Goal: Task Accomplishment & Management: Use online tool/utility

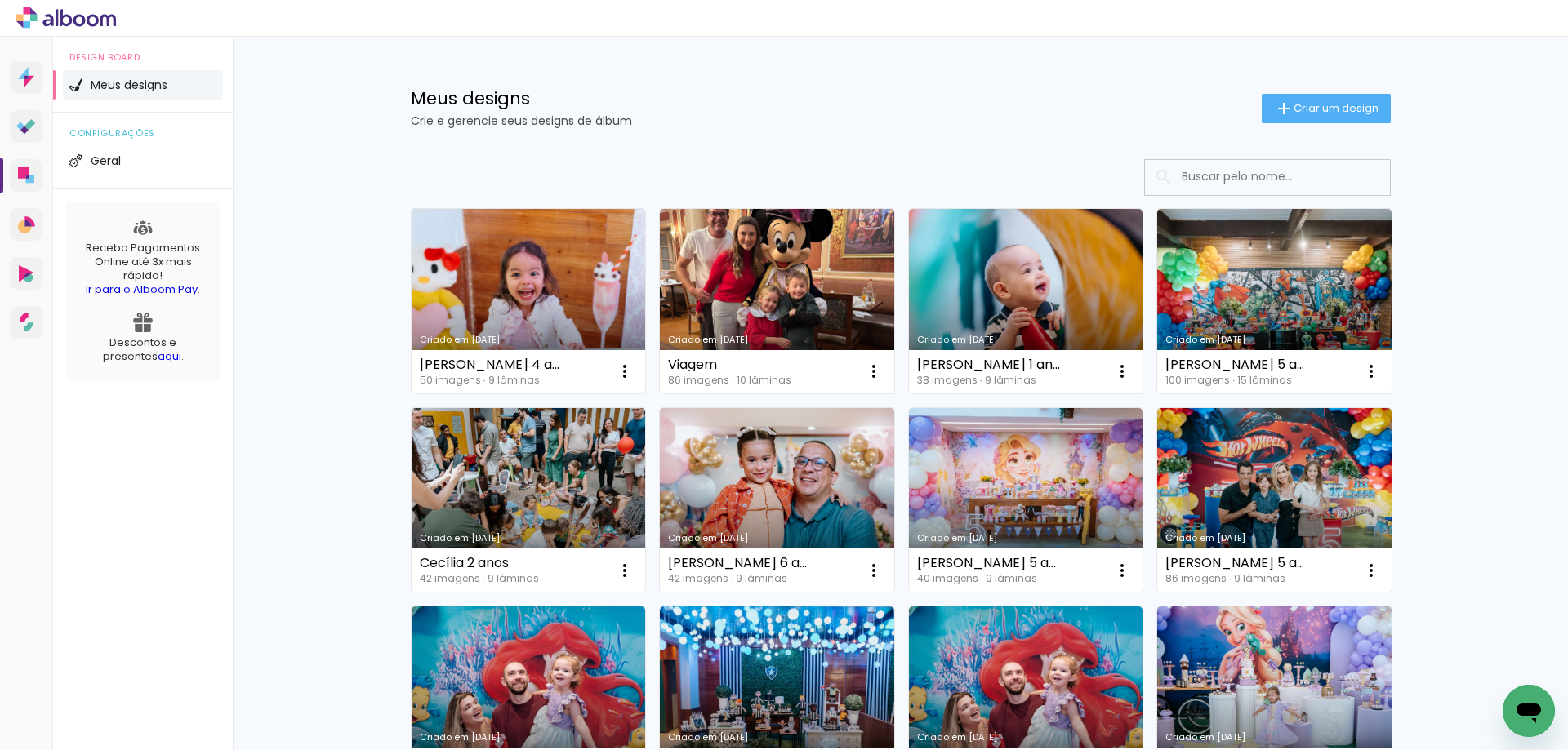
click at [523, 249] on link "Criado em 08/09/25" at bounding box center [529, 301] width 235 height 185
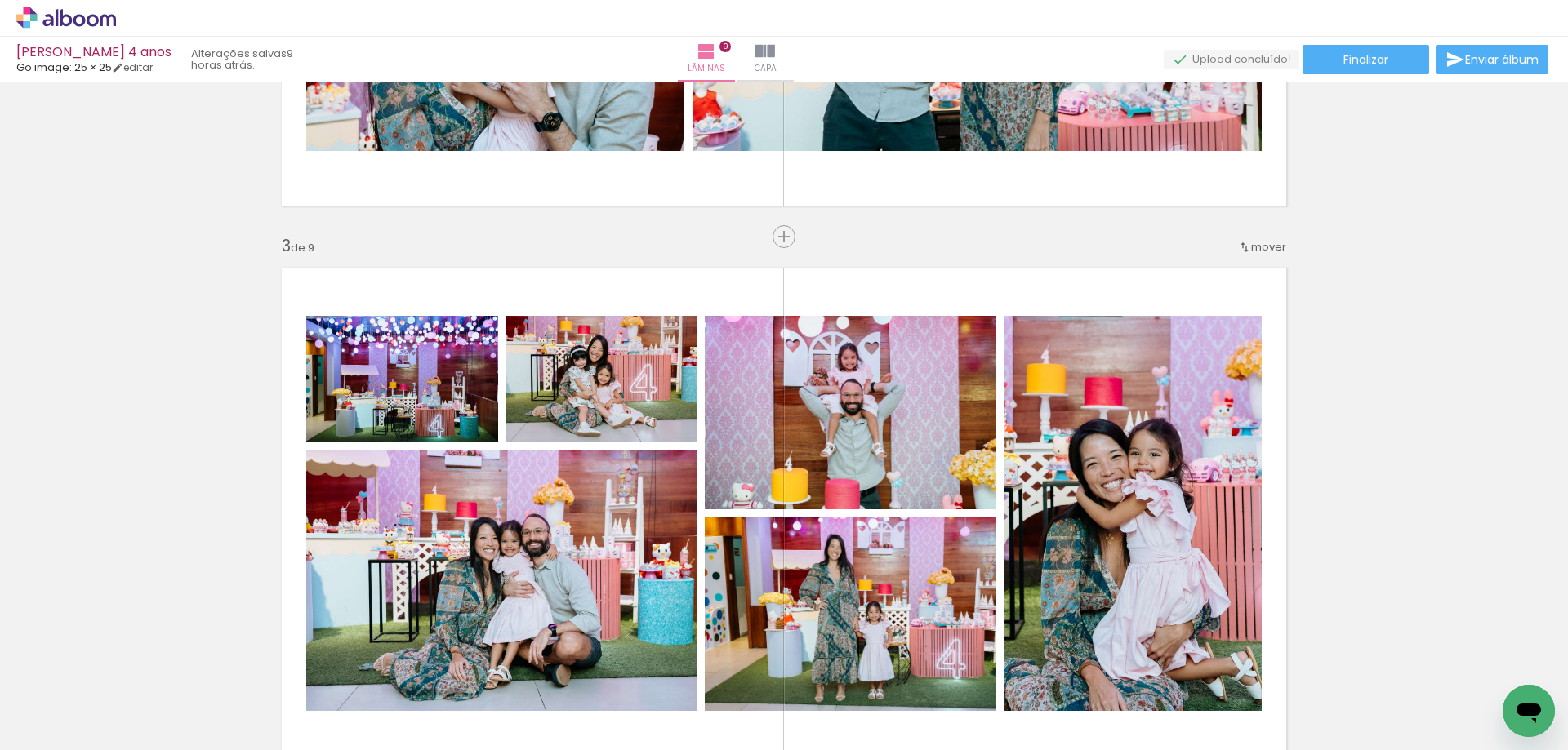
scroll to position [1143, 0]
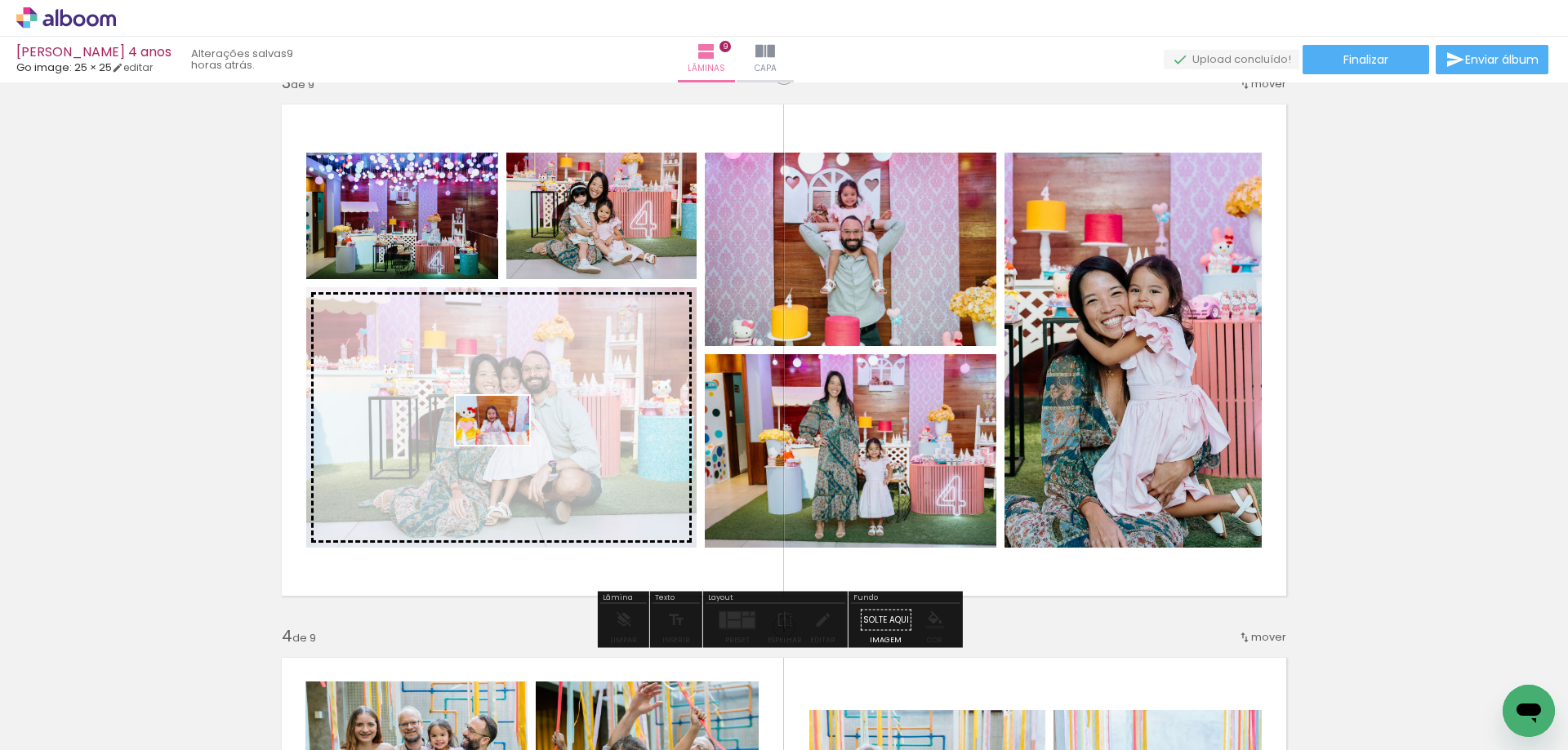
drag, startPoint x: 201, startPoint y: 685, endPoint x: 504, endPoint y: 445, distance: 386.5
click at [504, 445] on quentale-workspace at bounding box center [784, 375] width 1568 height 750
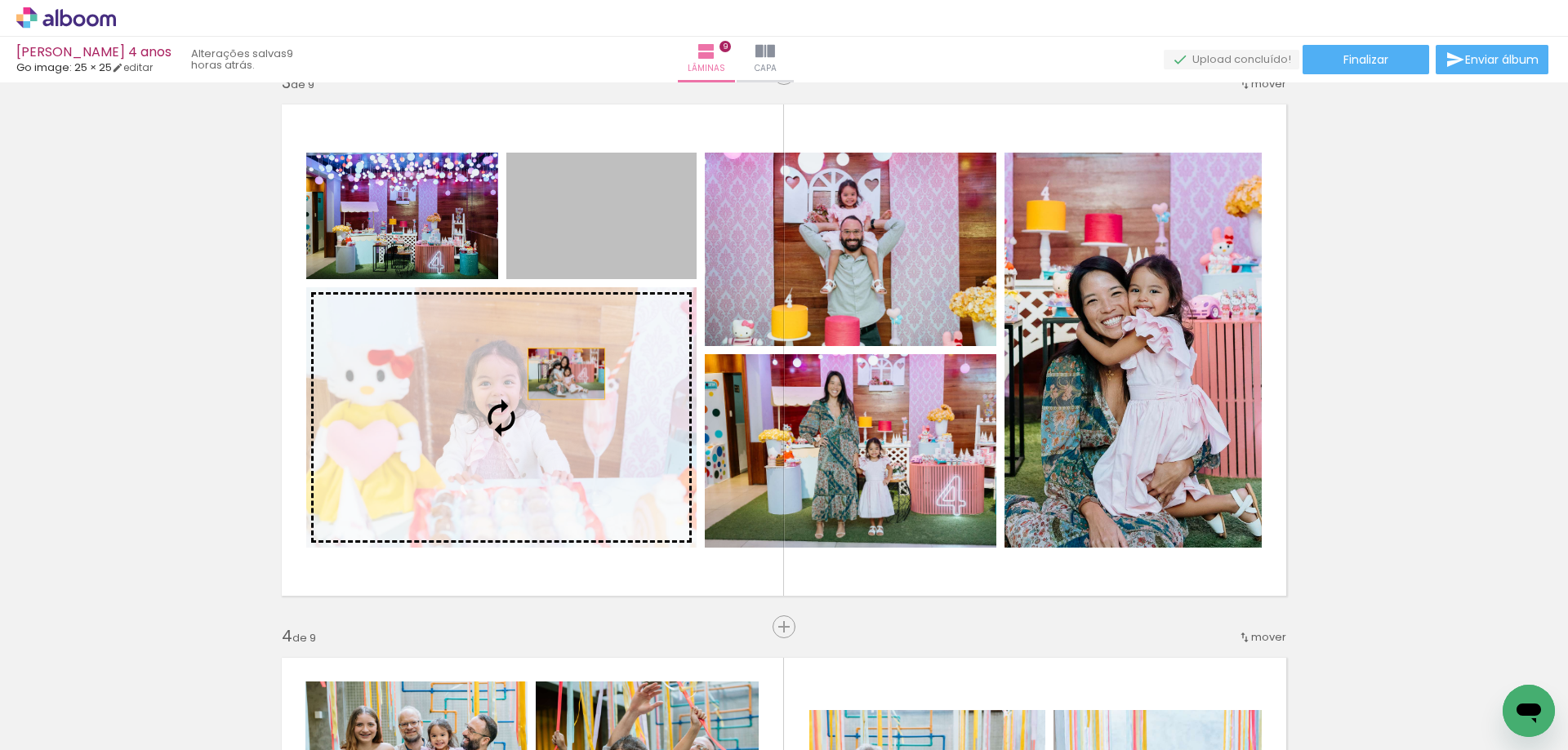
drag, startPoint x: 639, startPoint y: 229, endPoint x: 561, endPoint y: 374, distance: 164.6
click at [0, 0] on slot at bounding box center [0, 0] width 0 height 0
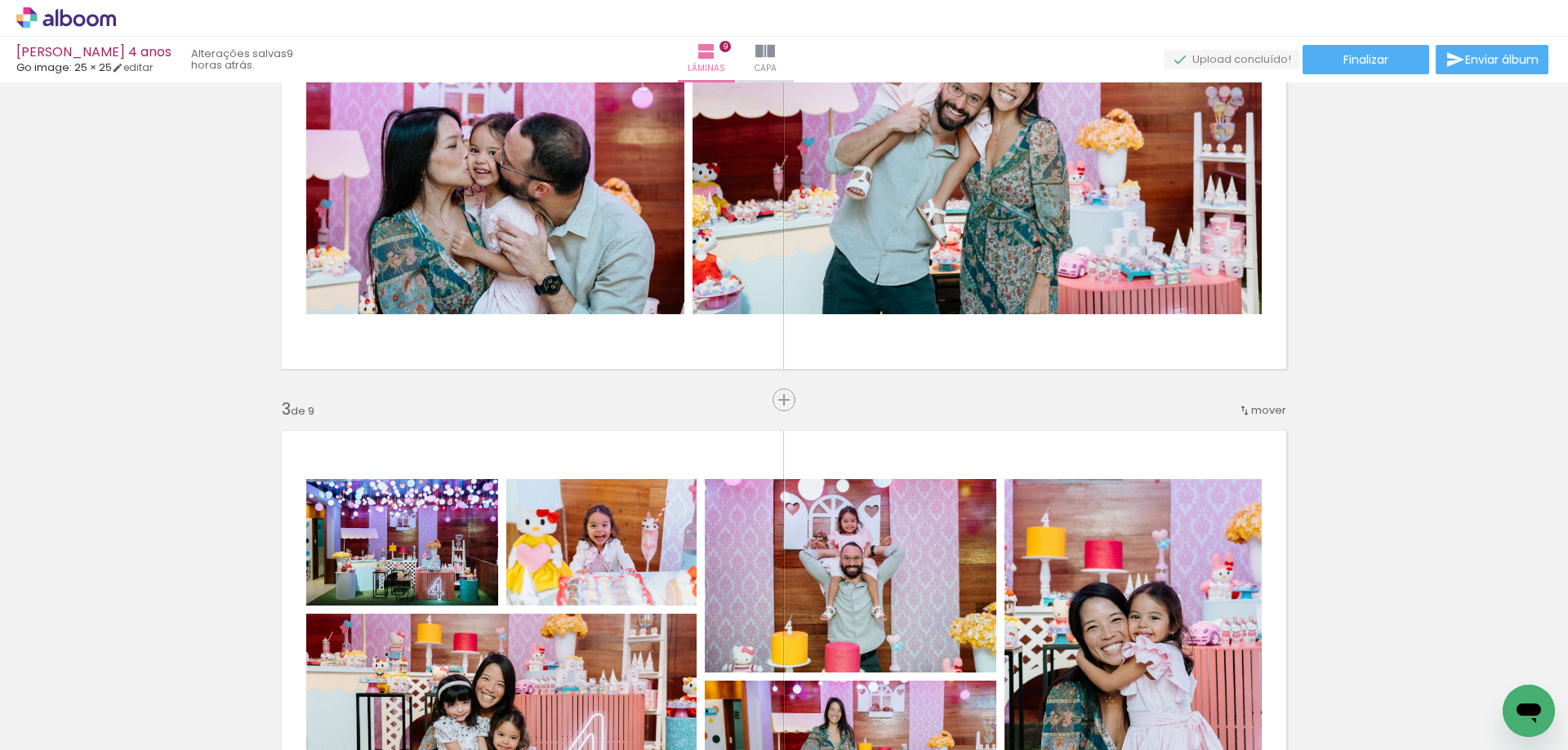
scroll to position [653, 0]
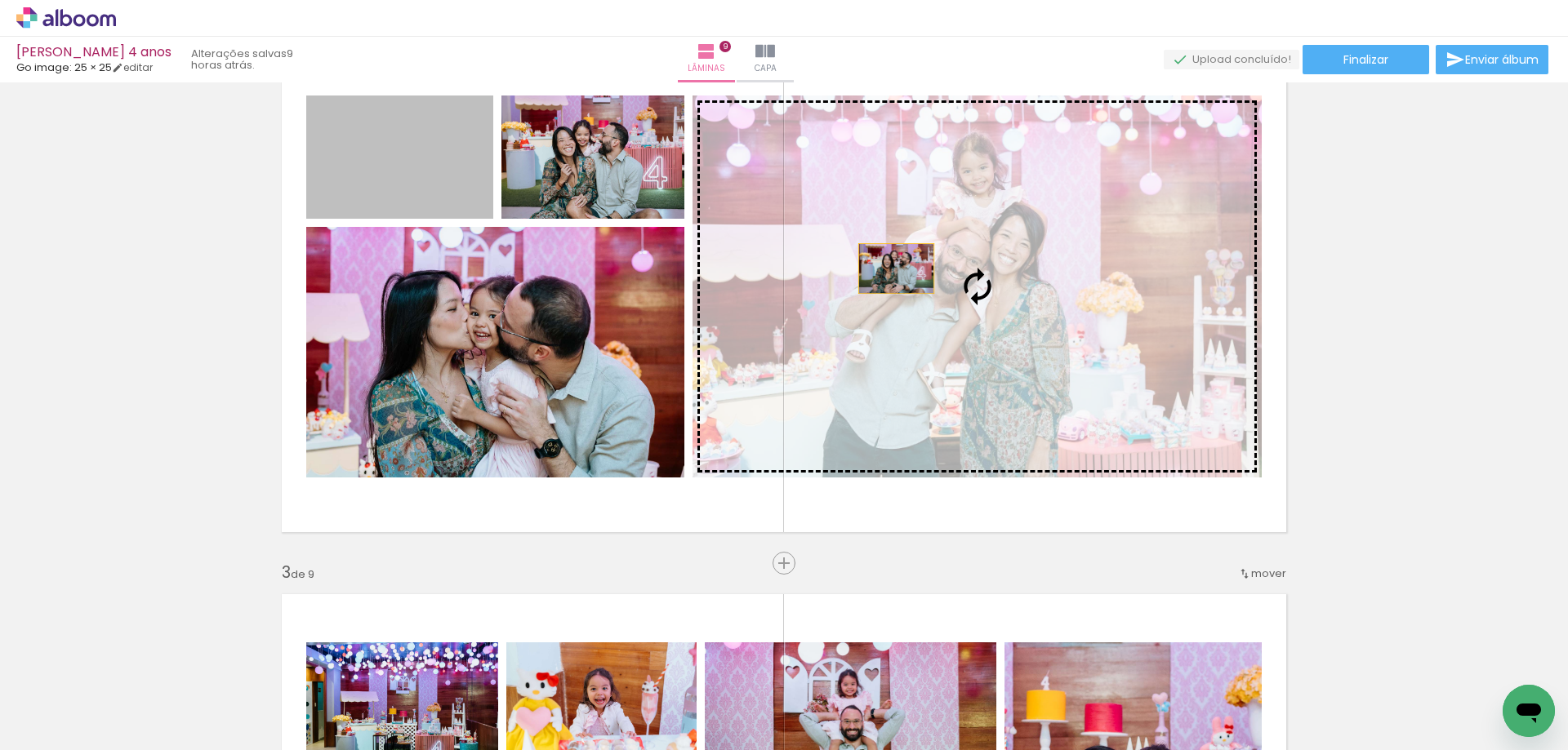
drag, startPoint x: 423, startPoint y: 164, endPoint x: 912, endPoint y: 270, distance: 500.4
click at [0, 0] on slot at bounding box center [0, 0] width 0 height 0
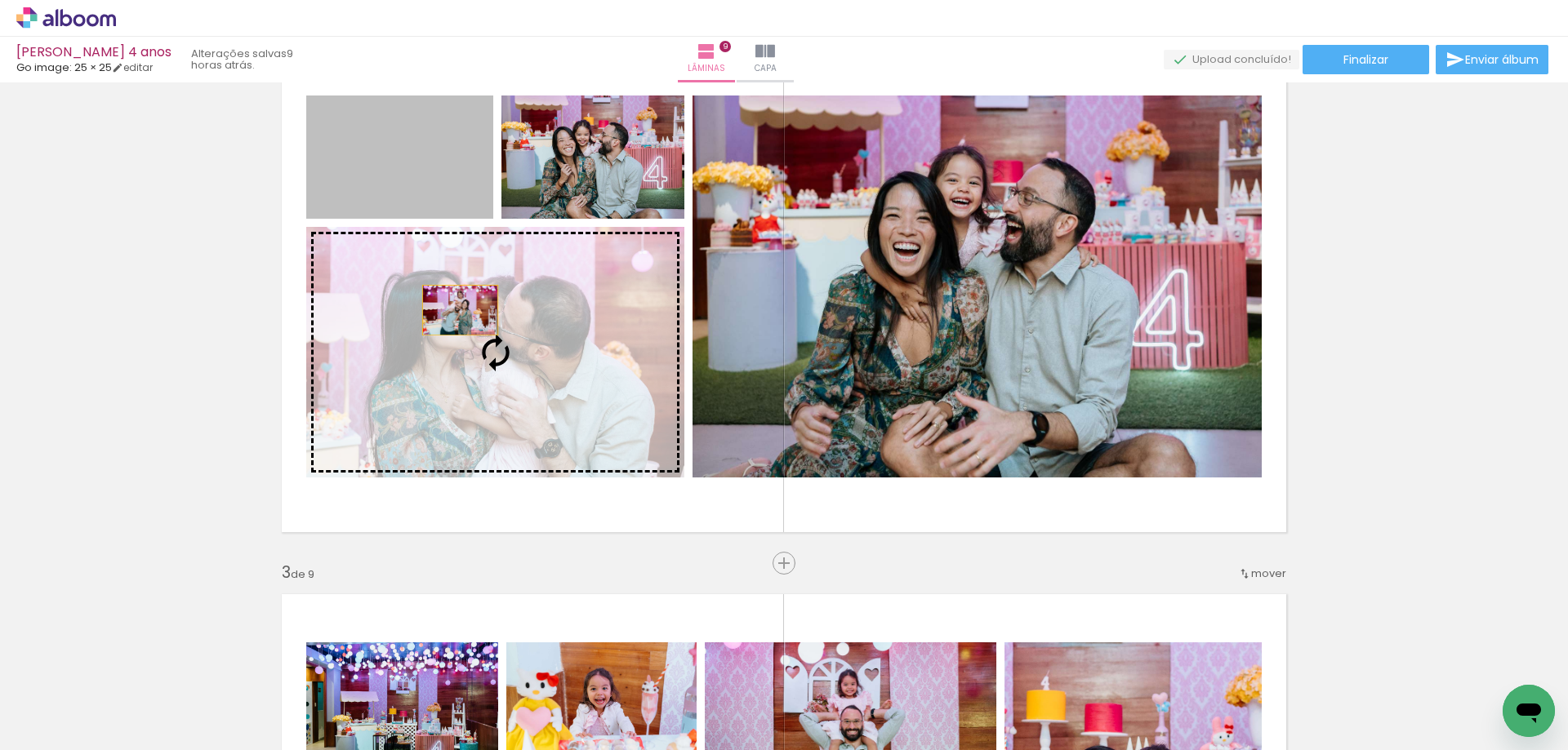
drag, startPoint x: 400, startPoint y: 157, endPoint x: 456, endPoint y: 315, distance: 167.6
click at [0, 0] on slot at bounding box center [0, 0] width 0 height 0
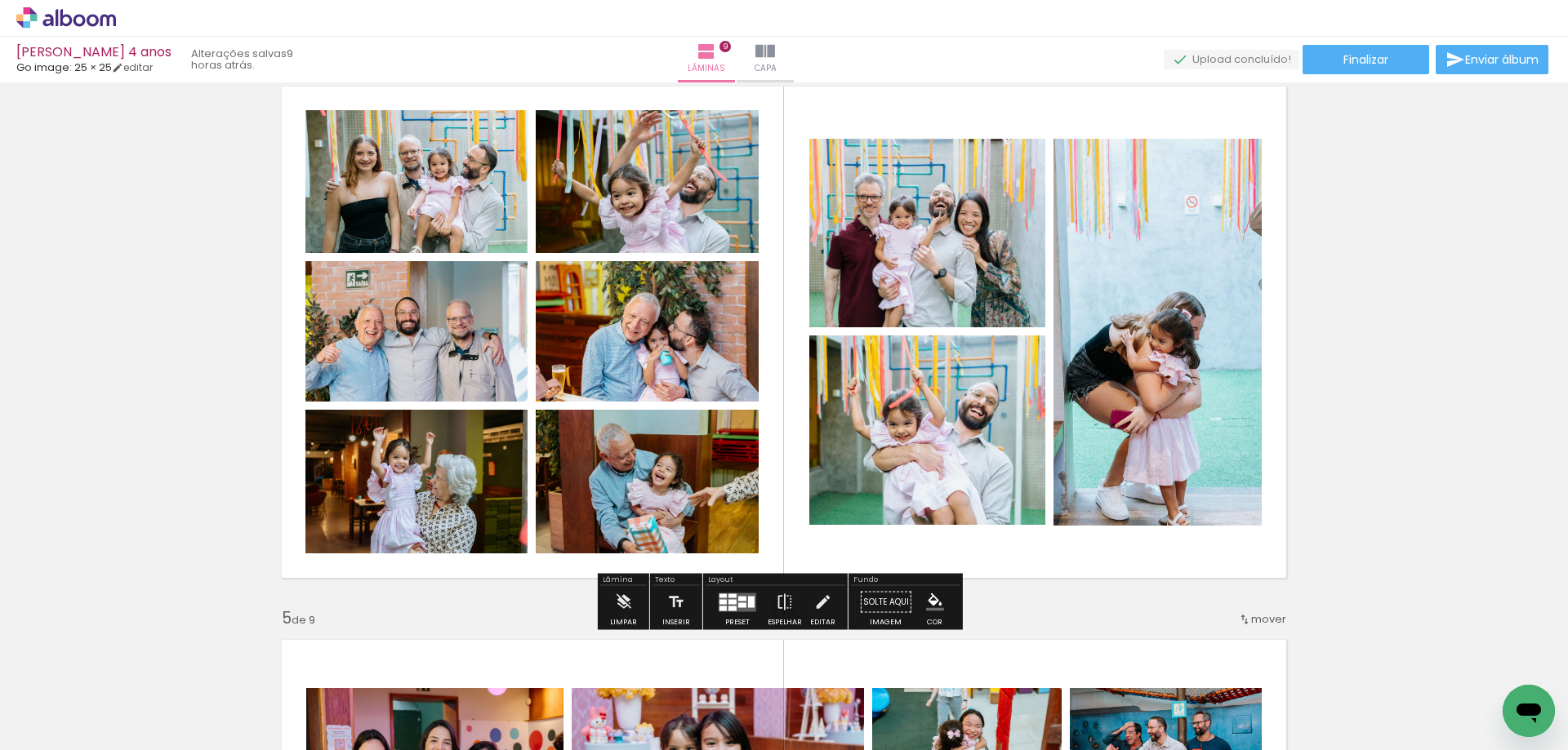
scroll to position [1877, 0]
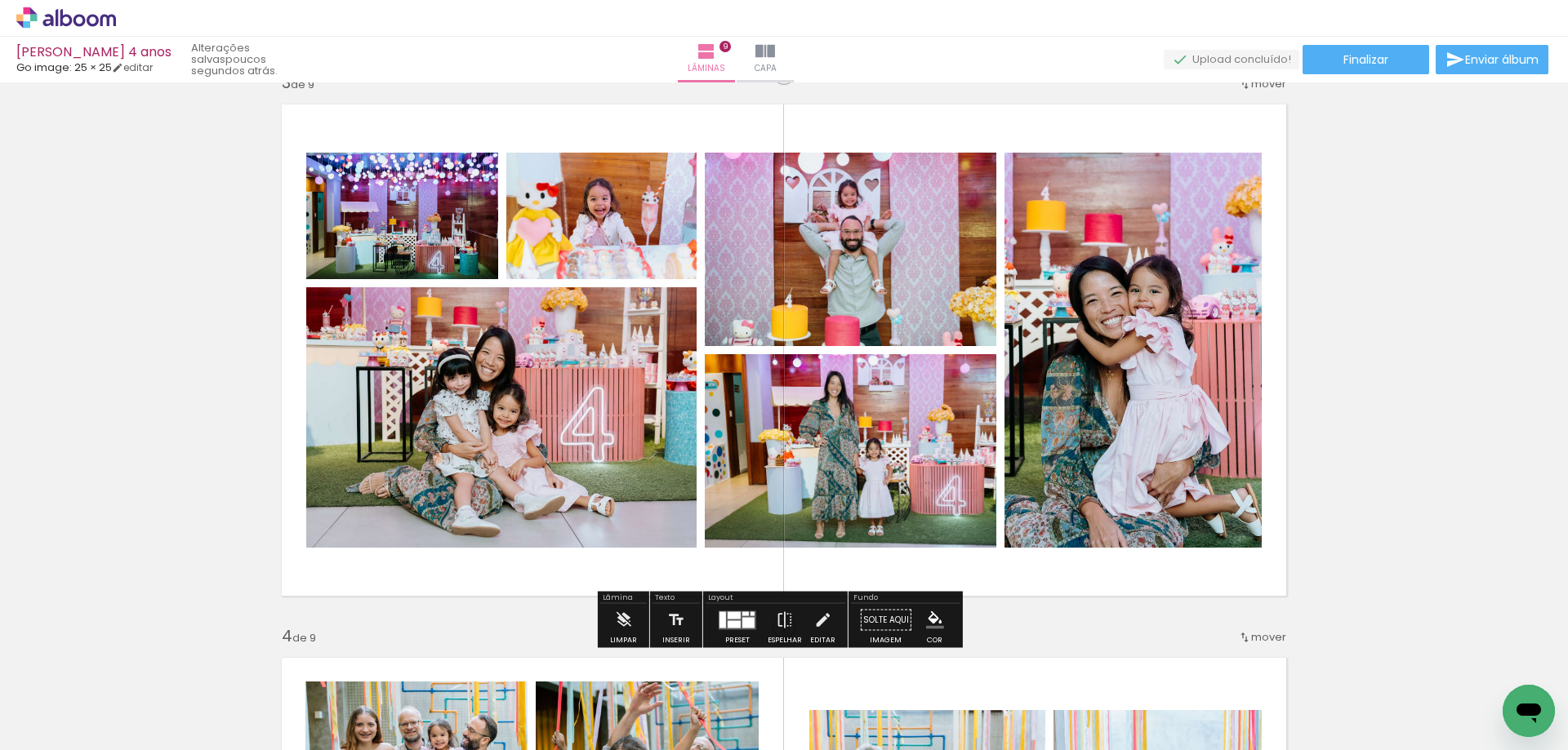
scroll to position [1062, 0]
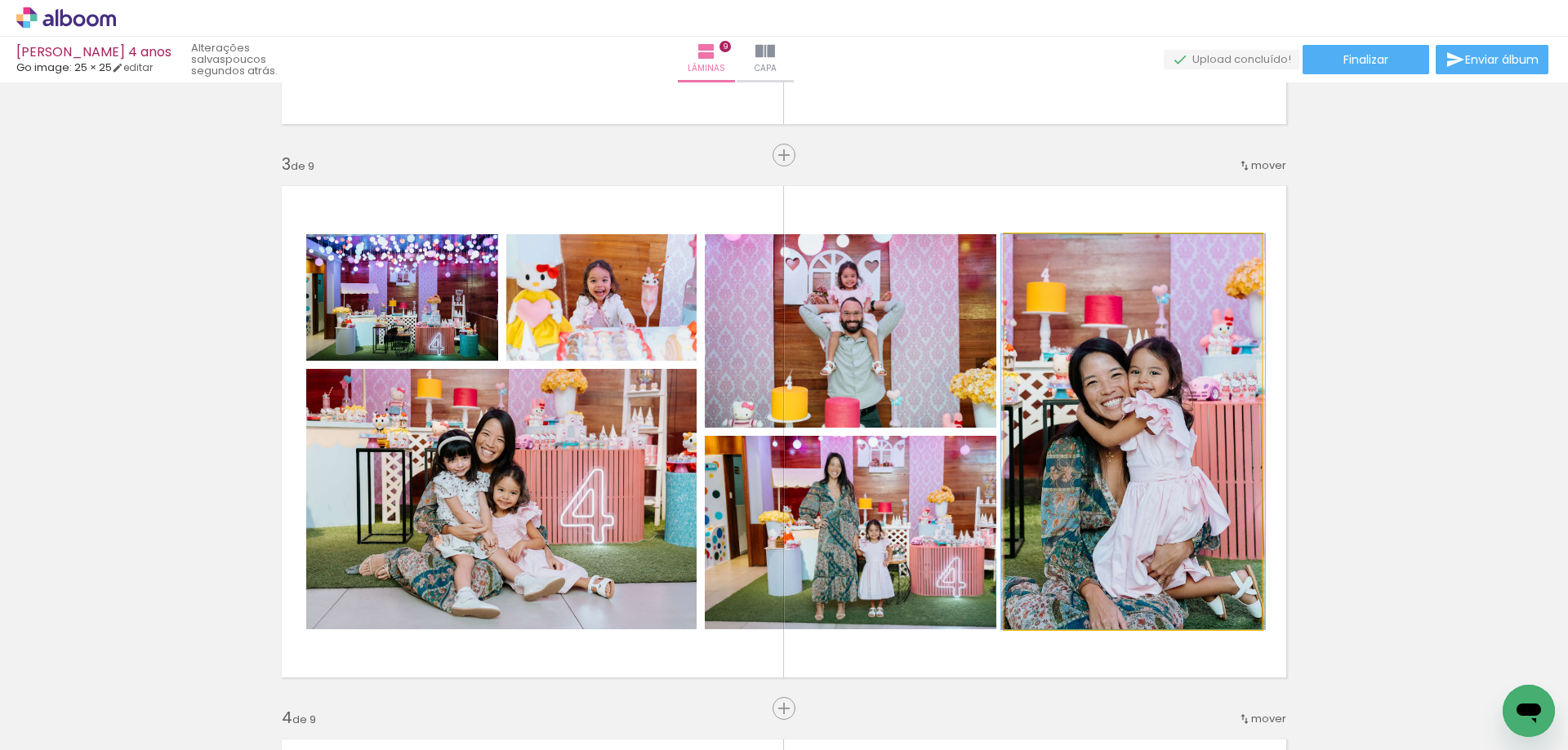
click at [1193, 416] on quentale-photo at bounding box center [1133, 432] width 257 height 395
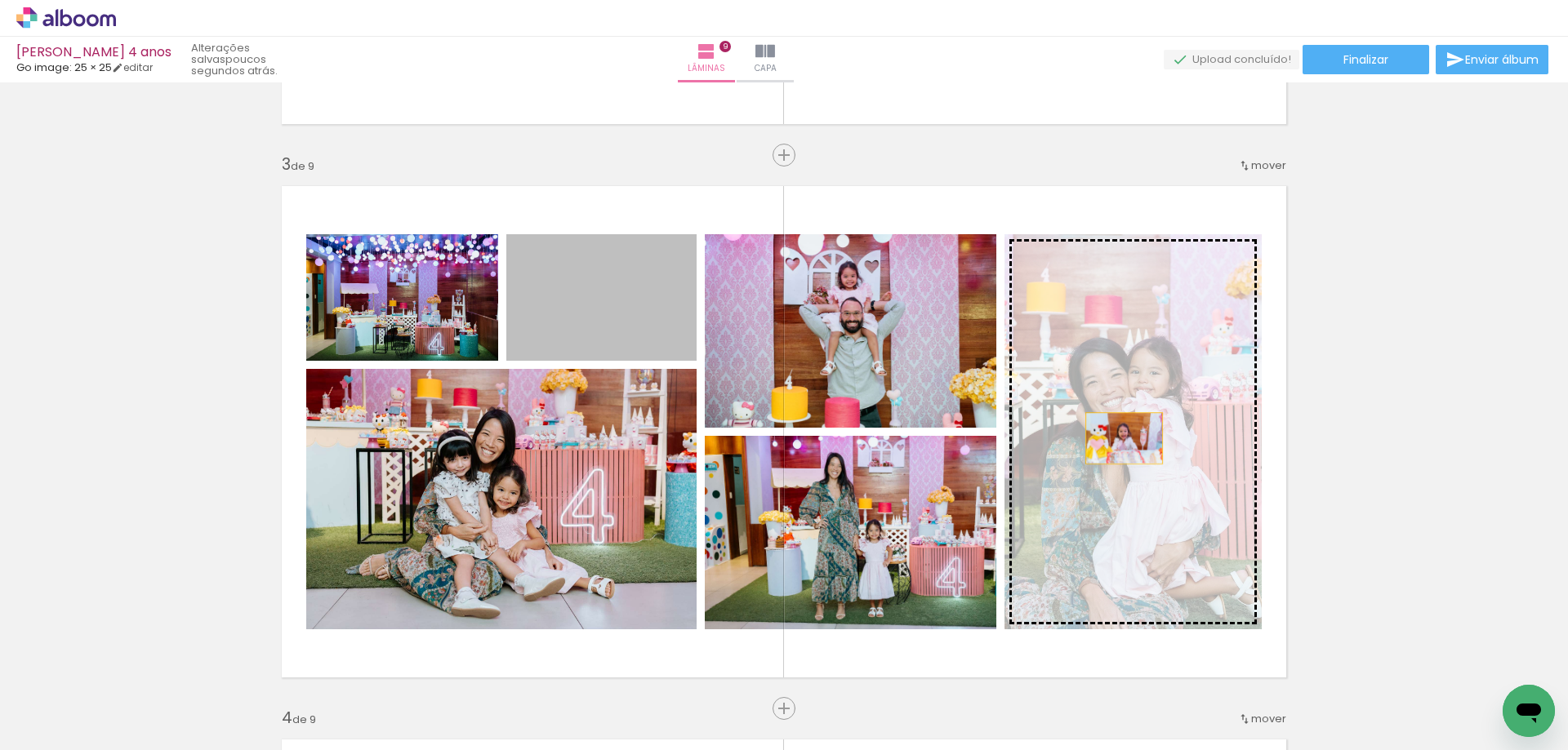
drag, startPoint x: 617, startPoint y: 324, endPoint x: 1118, endPoint y: 438, distance: 513.8
click at [0, 0] on slot at bounding box center [0, 0] width 0 height 0
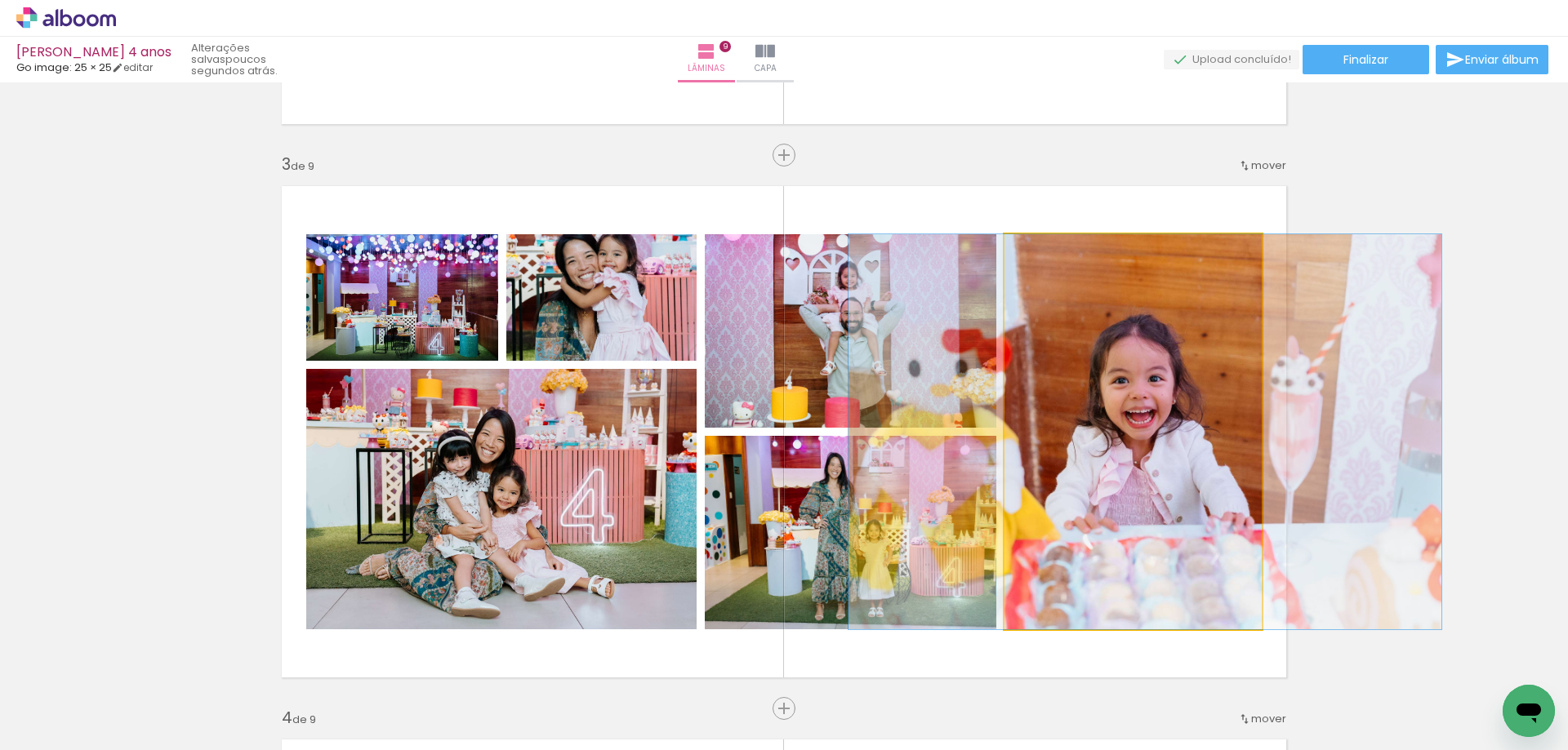
drag, startPoint x: 1157, startPoint y: 488, endPoint x: 1169, endPoint y: 472, distance: 20.0
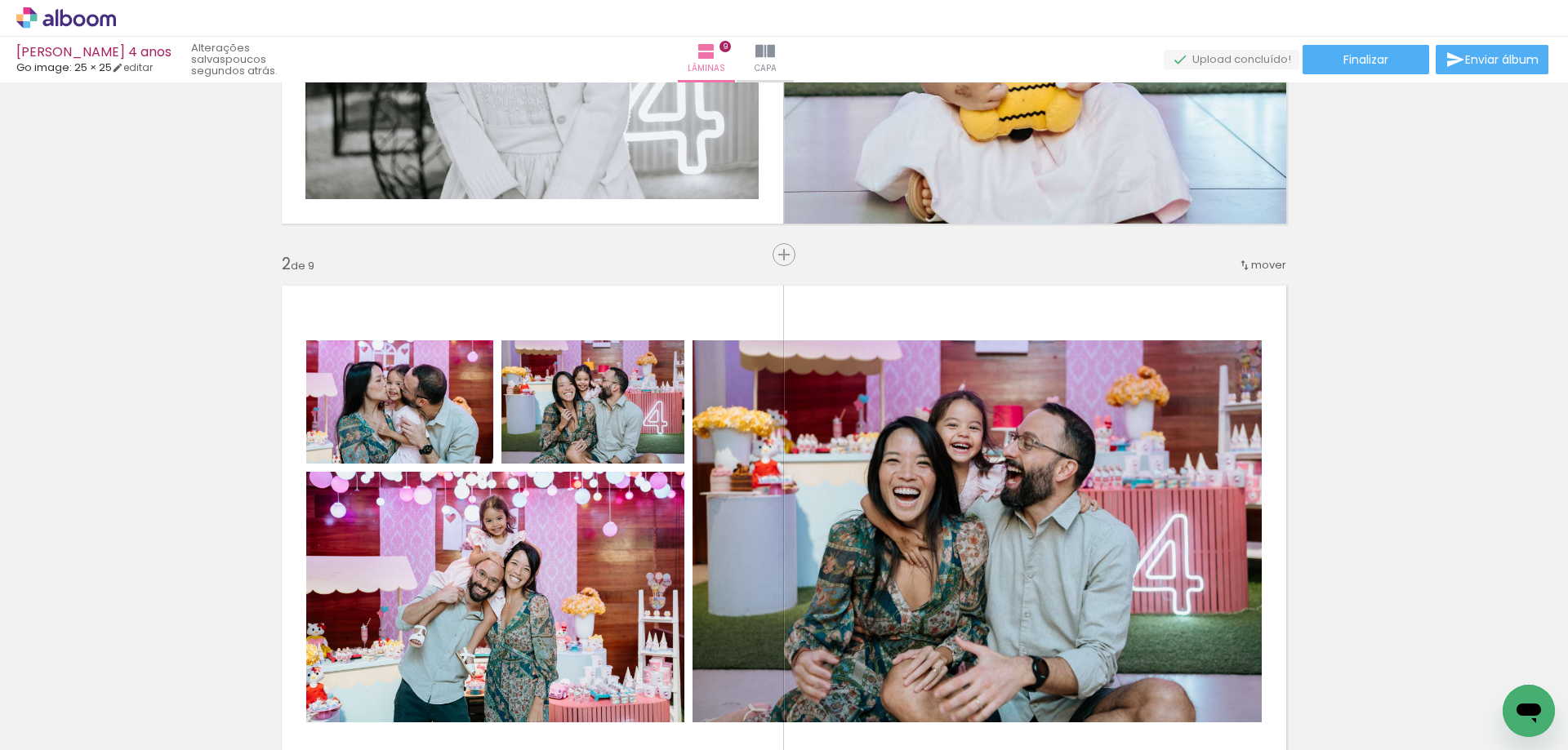
scroll to position [980, 0]
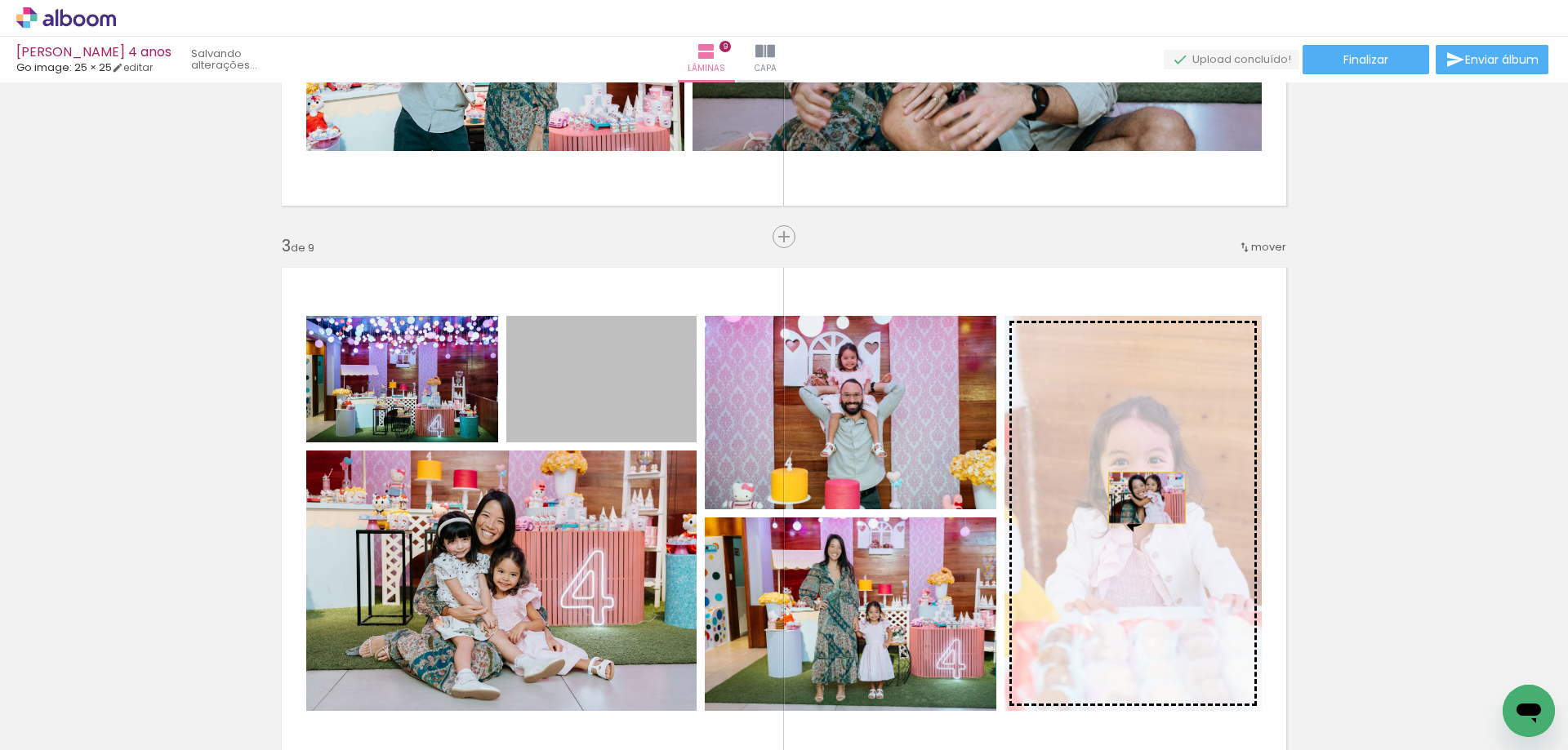
drag, startPoint x: 619, startPoint y: 416, endPoint x: 1141, endPoint y: 497, distance: 528.2
click at [0, 0] on slot at bounding box center [0, 0] width 0 height 0
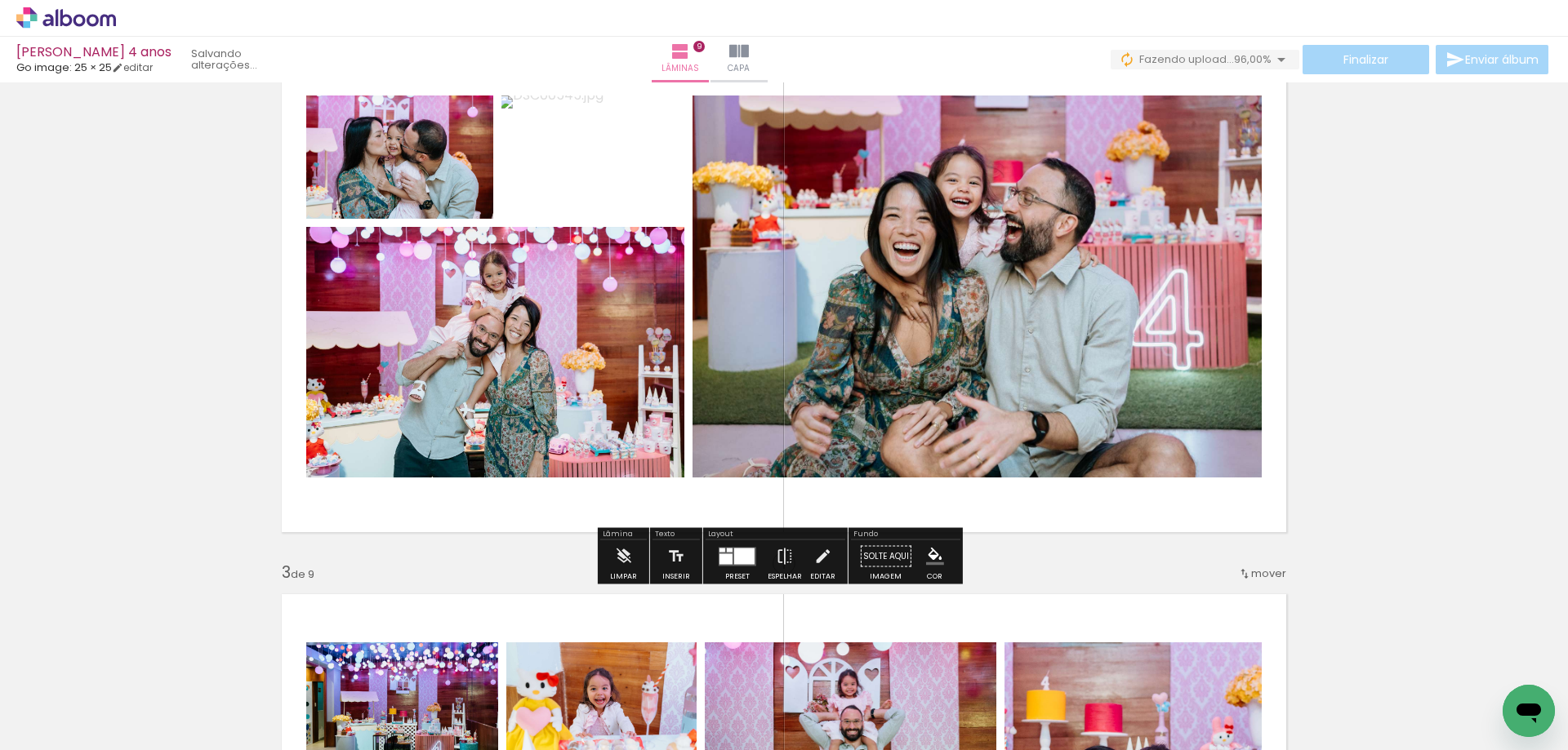
scroll to position [490, 0]
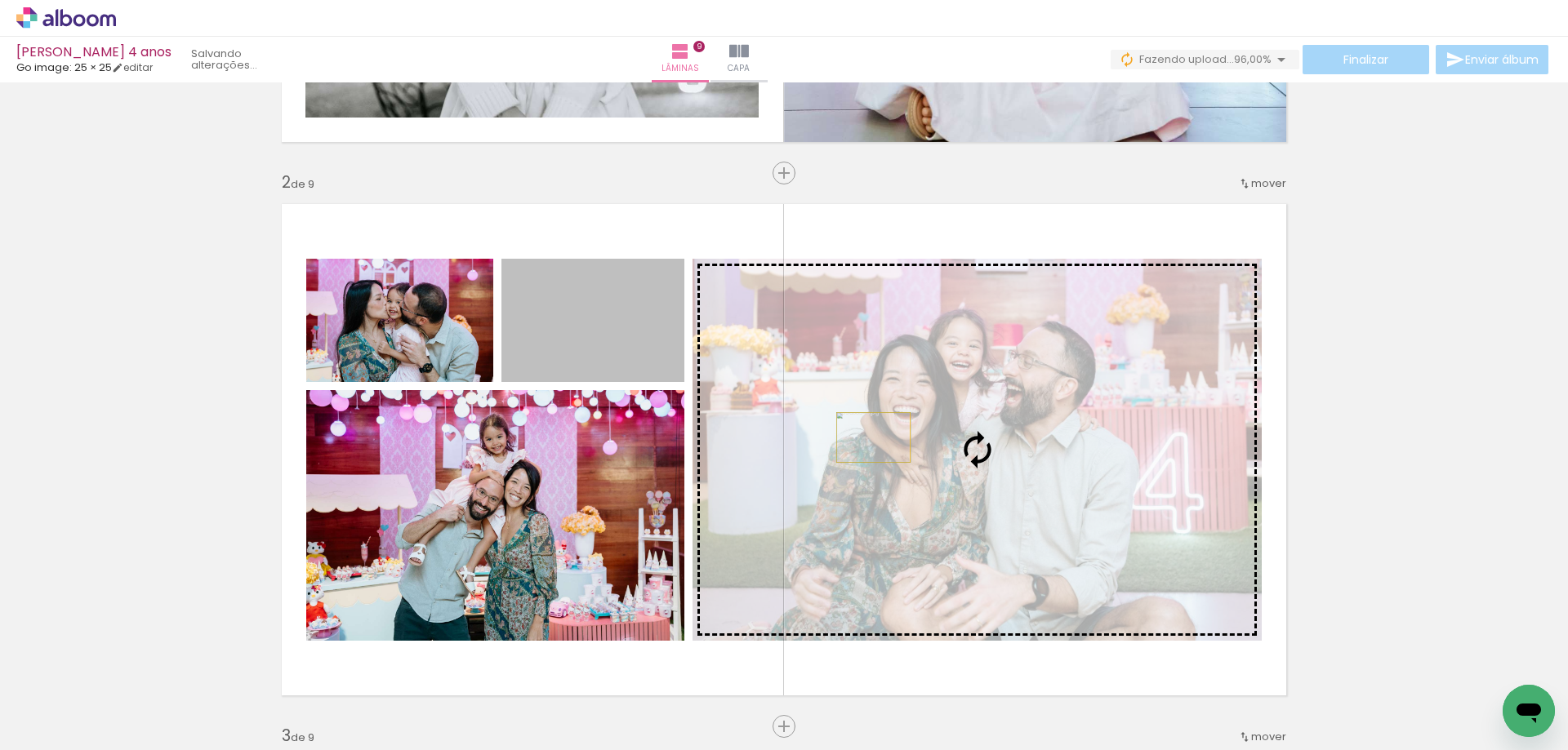
drag, startPoint x: 605, startPoint y: 351, endPoint x: 868, endPoint y: 437, distance: 276.7
click at [0, 0] on slot at bounding box center [0, 0] width 0 height 0
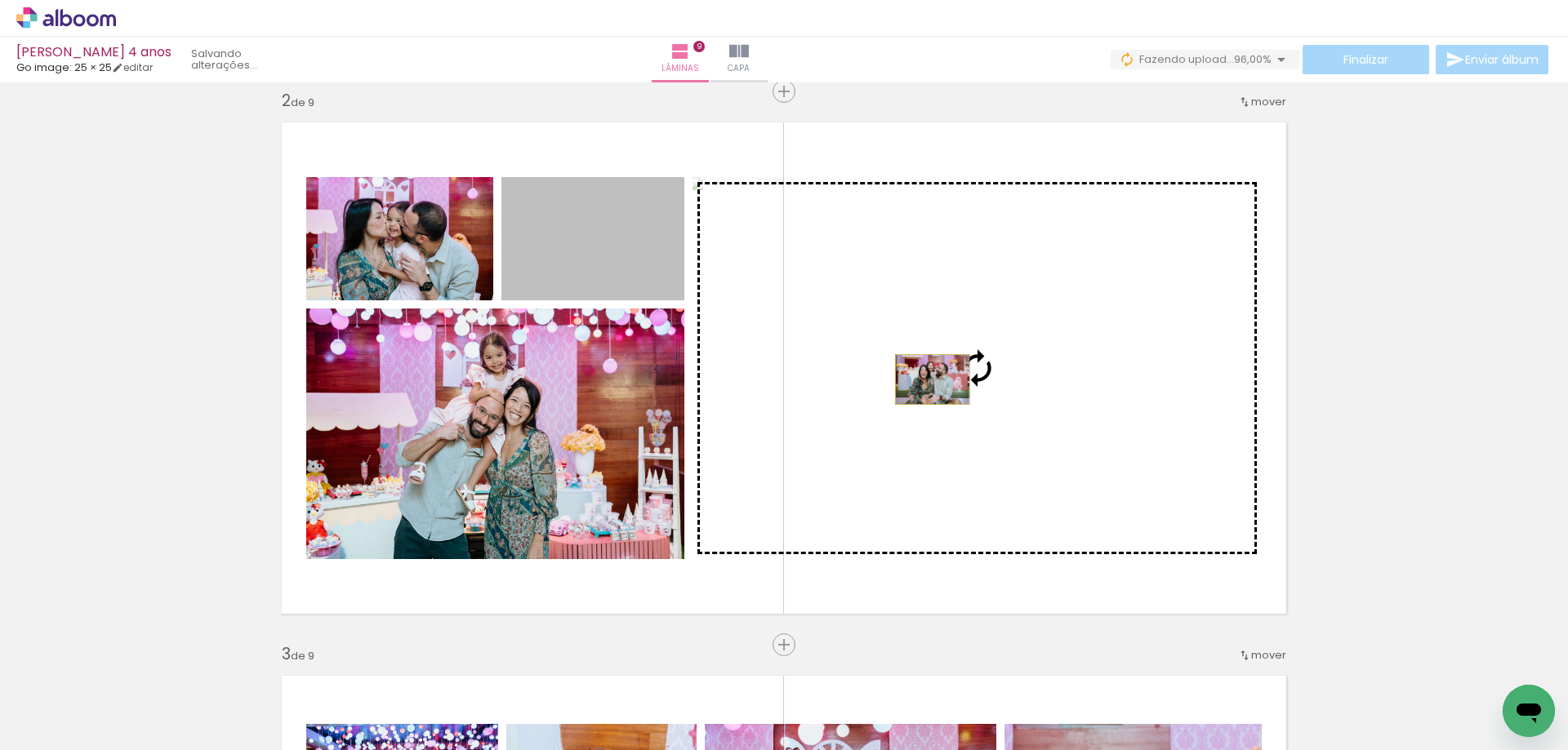
drag, startPoint x: 586, startPoint y: 260, endPoint x: 926, endPoint y: 379, distance: 360.2
click at [0, 0] on slot at bounding box center [0, 0] width 0 height 0
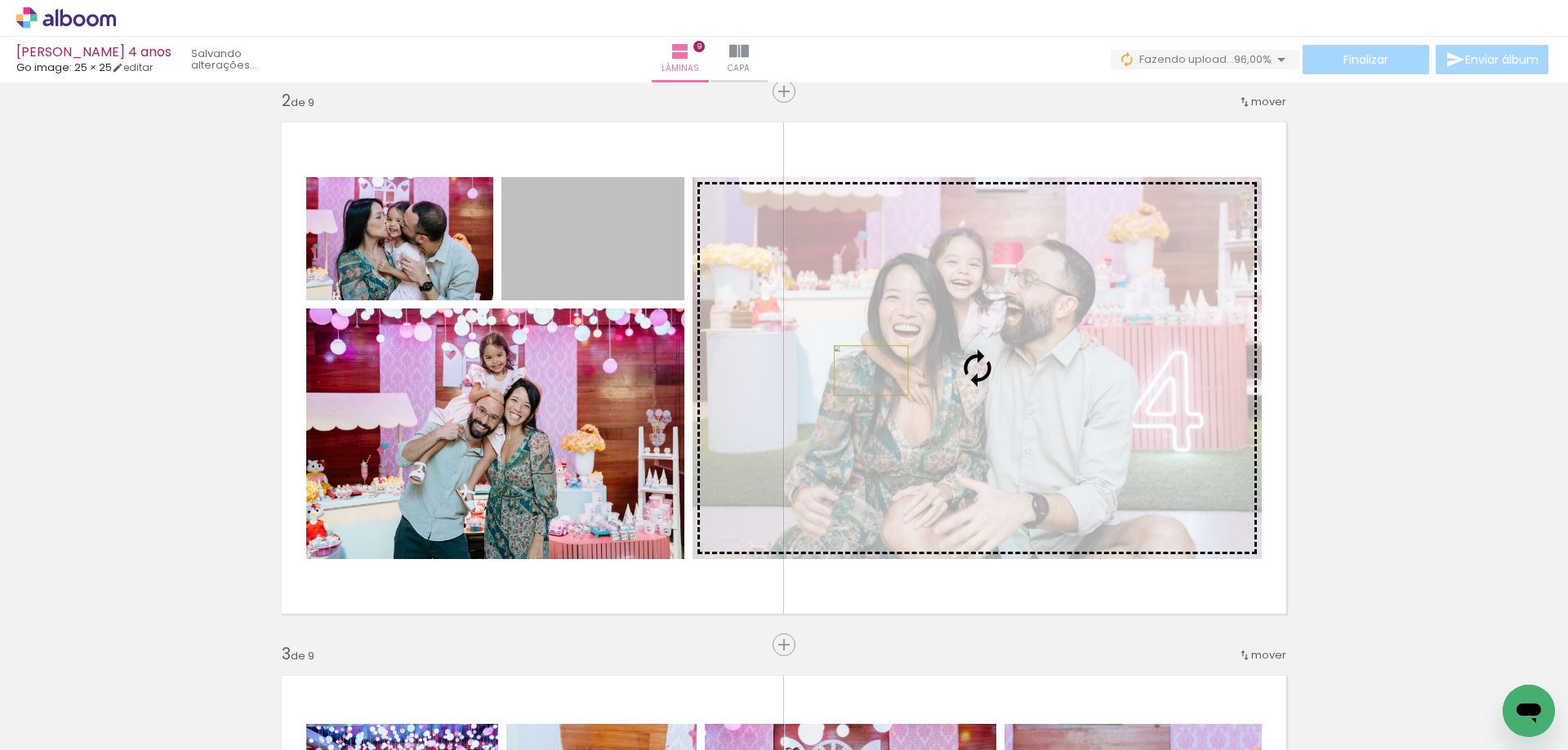
drag, startPoint x: 586, startPoint y: 244, endPoint x: 865, endPoint y: 371, distance: 306.5
click at [0, 0] on slot at bounding box center [0, 0] width 0 height 0
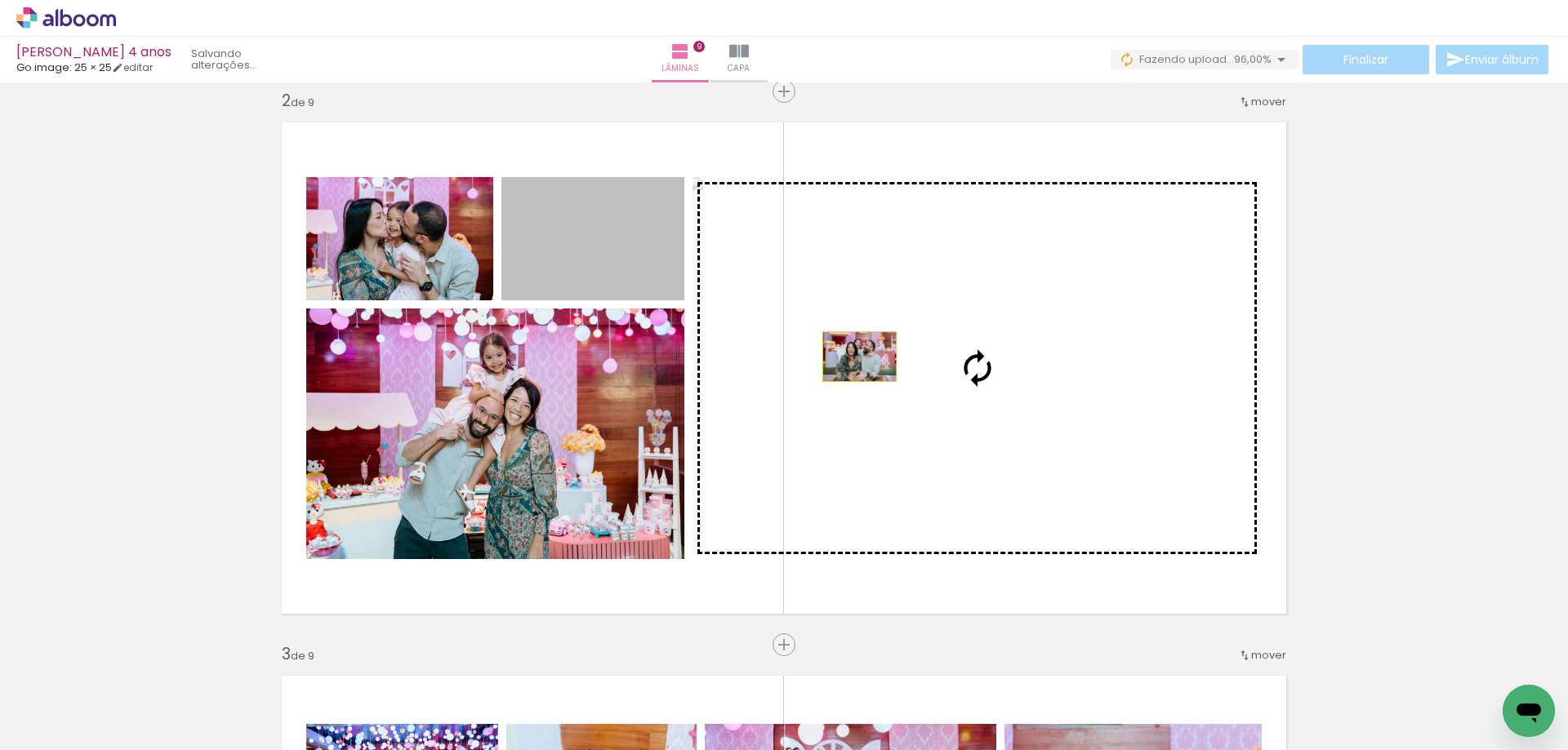
drag, startPoint x: 592, startPoint y: 248, endPoint x: 867, endPoint y: 361, distance: 297.3
click at [0, 0] on slot at bounding box center [0, 0] width 0 height 0
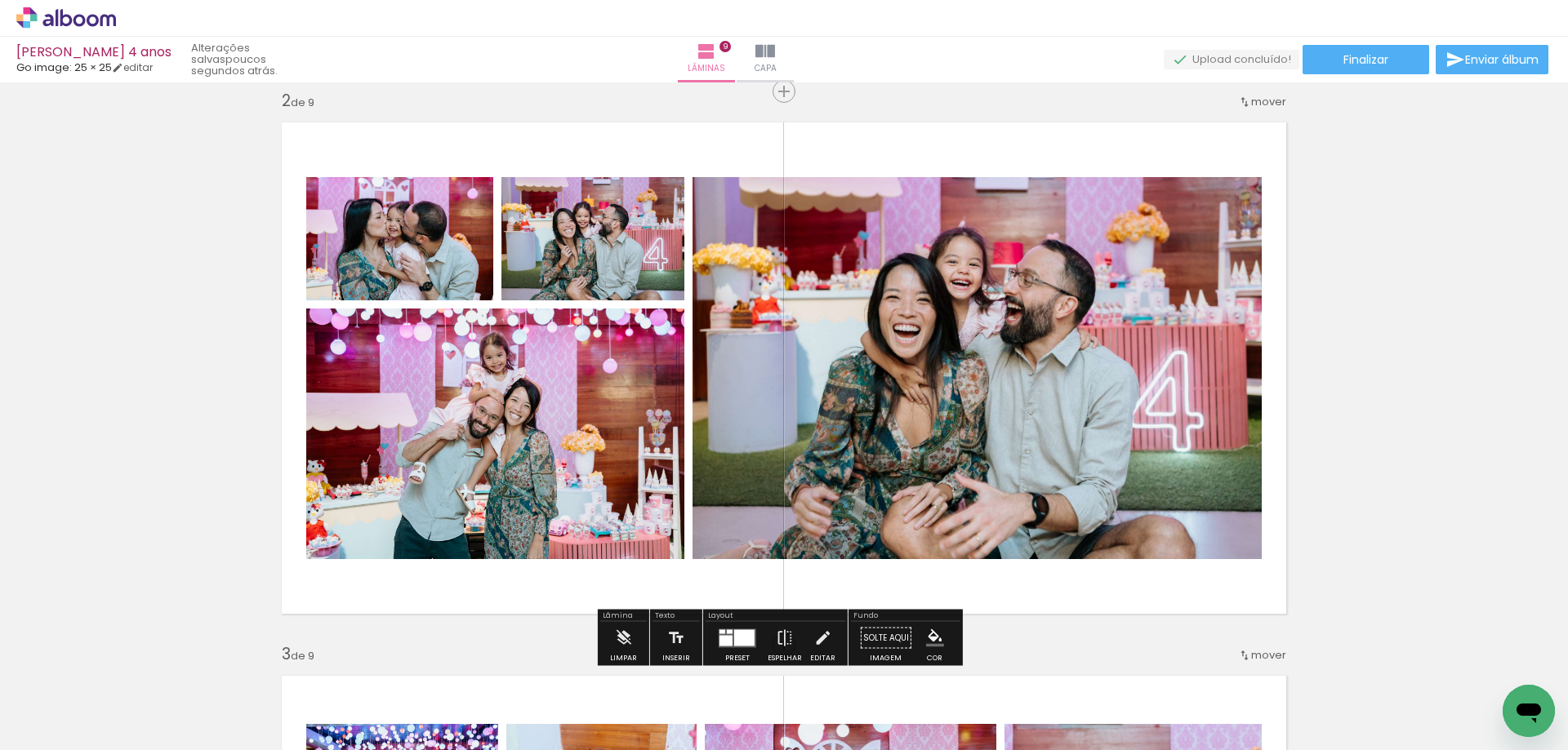
scroll to position [653, 0]
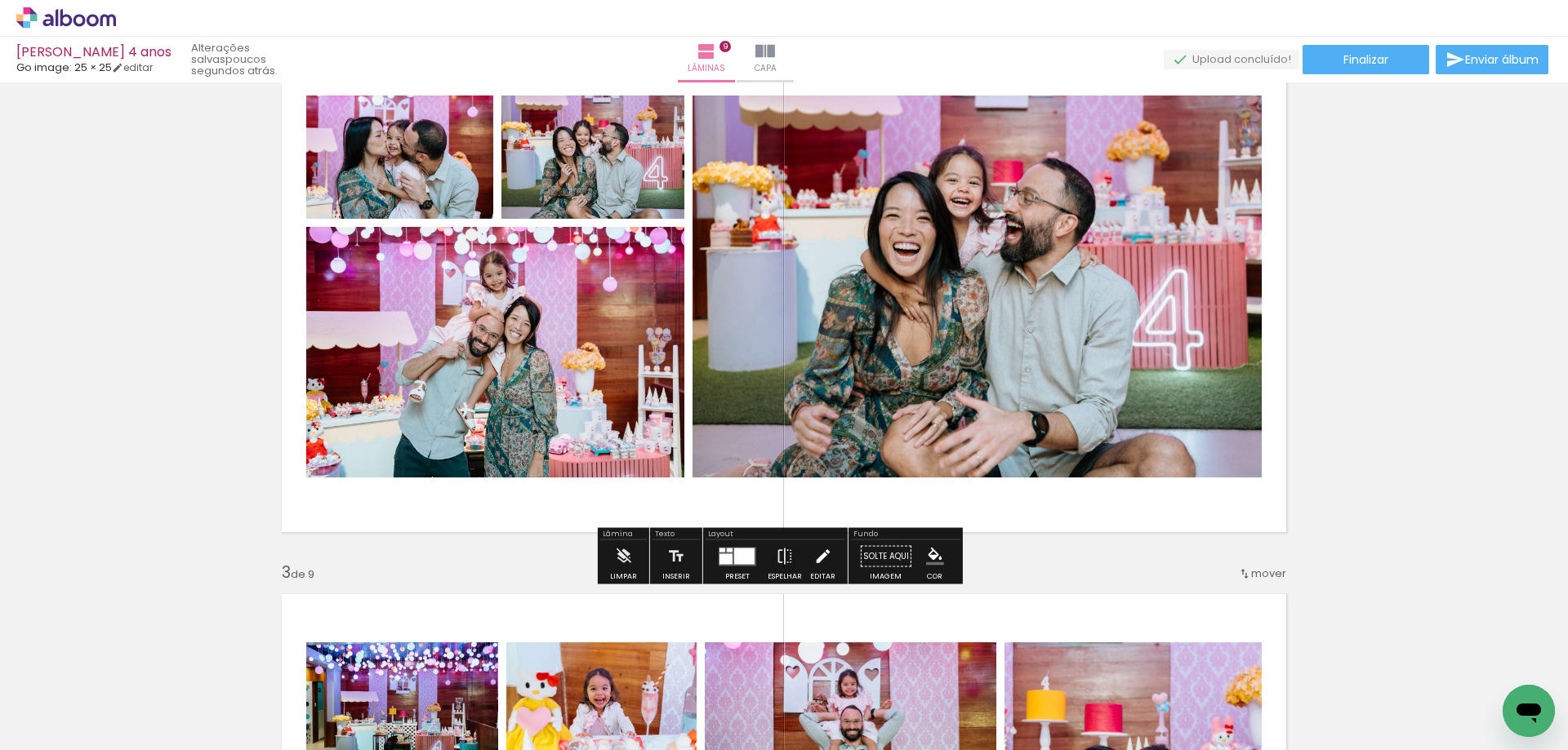
click at [815, 557] on iron-icon at bounding box center [822, 557] width 18 height 33
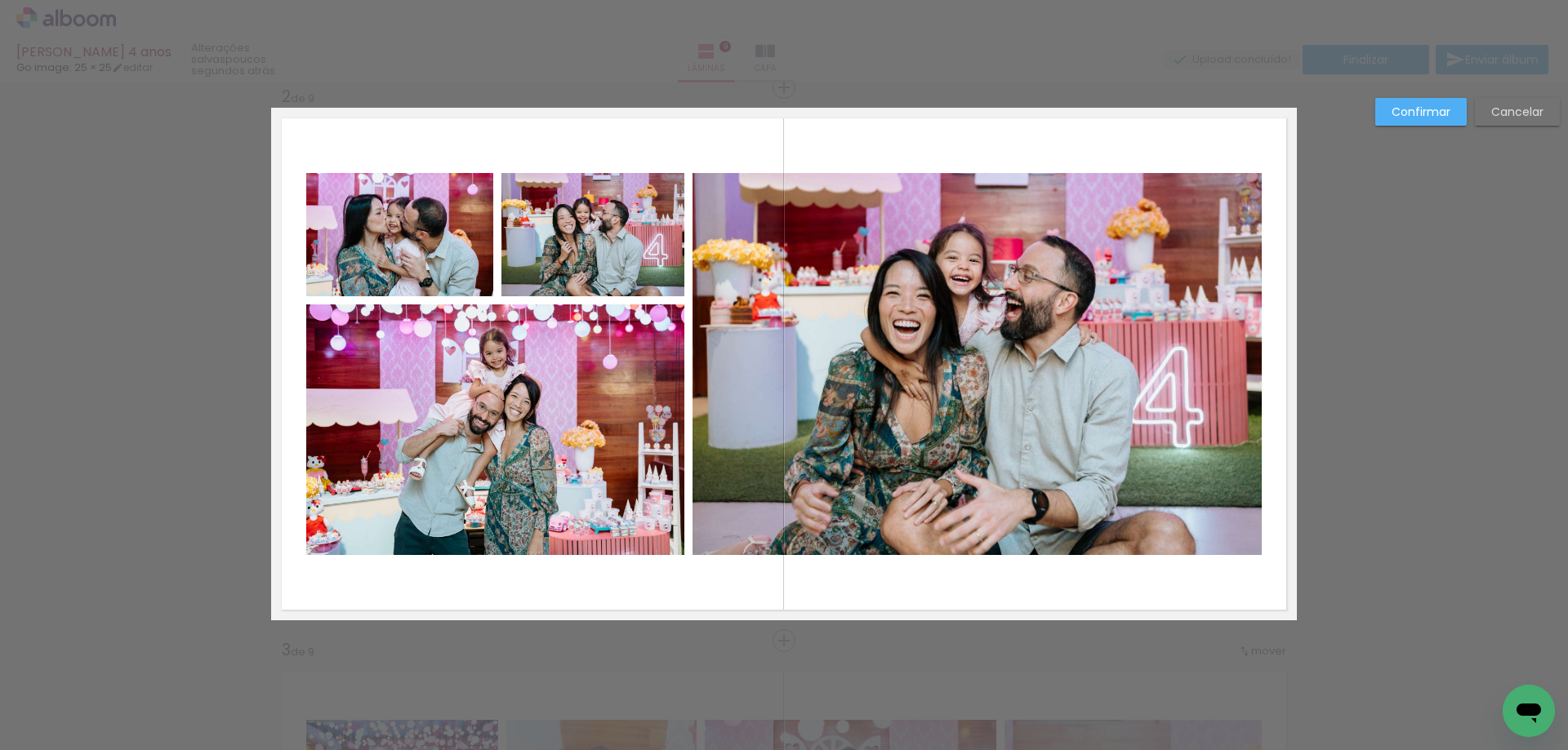
scroll to position [574, 0]
click at [581, 488] on quentale-photo at bounding box center [495, 430] width 378 height 251
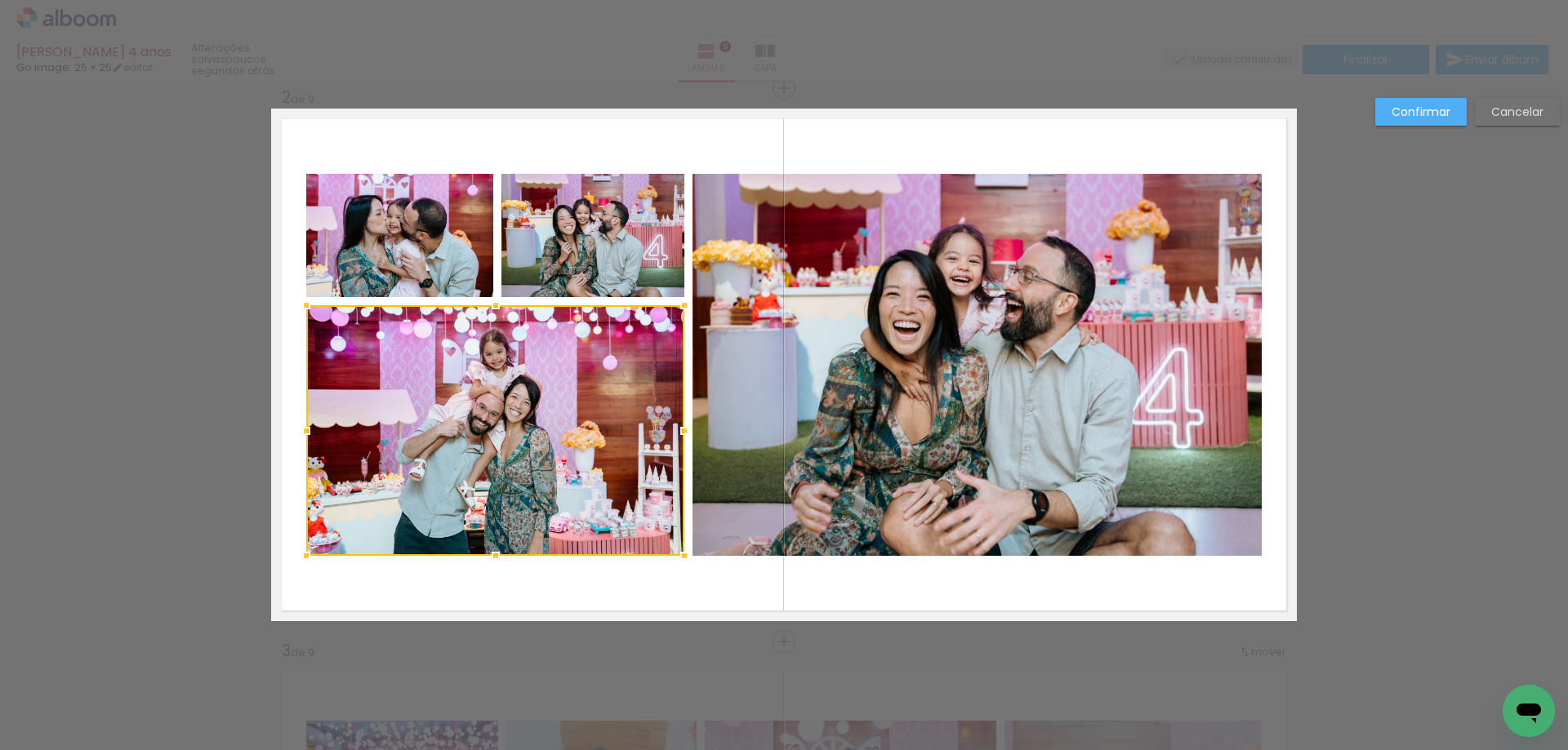
click at [393, 256] on quentale-photo at bounding box center [399, 235] width 187 height 123
click at [529, 243] on div at bounding box center [495, 364] width 378 height 382
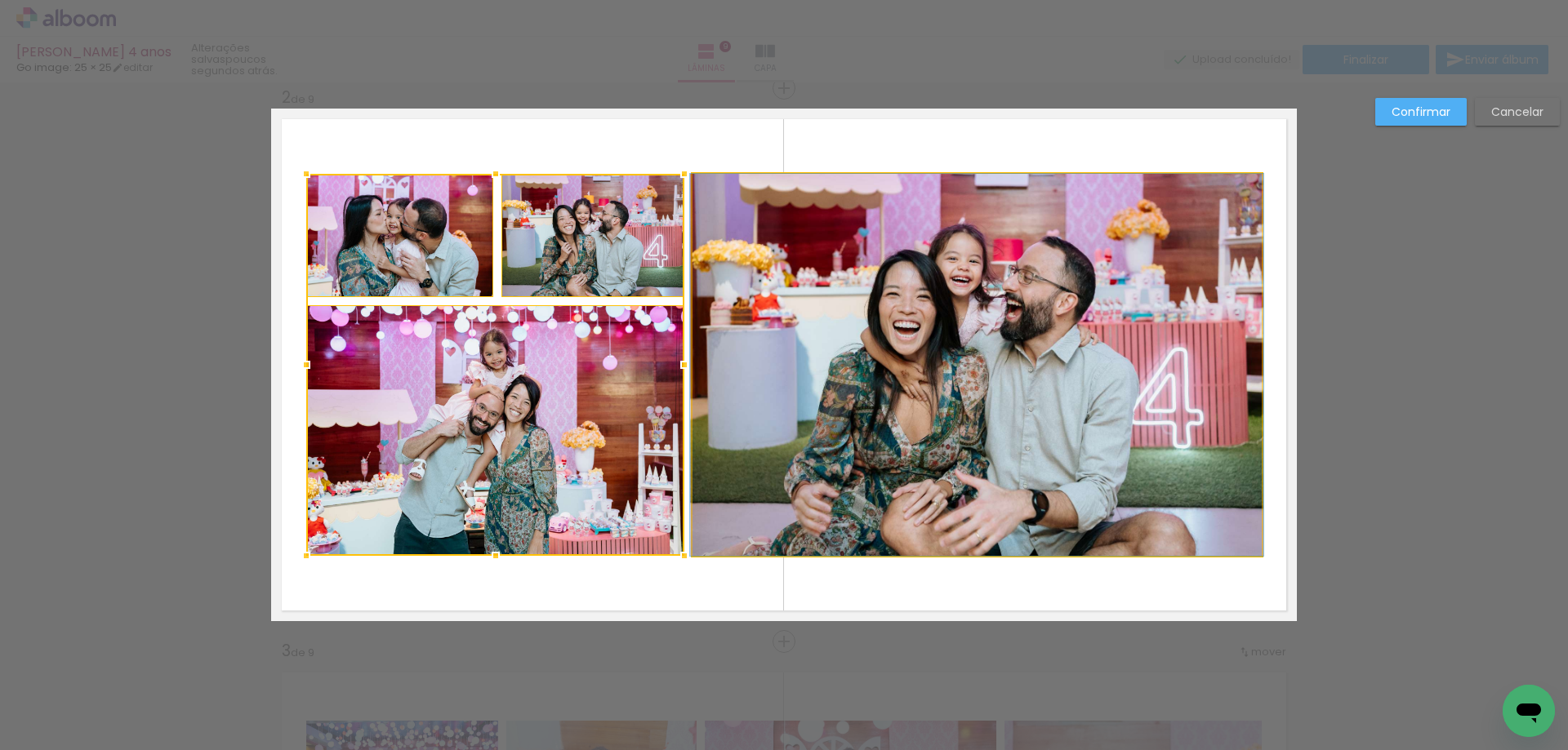
click at [942, 323] on quentale-photo at bounding box center [976, 364] width 569 height 382
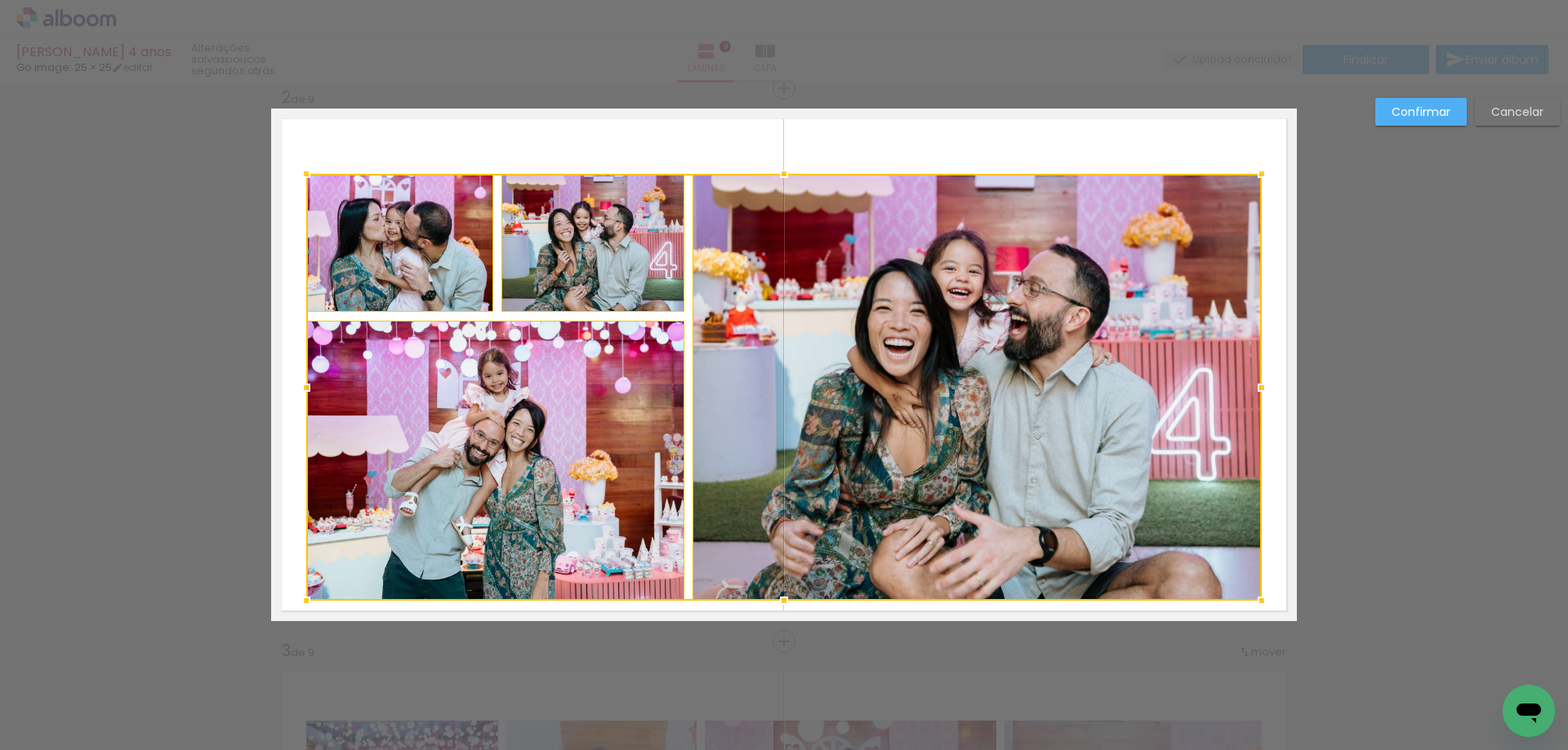
drag, startPoint x: 781, startPoint y: 558, endPoint x: 786, endPoint y: 603, distance: 45.3
click at [786, 603] on div at bounding box center [783, 601] width 33 height 33
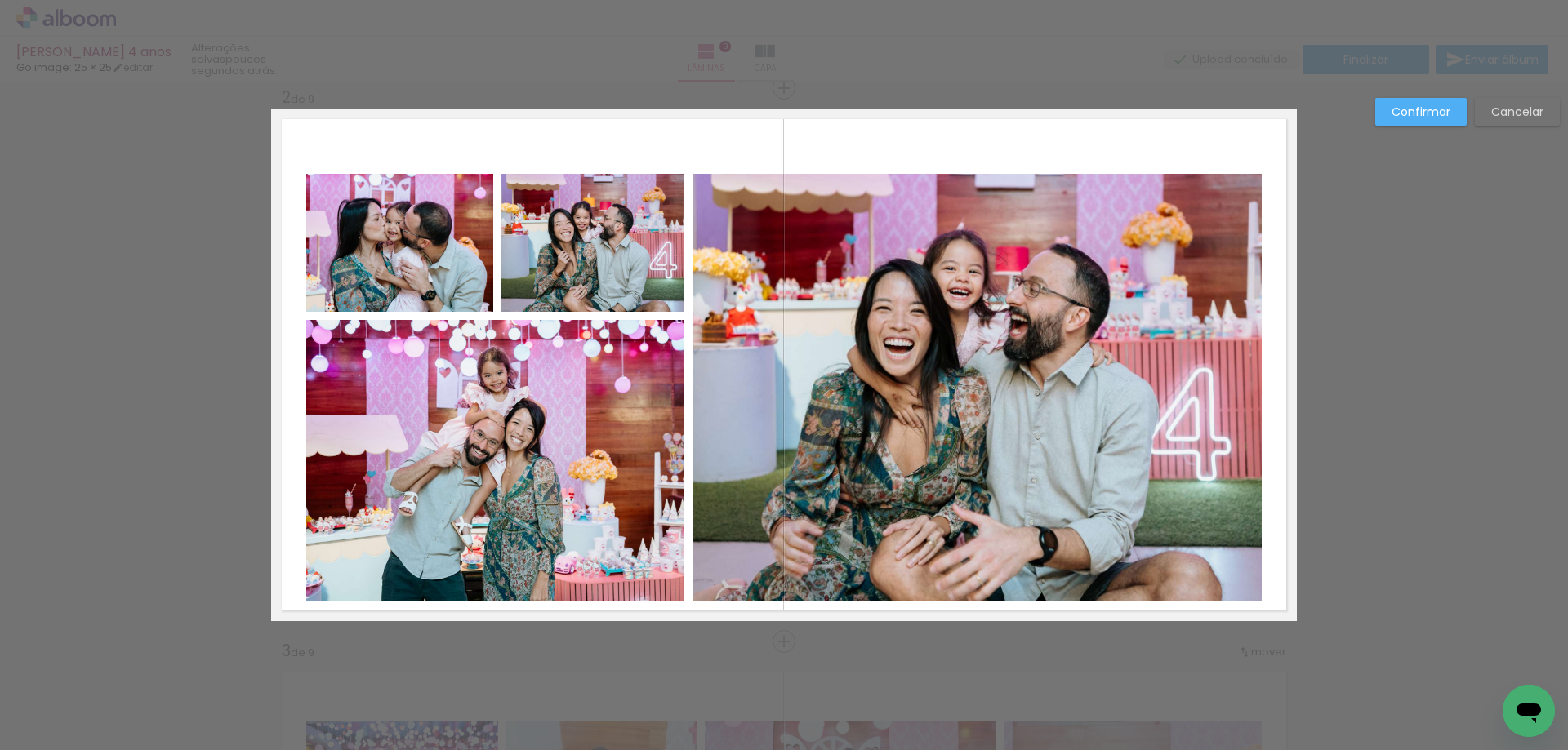
click at [555, 470] on quentale-photo at bounding box center [495, 460] width 378 height 281
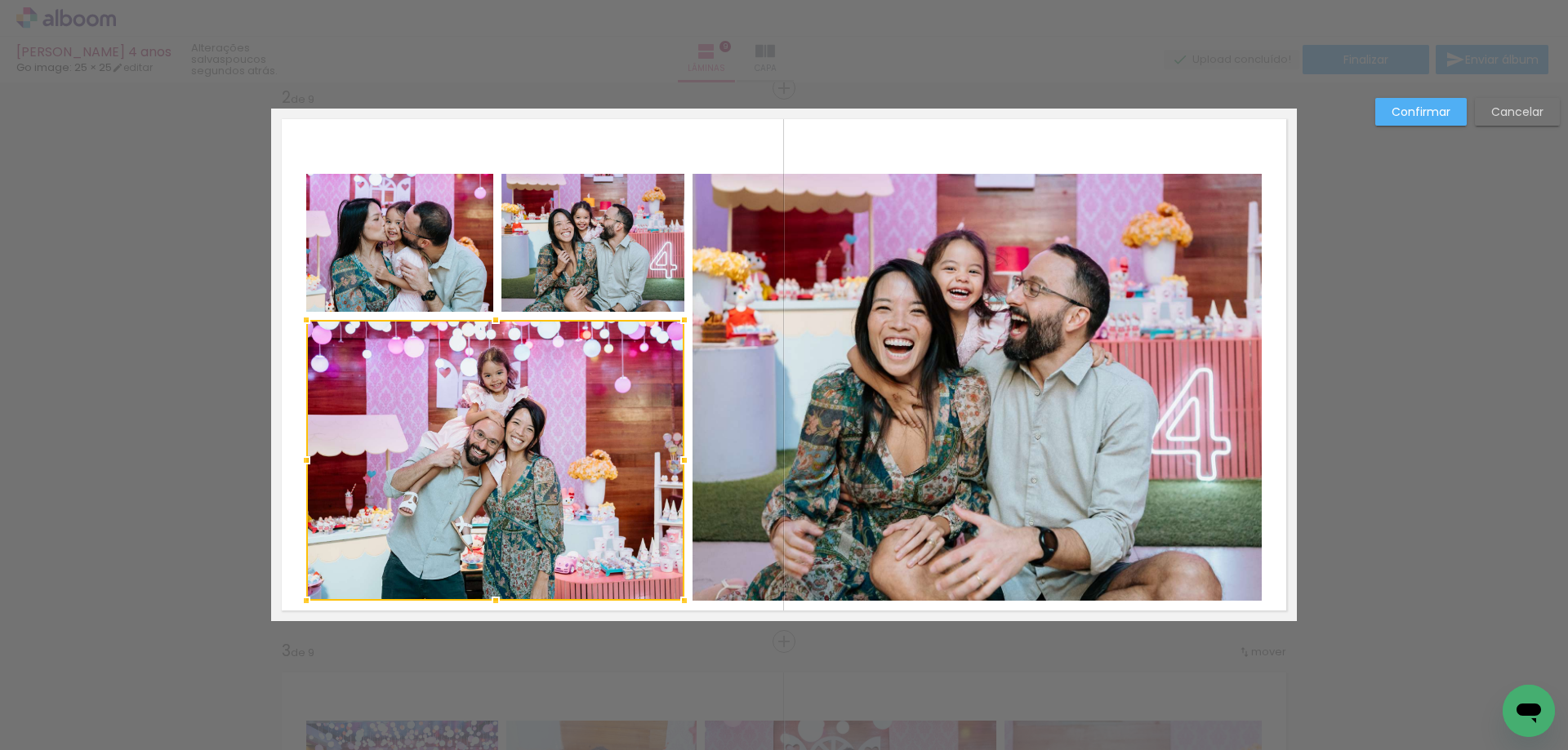
click at [428, 257] on quentale-photo at bounding box center [399, 242] width 187 height 138
click at [564, 242] on div at bounding box center [495, 387] width 378 height 427
click at [940, 310] on quentale-photo at bounding box center [976, 387] width 569 height 427
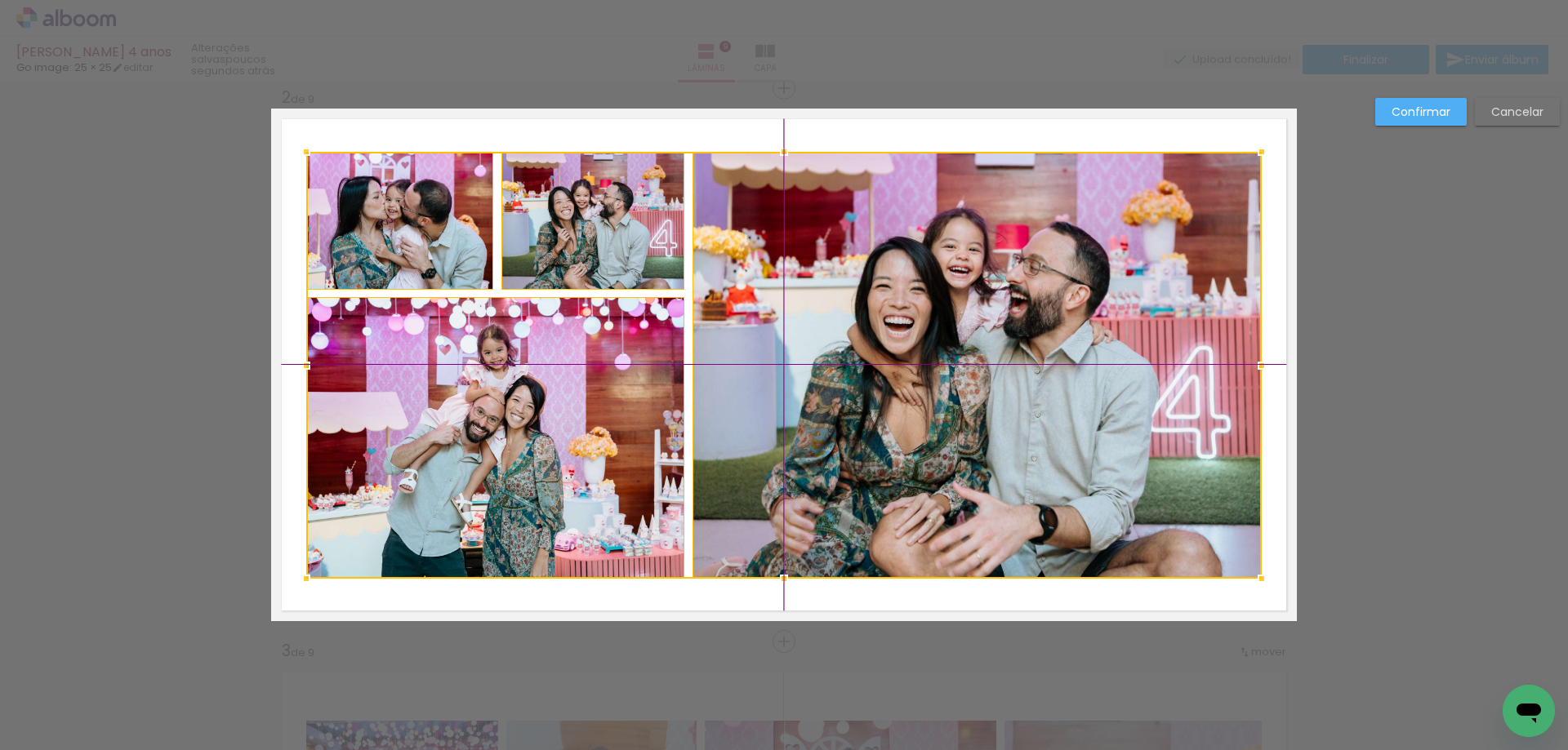
drag, startPoint x: 746, startPoint y: 442, endPoint x: 749, endPoint y: 429, distance: 13.3
click at [749, 429] on div at bounding box center [784, 365] width 956 height 427
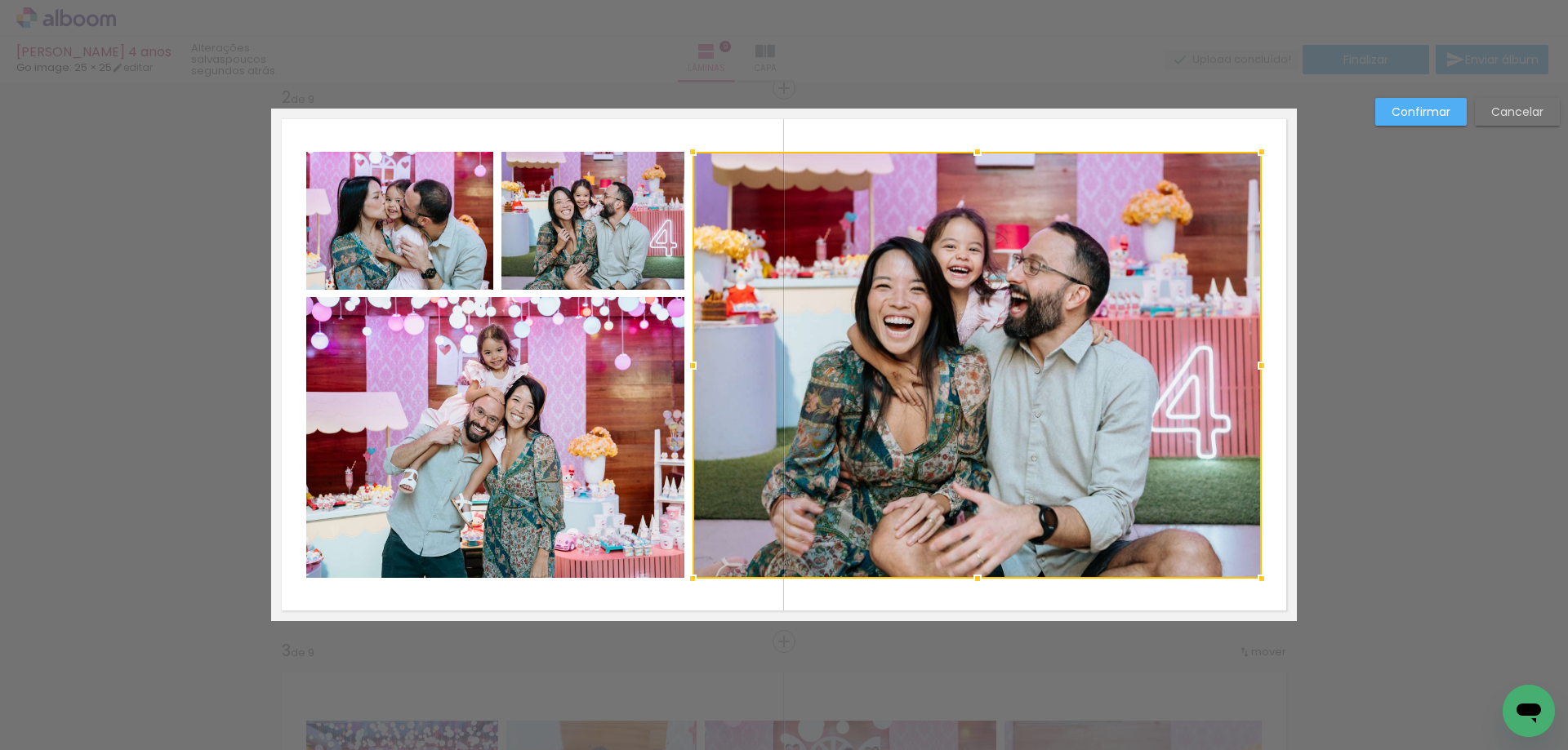
click at [536, 436] on quentale-photo at bounding box center [495, 437] width 378 height 281
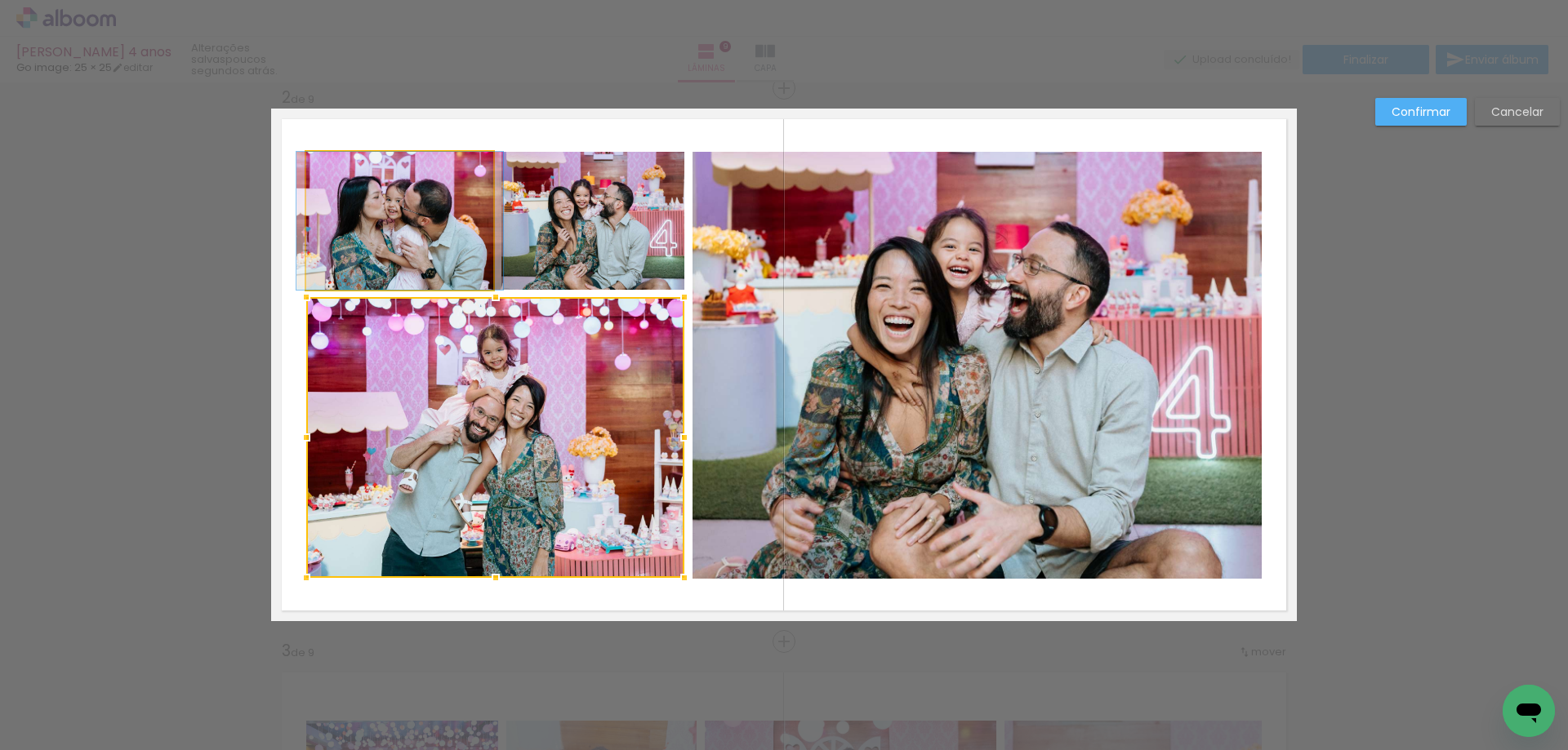
click at [380, 243] on quentale-photo at bounding box center [399, 221] width 187 height 138
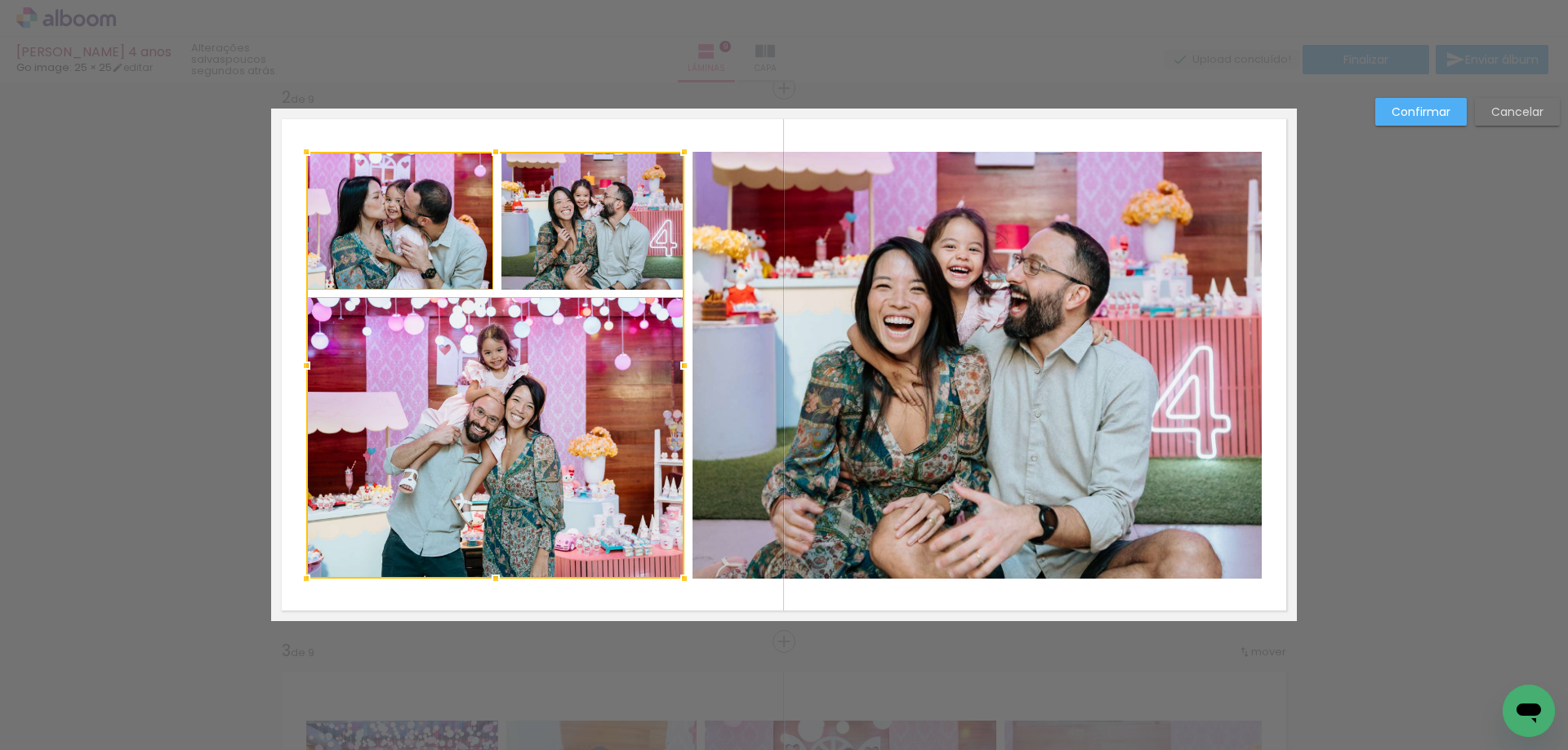
click at [579, 234] on div at bounding box center [495, 365] width 378 height 427
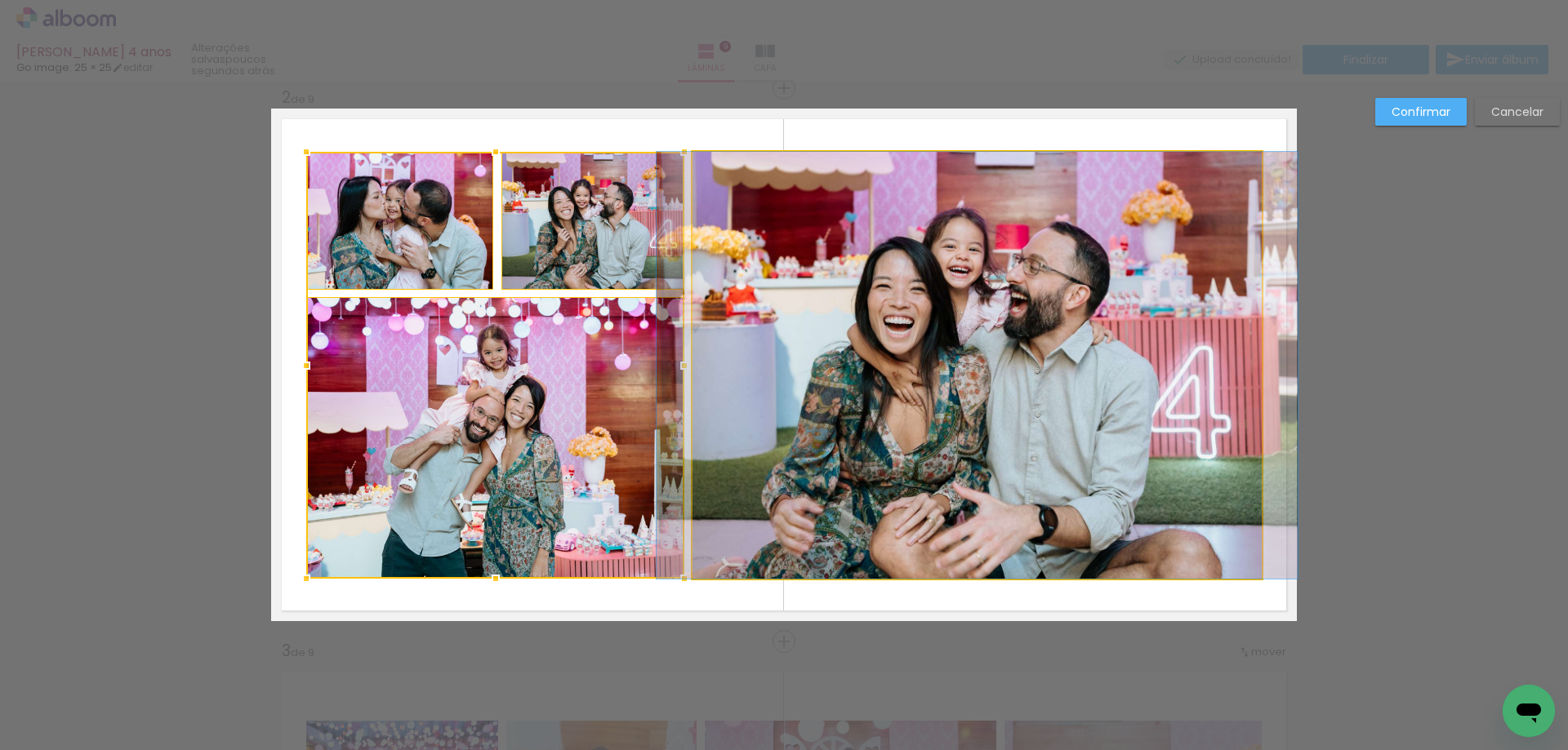
click at [875, 293] on quentale-photo at bounding box center [976, 365] width 569 height 427
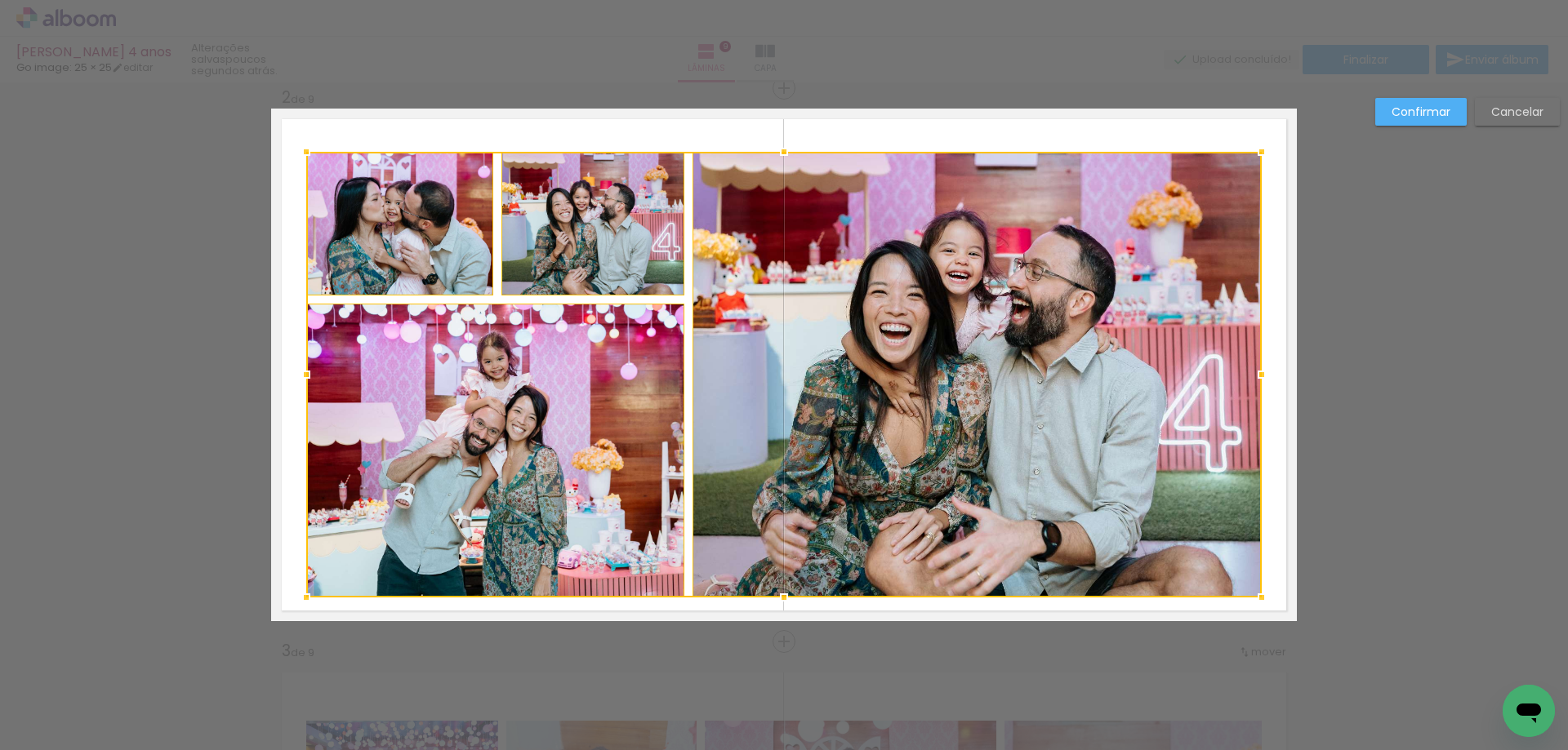
click at [778, 586] on div at bounding box center [783, 597] width 33 height 33
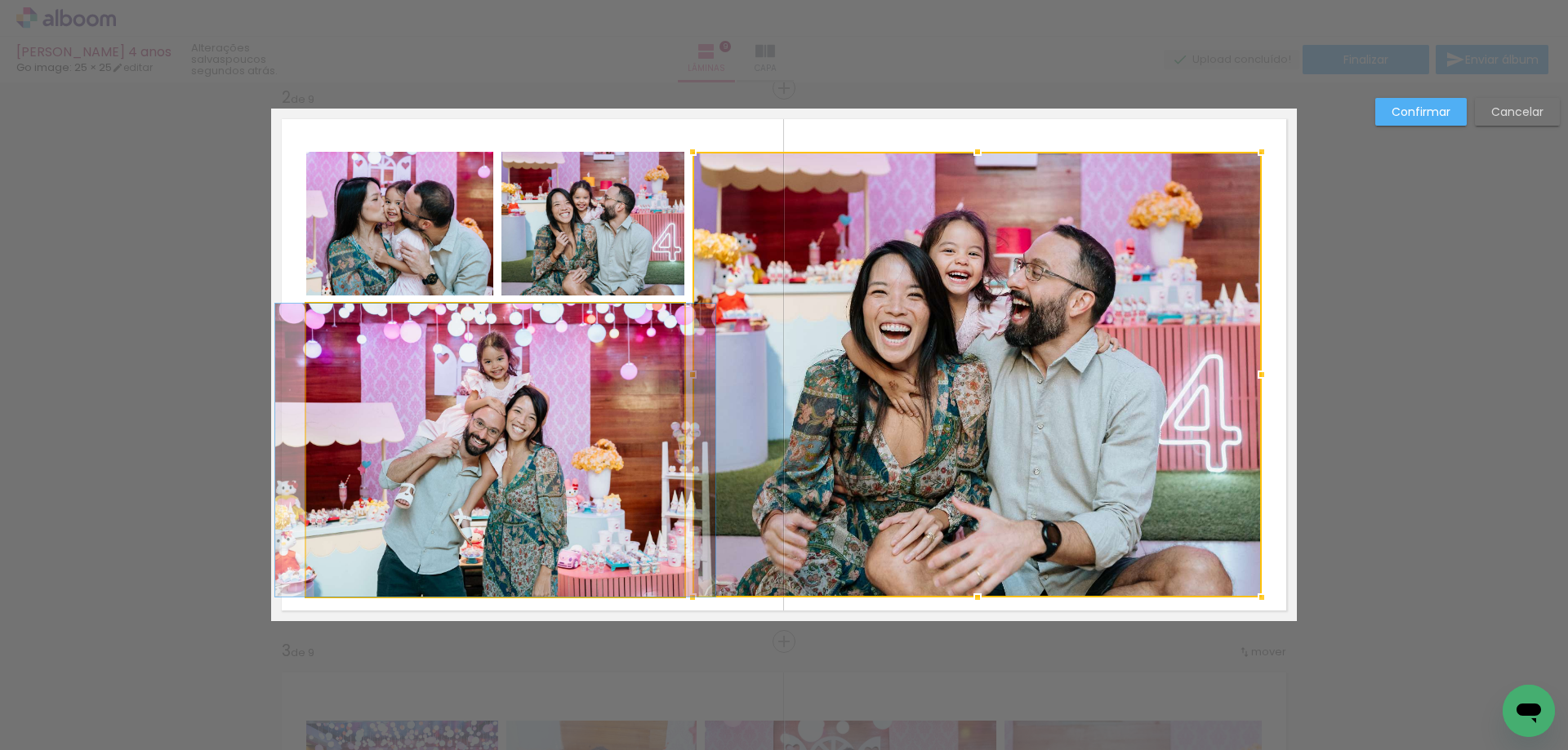
click at [555, 460] on quentale-photo at bounding box center [495, 451] width 378 height 293
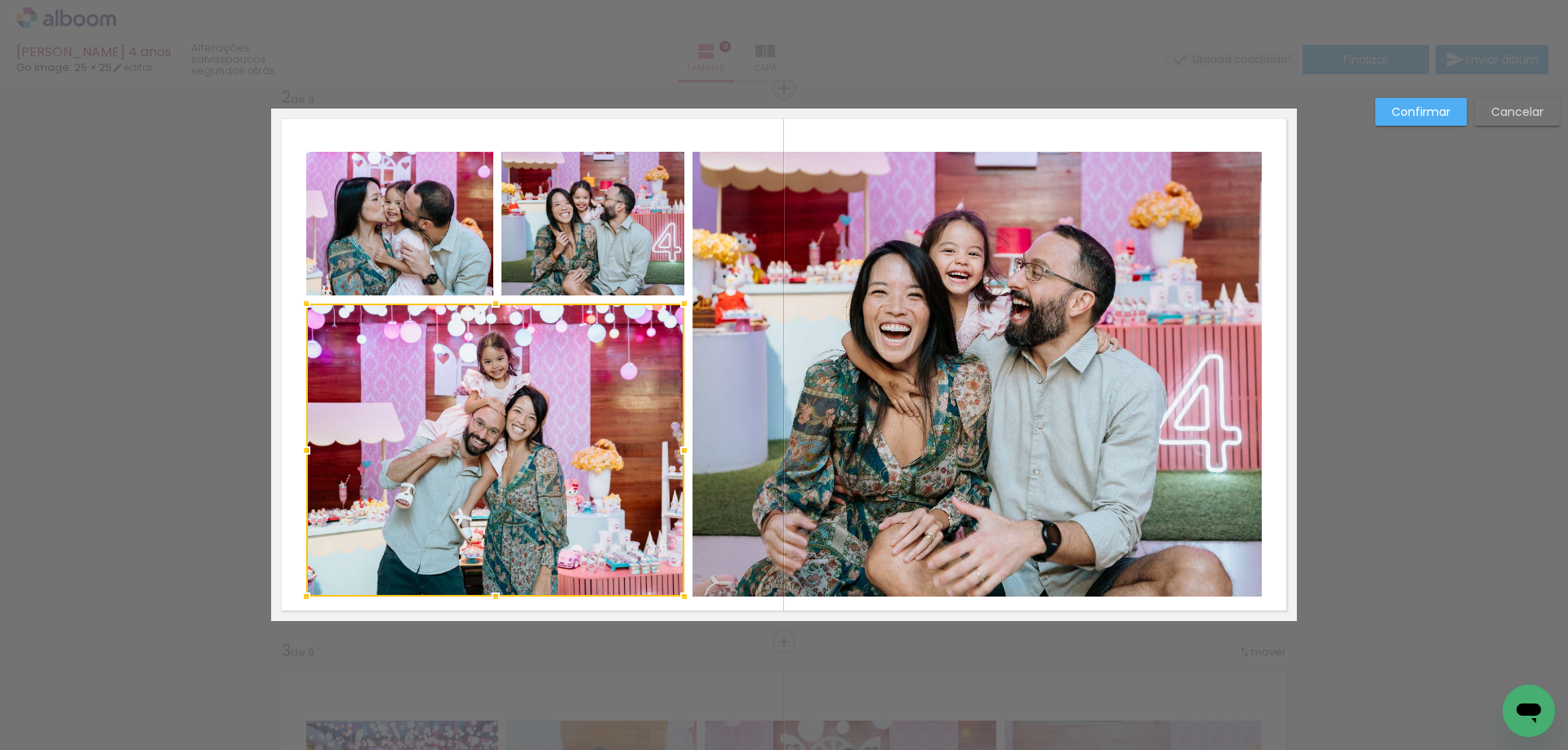
click at [842, 406] on quentale-photo at bounding box center [976, 375] width 569 height 446
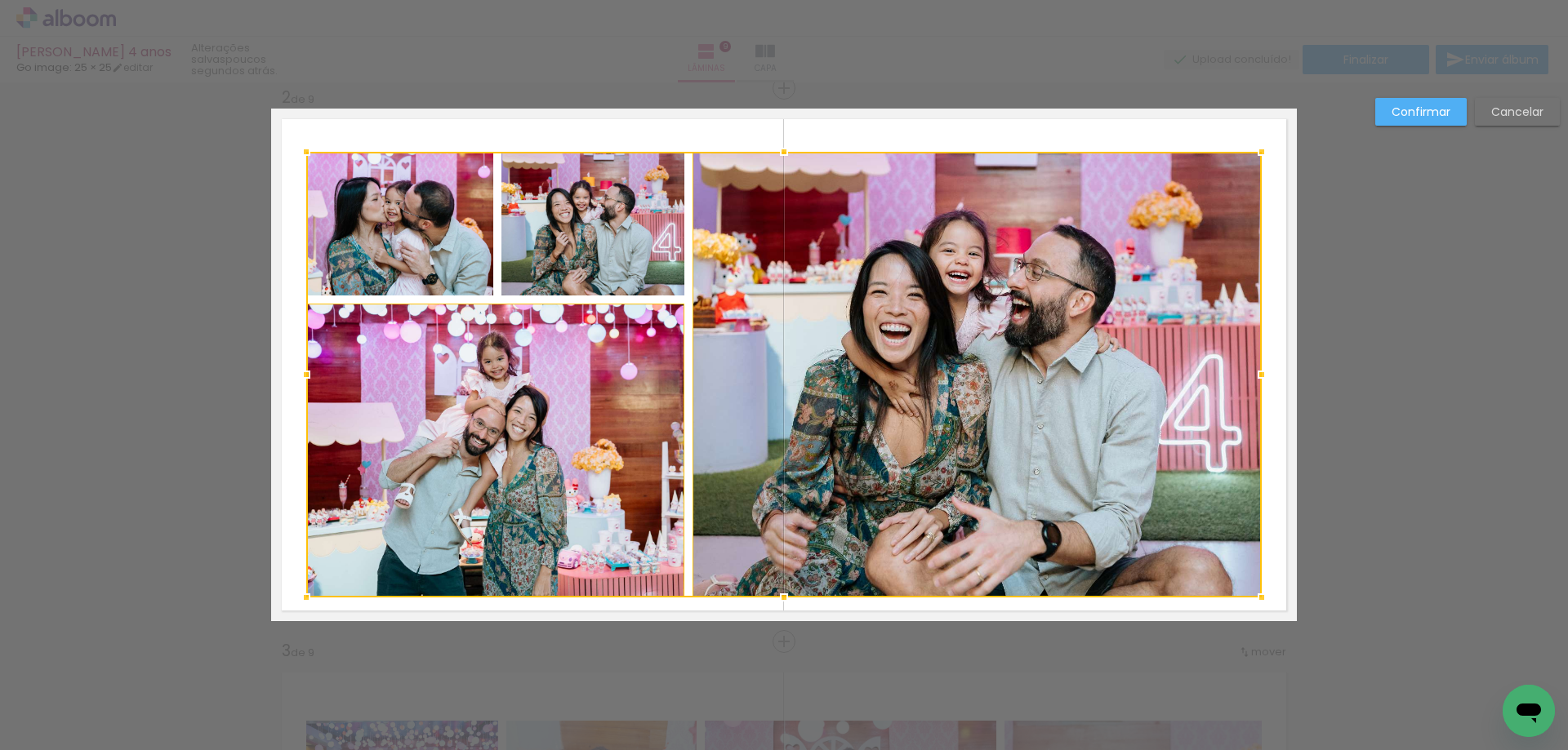
click at [590, 239] on div at bounding box center [784, 375] width 956 height 446
click at [423, 229] on div at bounding box center [784, 375] width 956 height 446
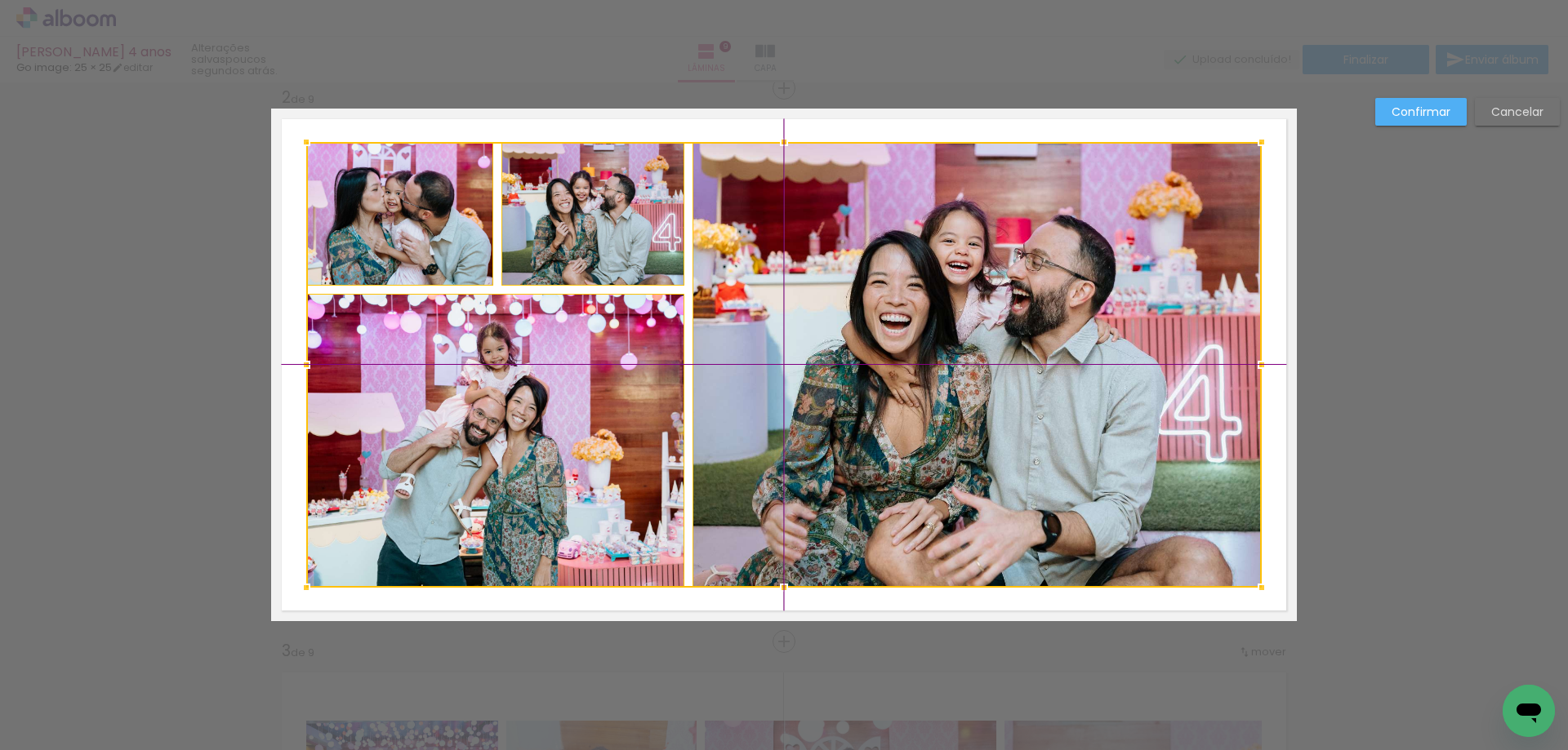
drag, startPoint x: 814, startPoint y: 431, endPoint x: 818, endPoint y: 423, distance: 8.9
click at [818, 423] on div at bounding box center [784, 364] width 956 height 446
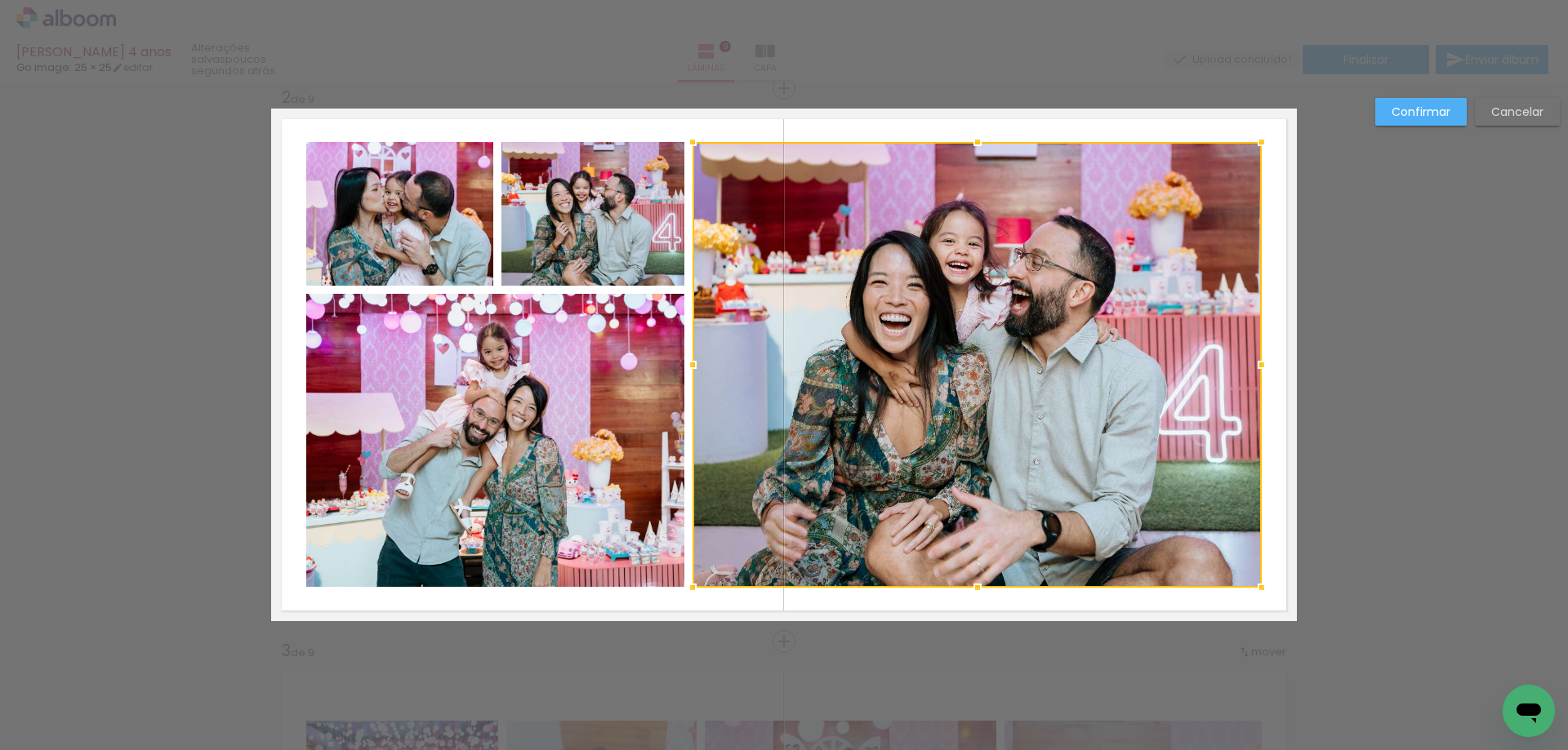
click at [0, 0] on slot "Confirmar" at bounding box center [0, 0] width 0 height 0
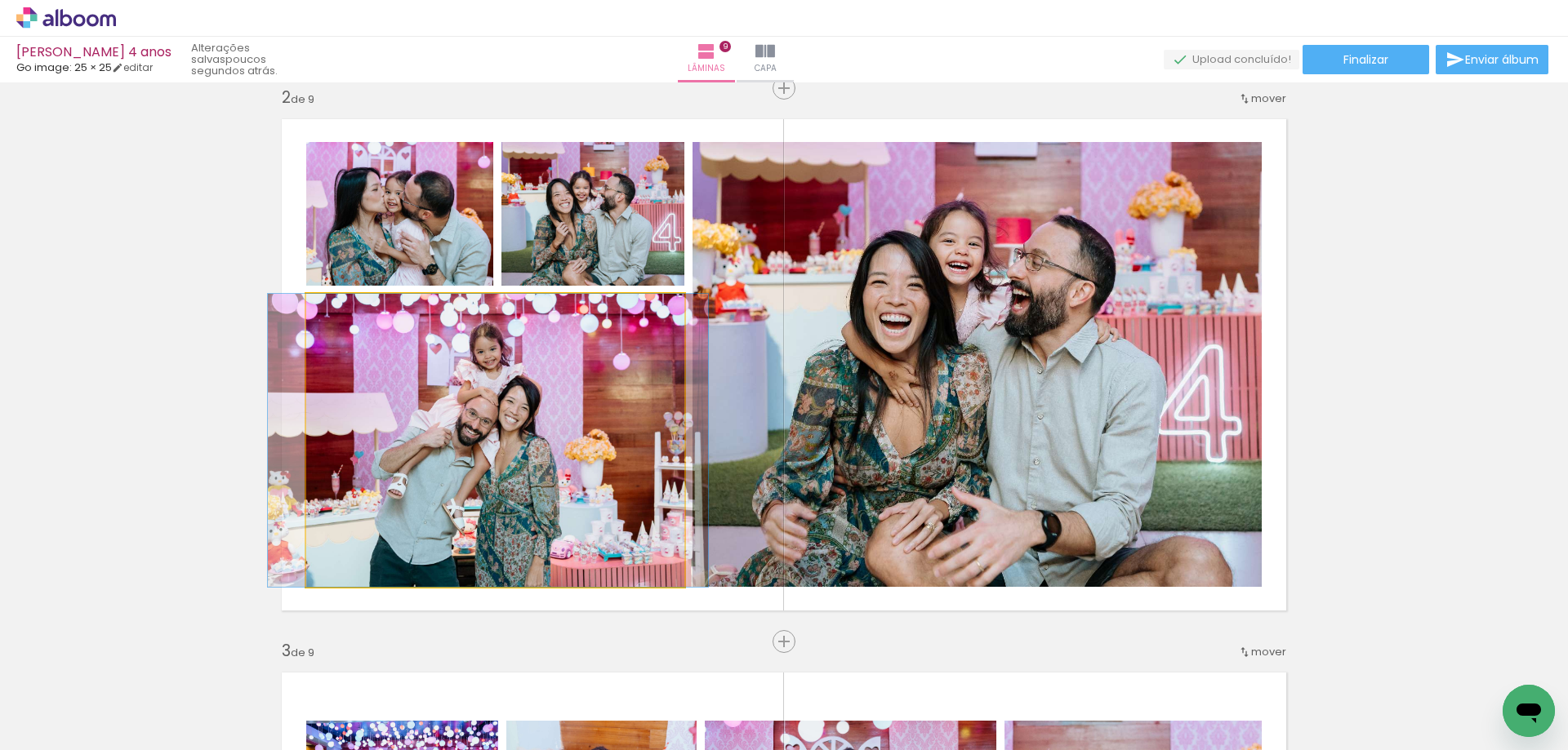
drag, startPoint x: 544, startPoint y: 460, endPoint x: 536, endPoint y: 466, distance: 10.0
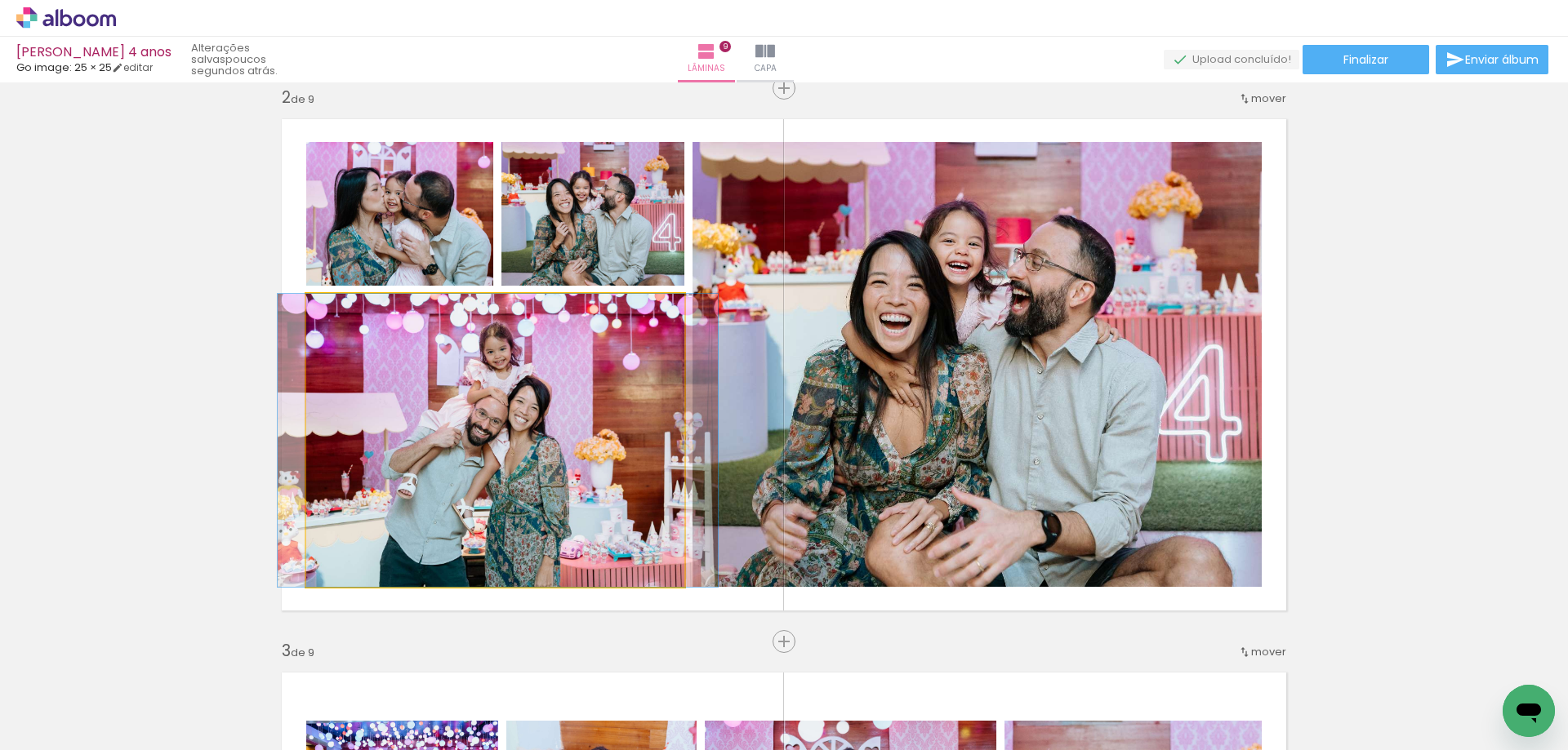
drag, startPoint x: 536, startPoint y: 466, endPoint x: 546, endPoint y: 465, distance: 10.0
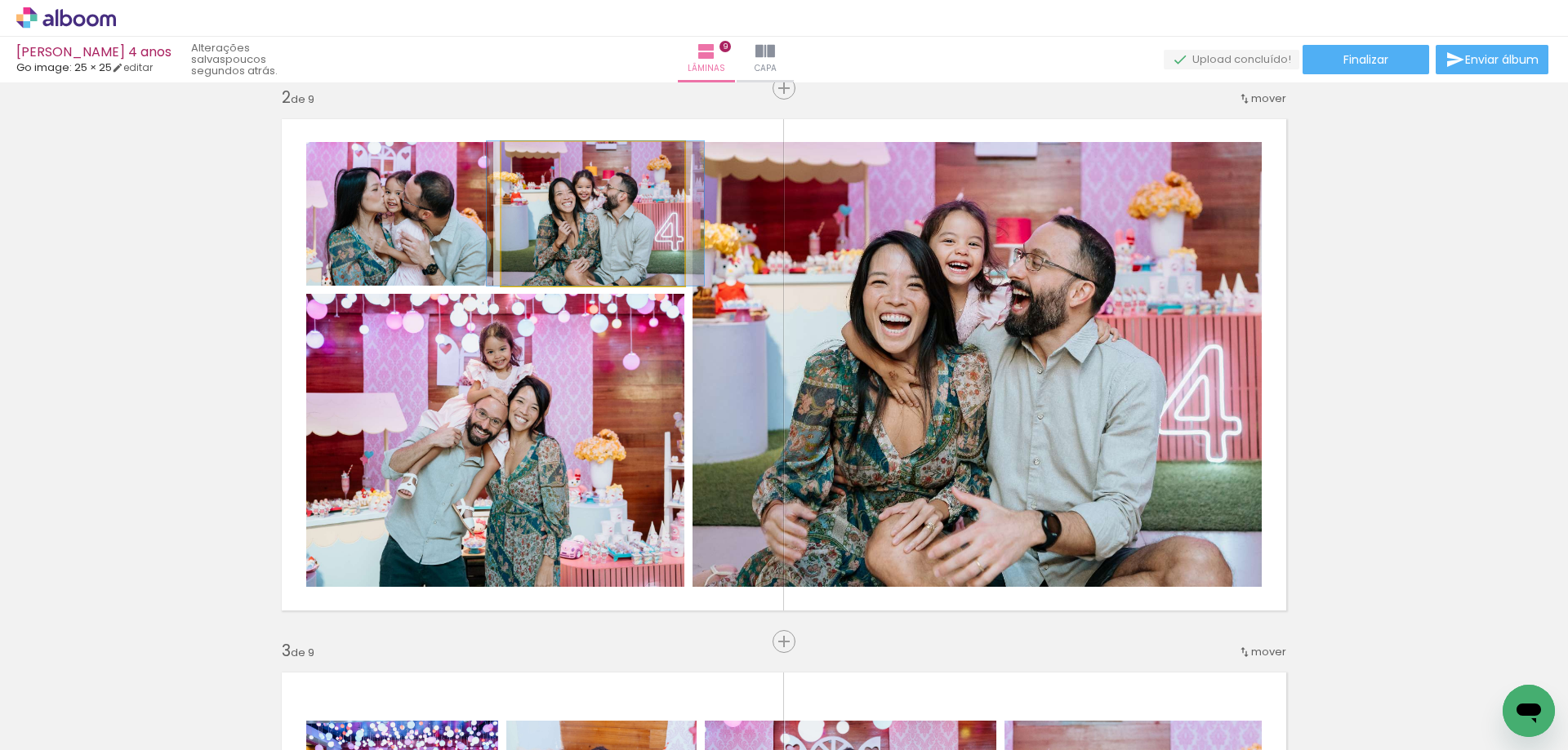
drag, startPoint x: 597, startPoint y: 250, endPoint x: 599, endPoint y: 236, distance: 14.1
click at [595, 236] on quentale-photo at bounding box center [592, 214] width 183 height 145
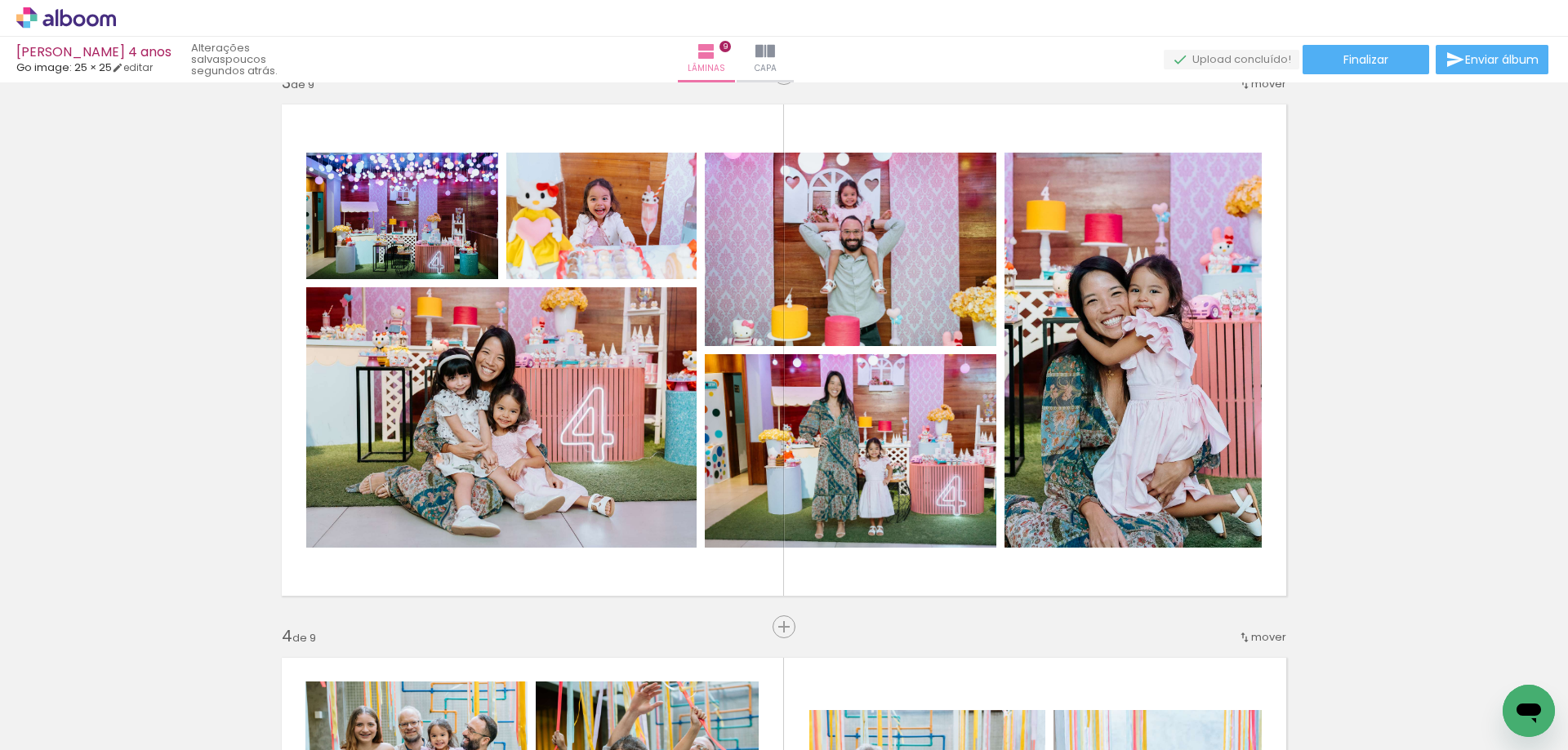
scroll to position [1224, 0]
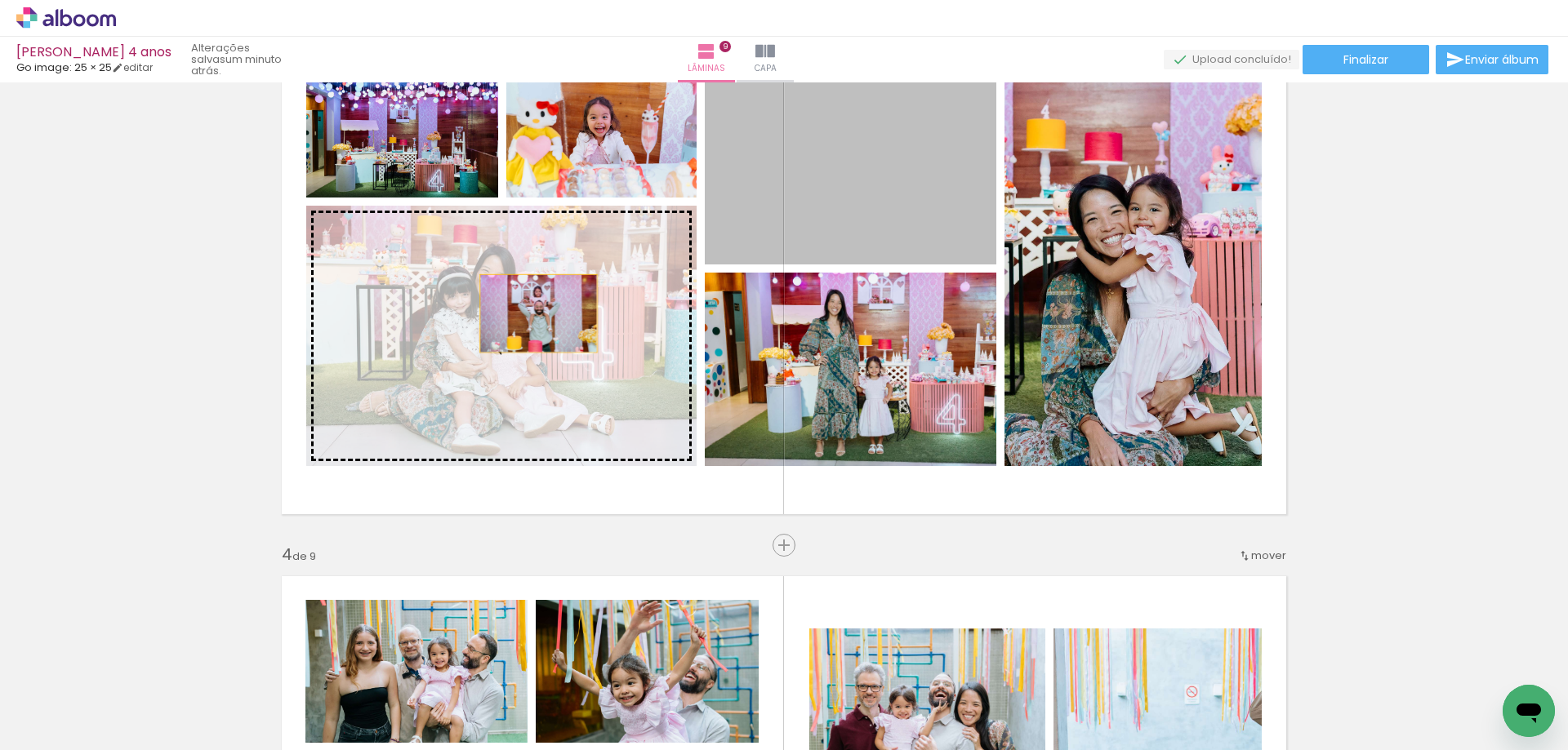
drag, startPoint x: 894, startPoint y: 207, endPoint x: 532, endPoint y: 314, distance: 377.5
click at [0, 0] on slot at bounding box center [0, 0] width 0 height 0
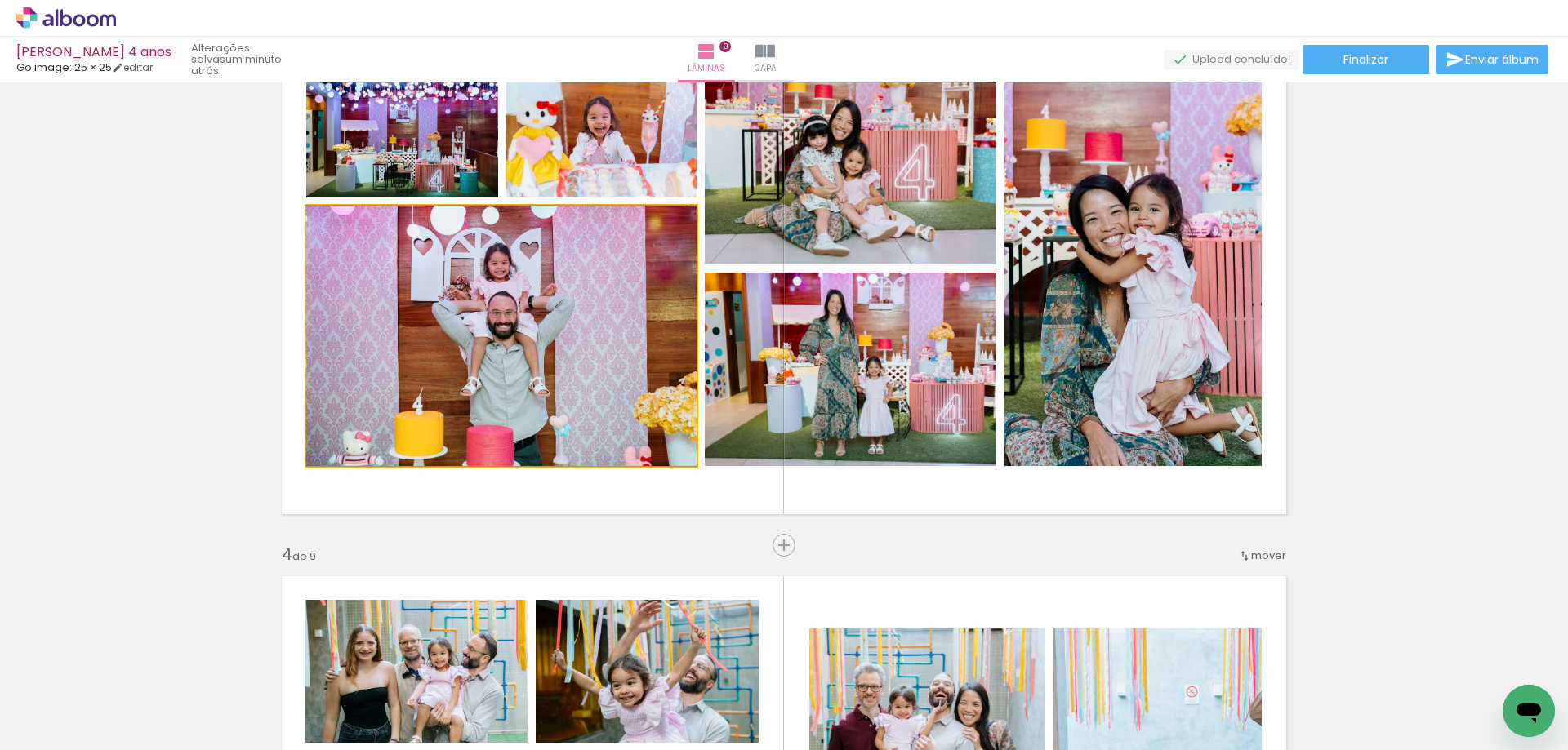
drag, startPoint x: 564, startPoint y: 355, endPoint x: 555, endPoint y: 354, distance: 9.1
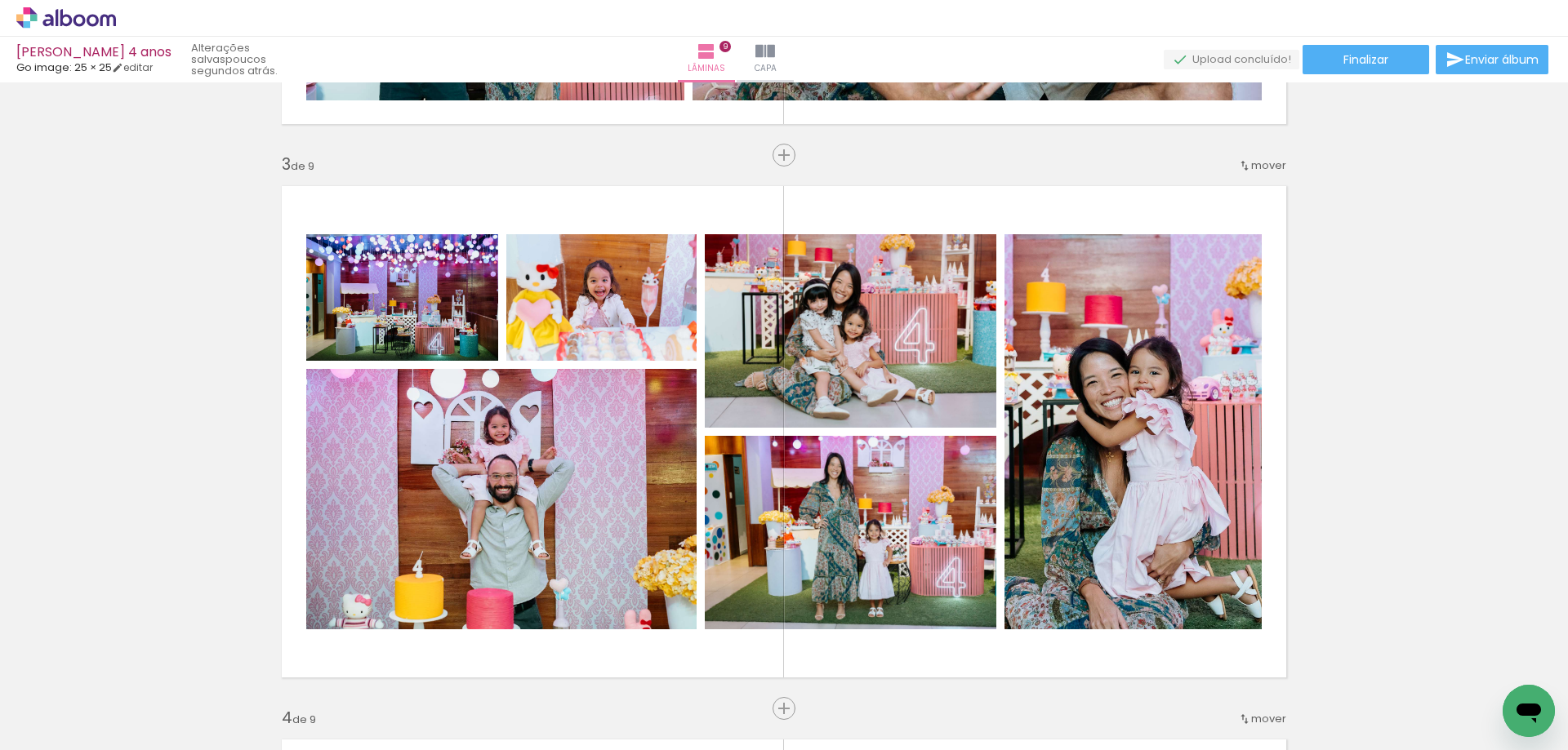
scroll to position [1143, 0]
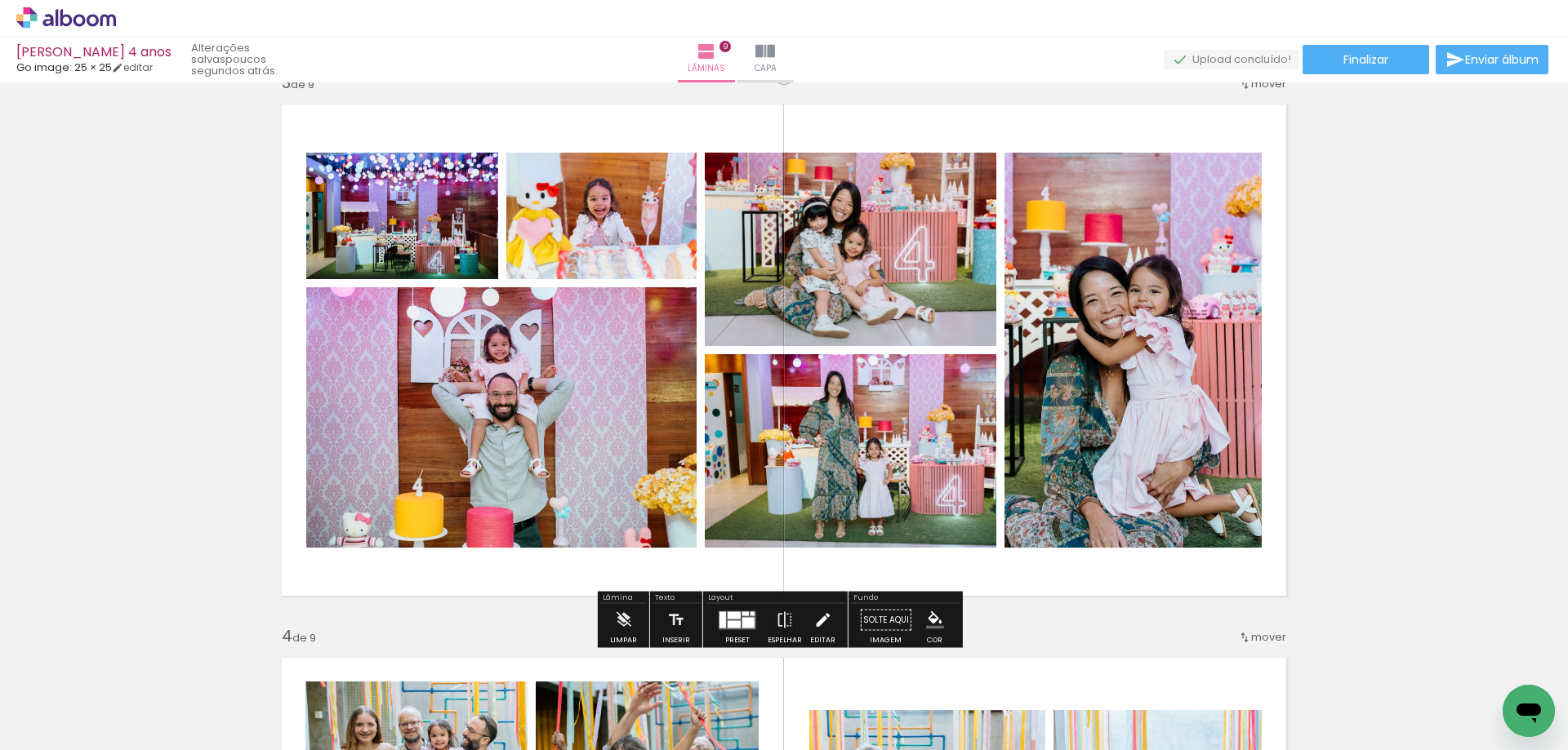
click at [819, 622] on iron-icon at bounding box center [822, 620] width 18 height 33
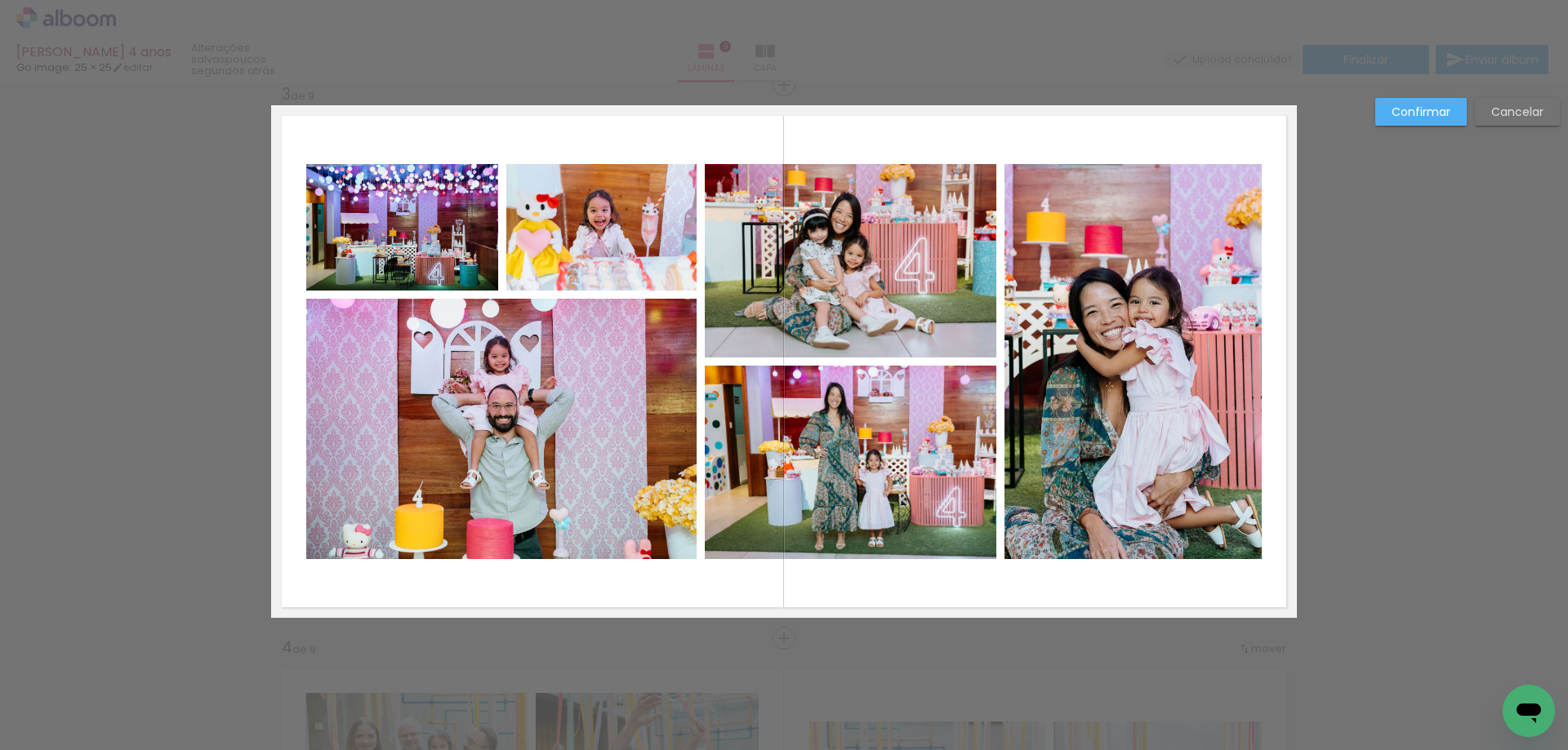
scroll to position [1128, 0]
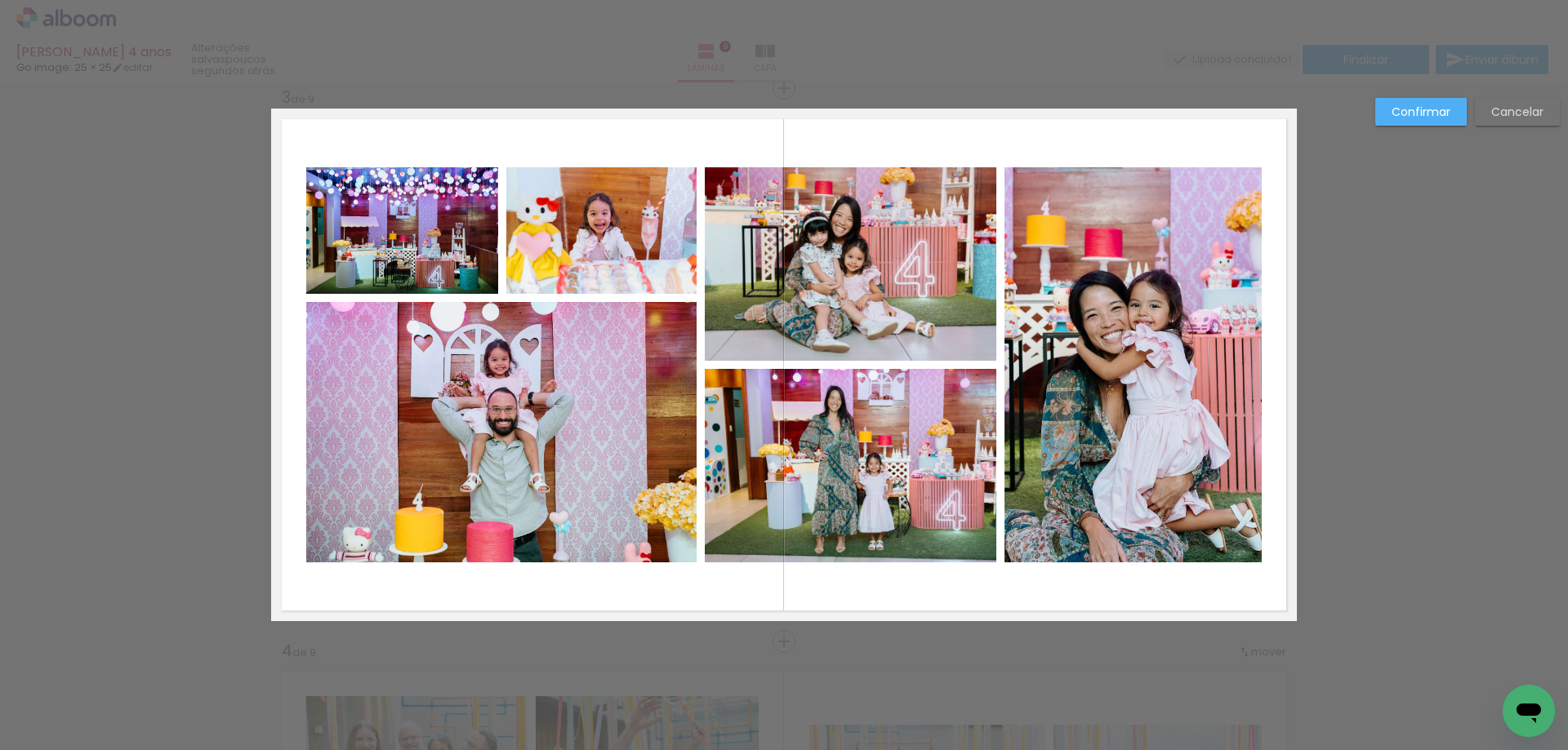
click at [497, 454] on quentale-photo at bounding box center [501, 432] width 391 height 260
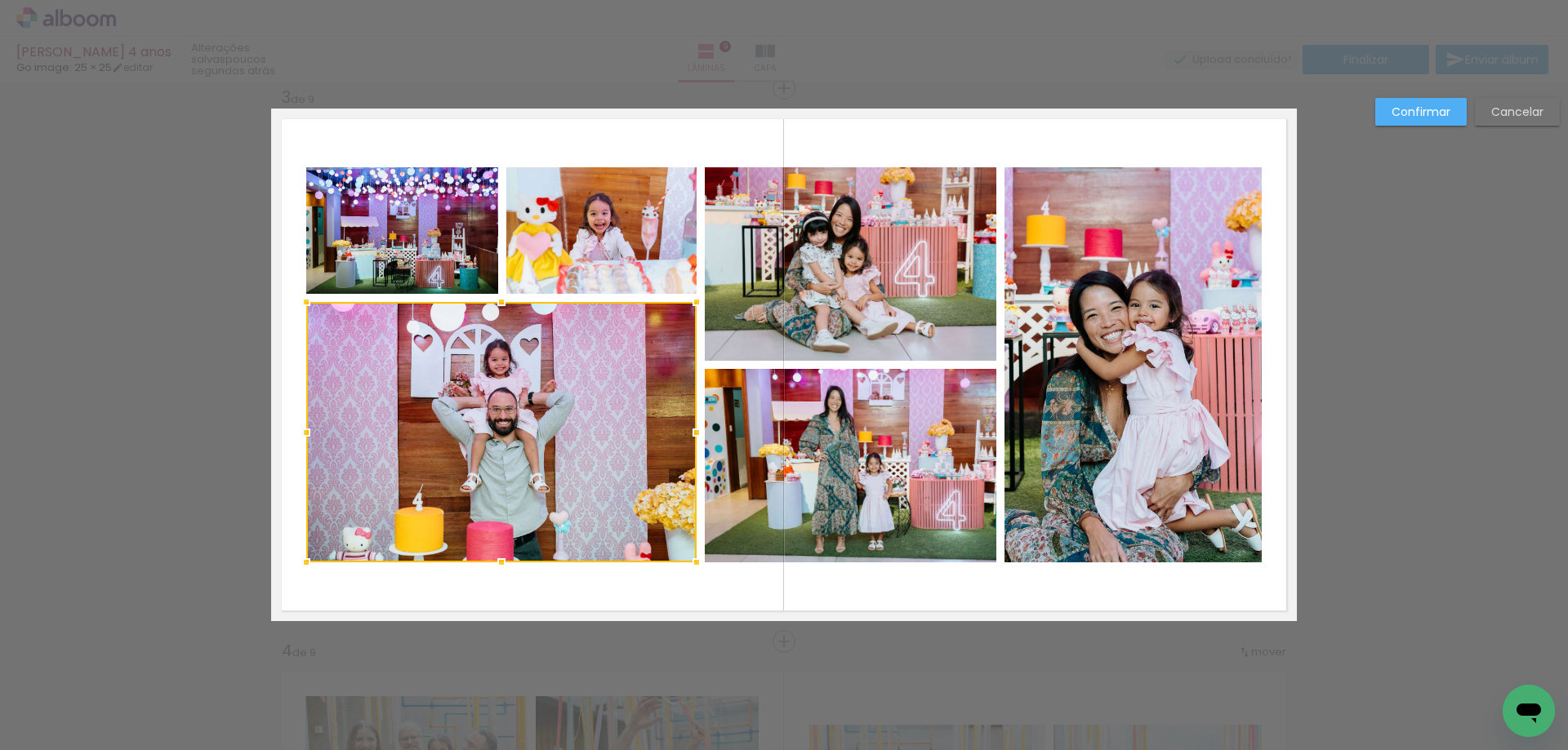
click at [404, 229] on quentale-photo at bounding box center [402, 230] width 192 height 127
click at [581, 241] on div at bounding box center [501, 364] width 391 height 395
click at [860, 241] on quentale-photo at bounding box center [851, 264] width 291 height 193
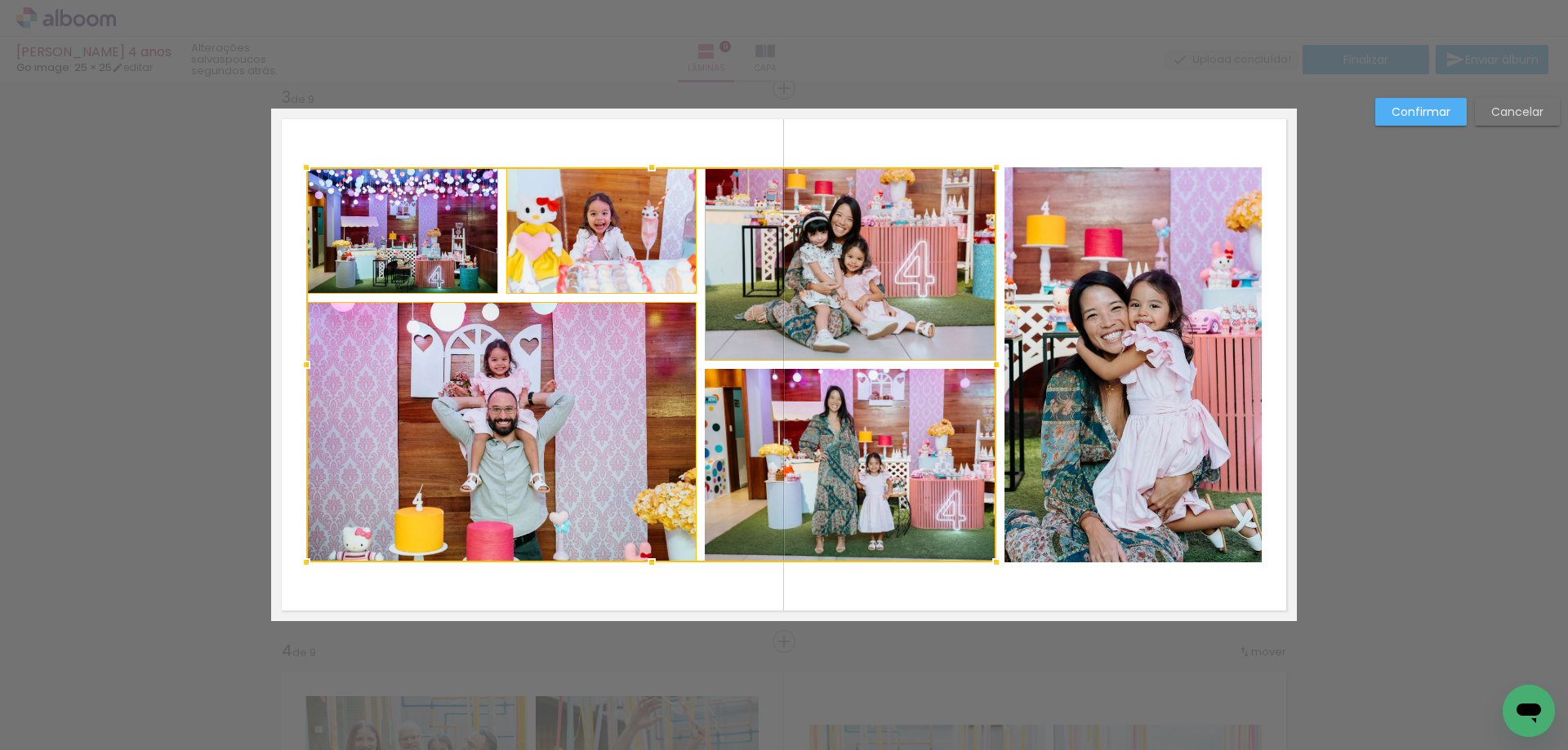
click at [868, 443] on div at bounding box center [651, 364] width 690 height 395
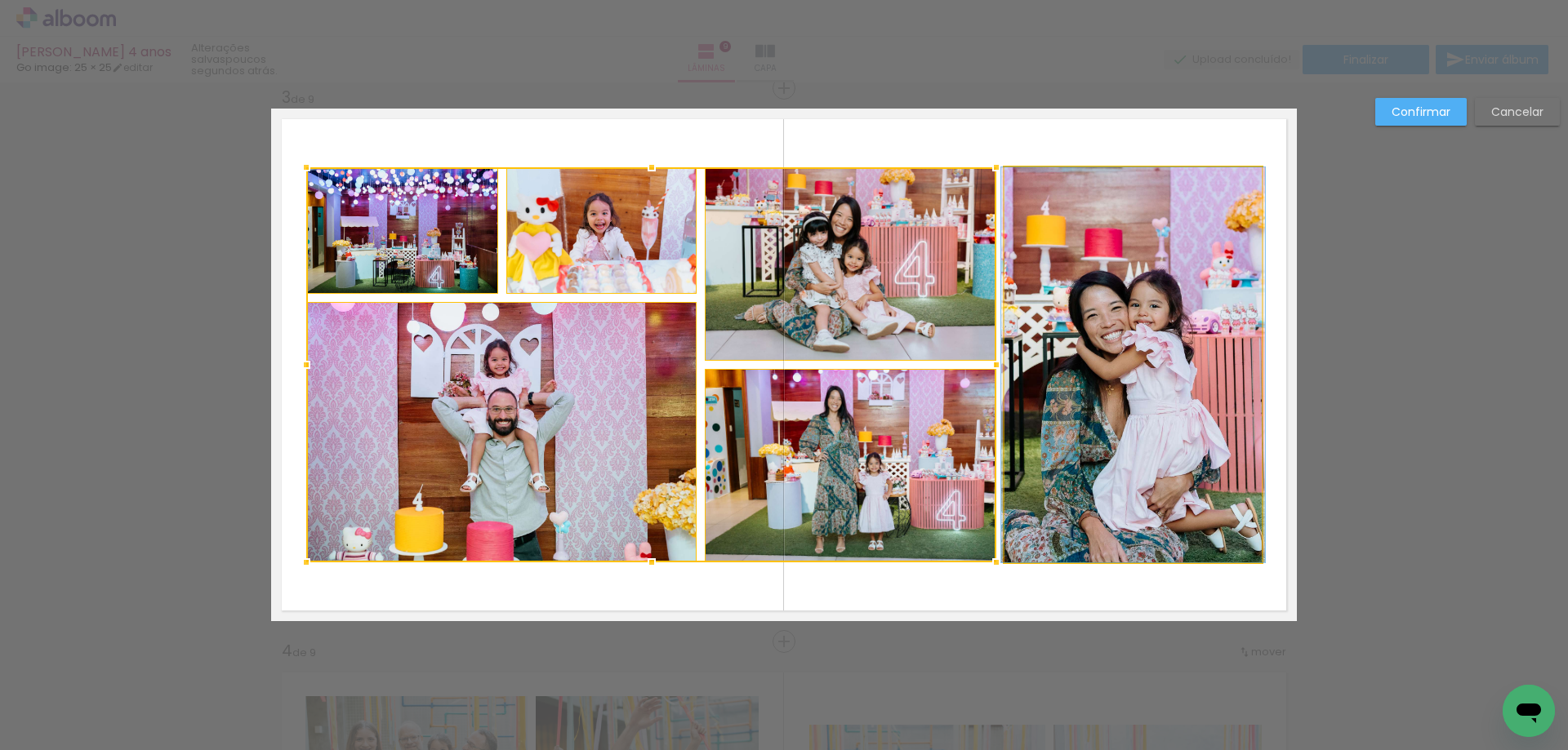
click at [1138, 448] on quentale-photo at bounding box center [1133, 364] width 257 height 395
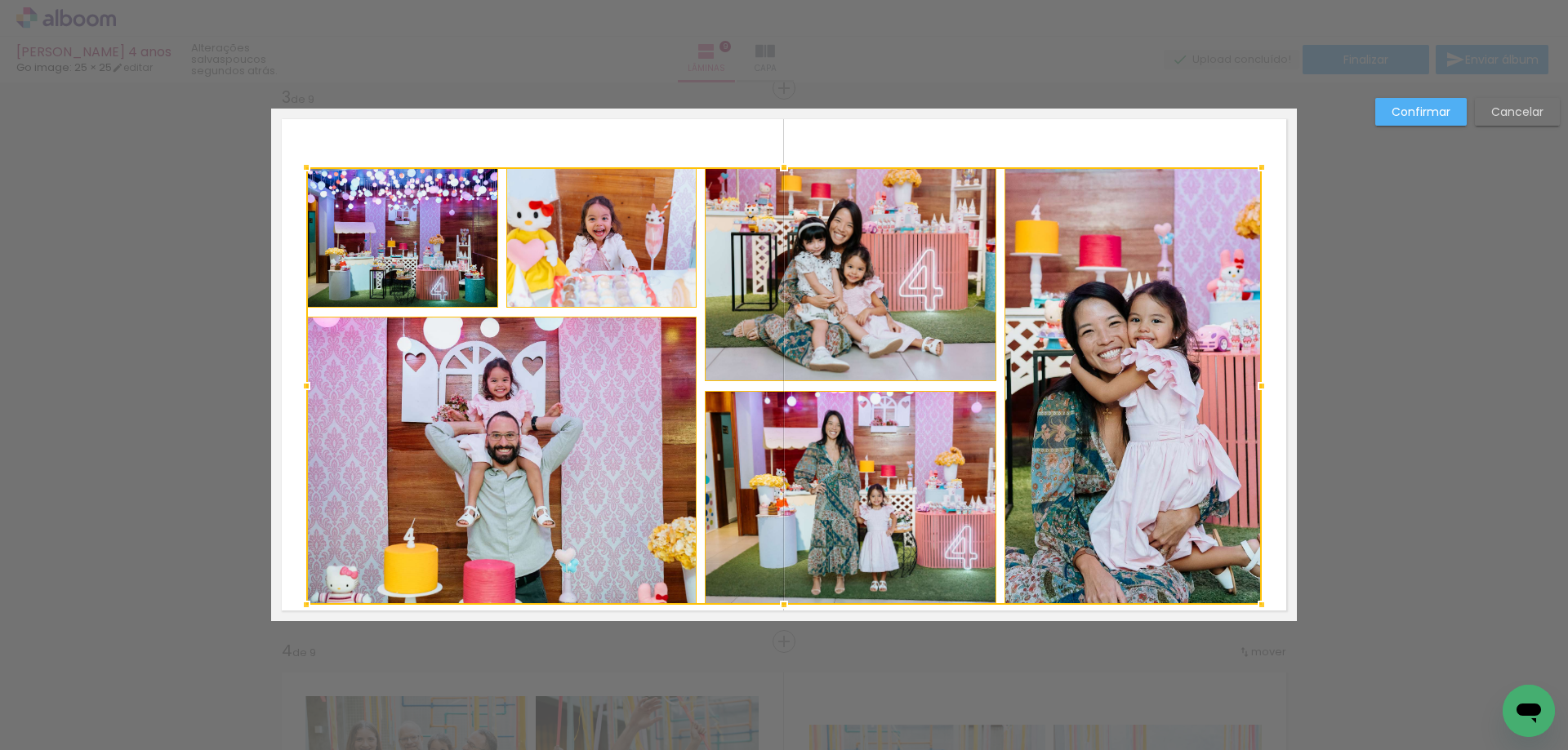
drag, startPoint x: 778, startPoint y: 563, endPoint x: 783, endPoint y: 604, distance: 41.3
click at [783, 604] on div at bounding box center [783, 605] width 33 height 33
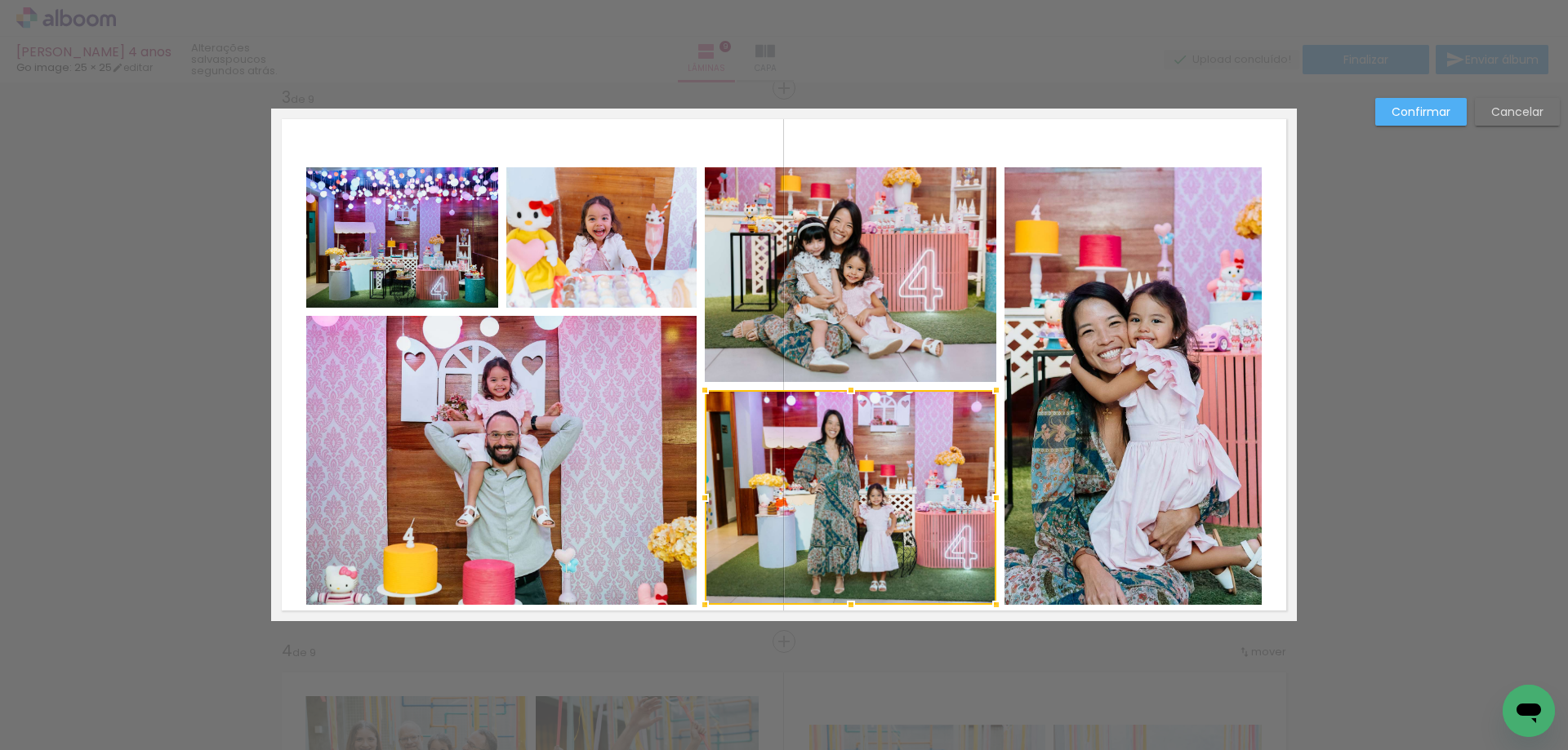
click at [608, 512] on quentale-photo at bounding box center [501, 461] width 391 height 289
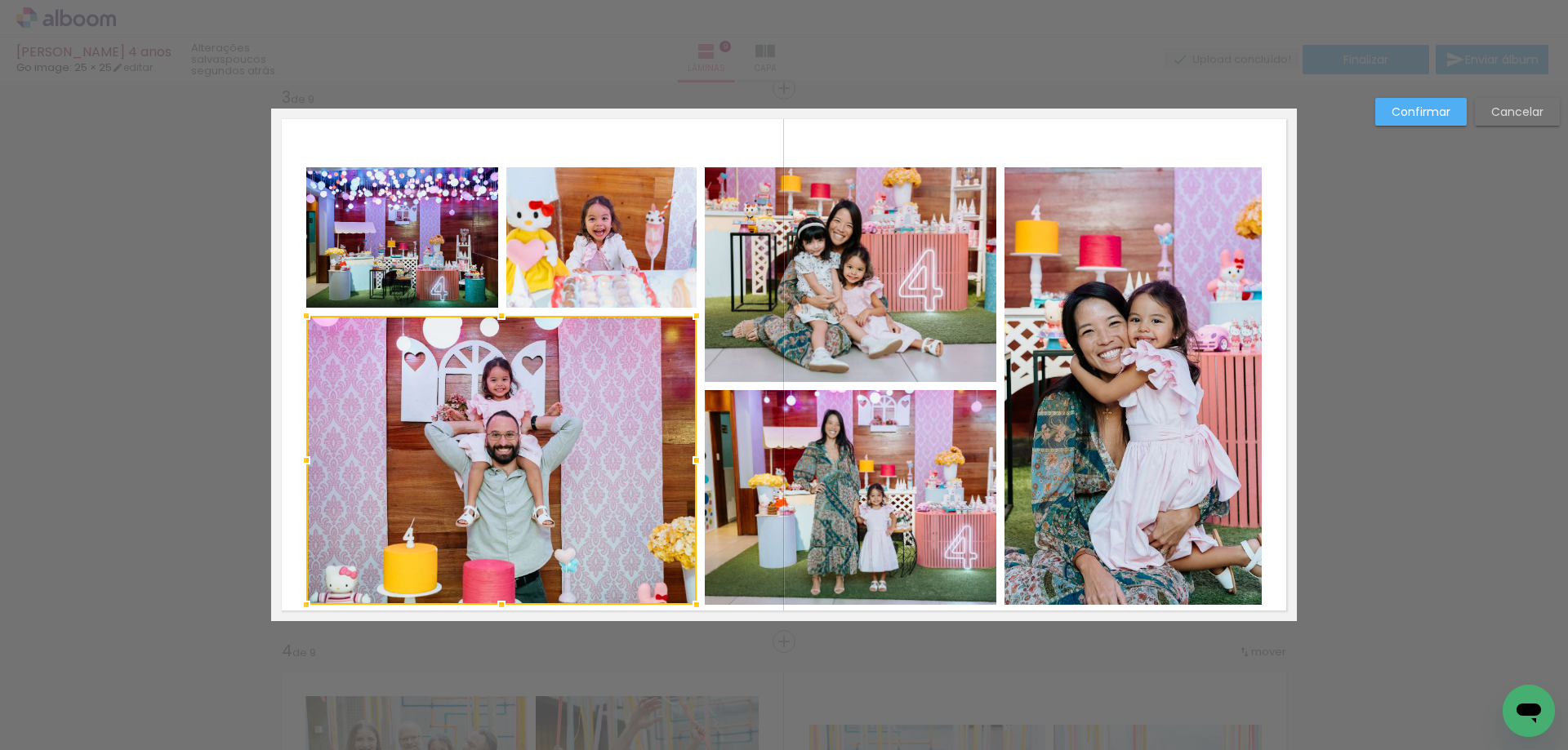
click at [403, 241] on quentale-photo at bounding box center [402, 237] width 192 height 141
click at [592, 226] on div at bounding box center [501, 386] width 391 height 437
click at [848, 252] on quentale-photo at bounding box center [851, 274] width 291 height 215
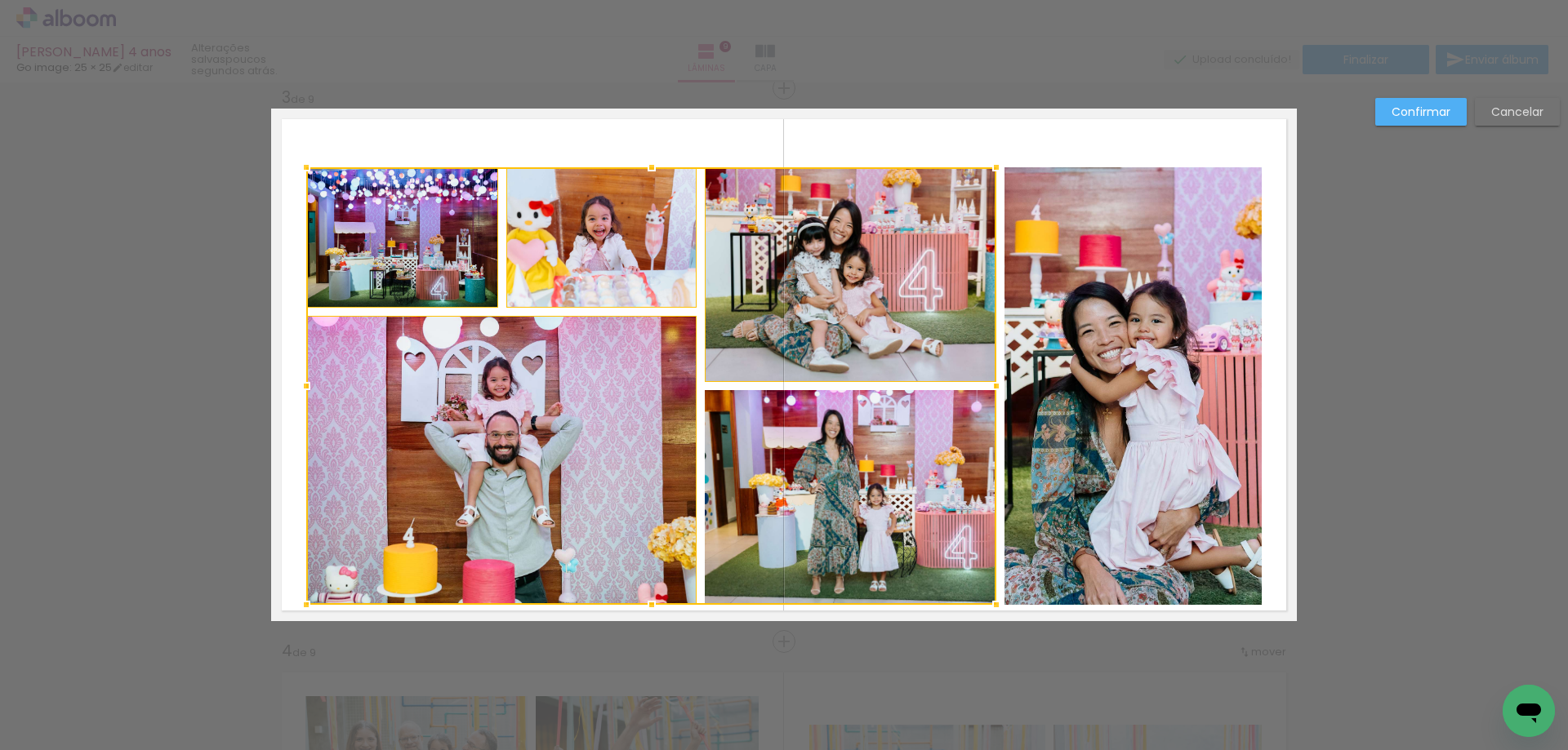
click at [899, 477] on div at bounding box center [651, 386] width 690 height 437
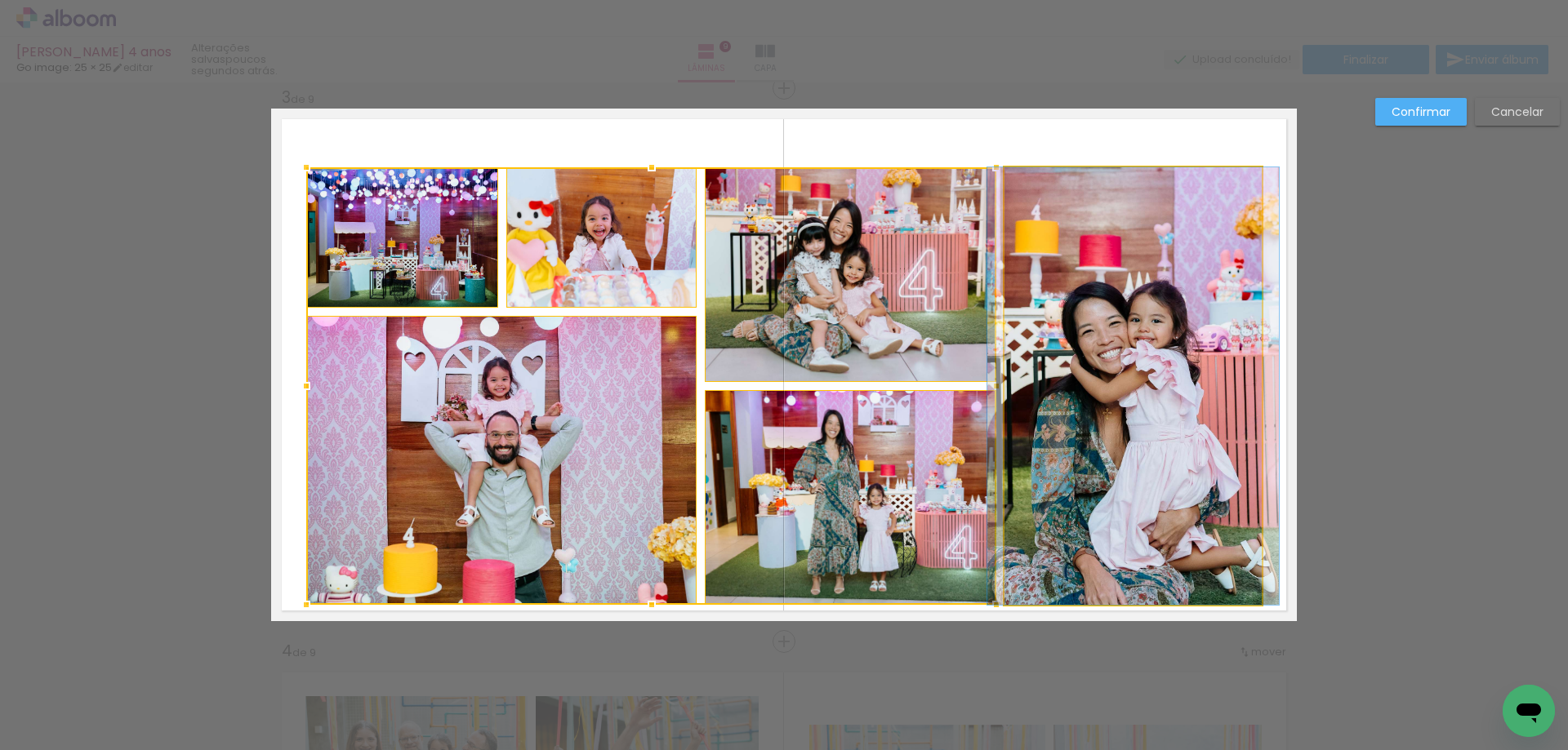
click at [1112, 415] on quentale-photo at bounding box center [1133, 386] width 257 height 437
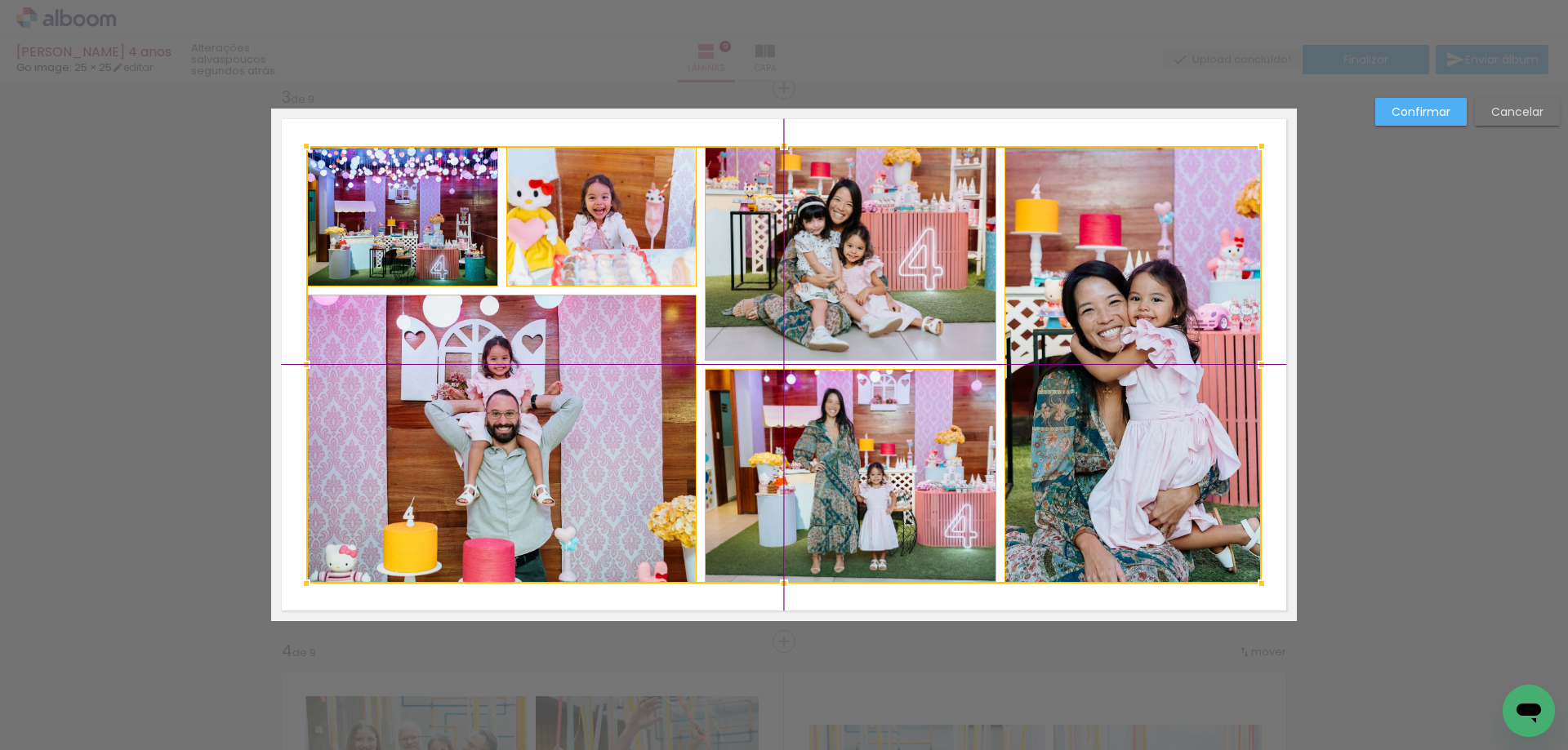
drag, startPoint x: 856, startPoint y: 438, endPoint x: 852, endPoint y: 424, distance: 14.6
click at [852, 424] on div at bounding box center [784, 365] width 956 height 437
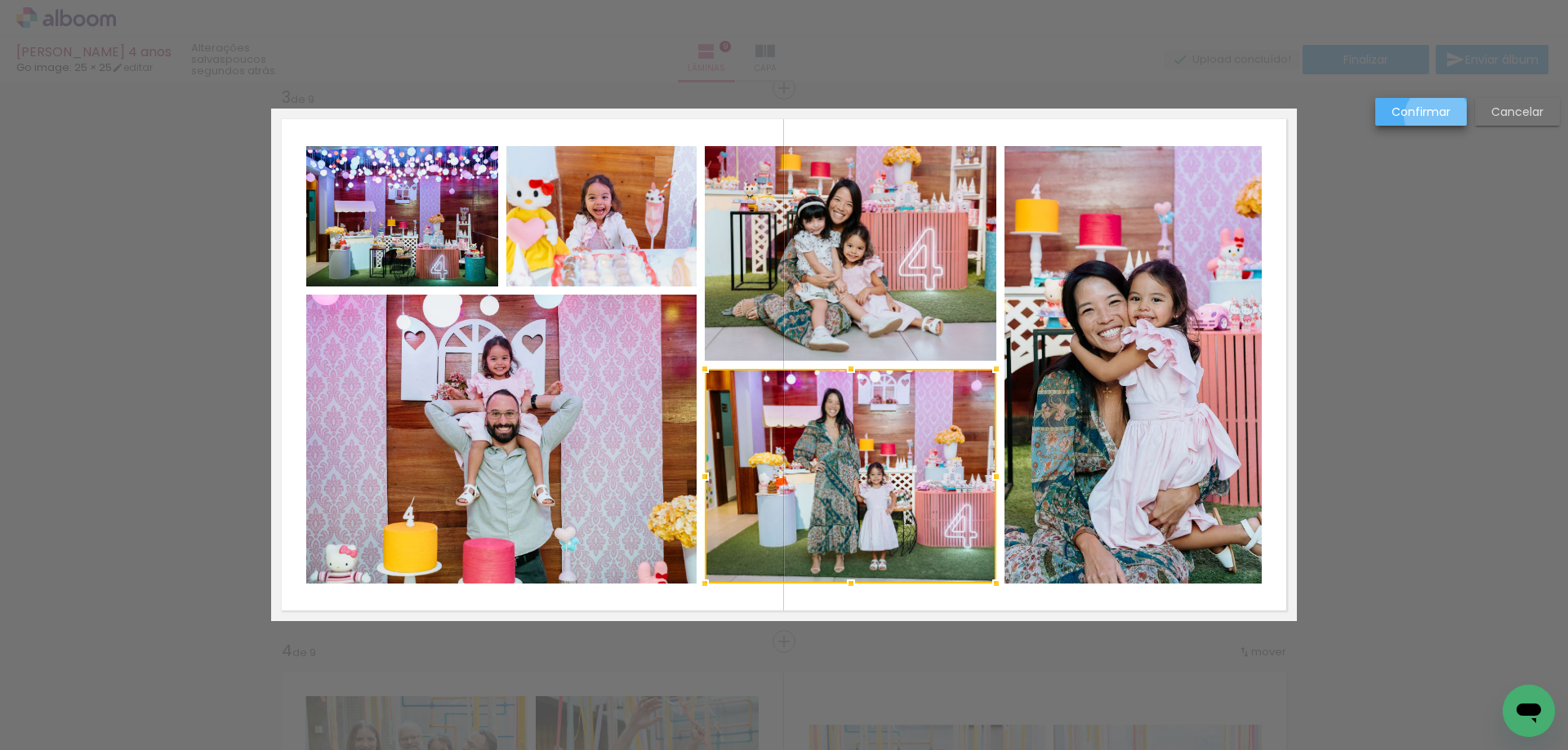
click at [0, 0] on slot "Confirmar" at bounding box center [0, 0] width 0 height 0
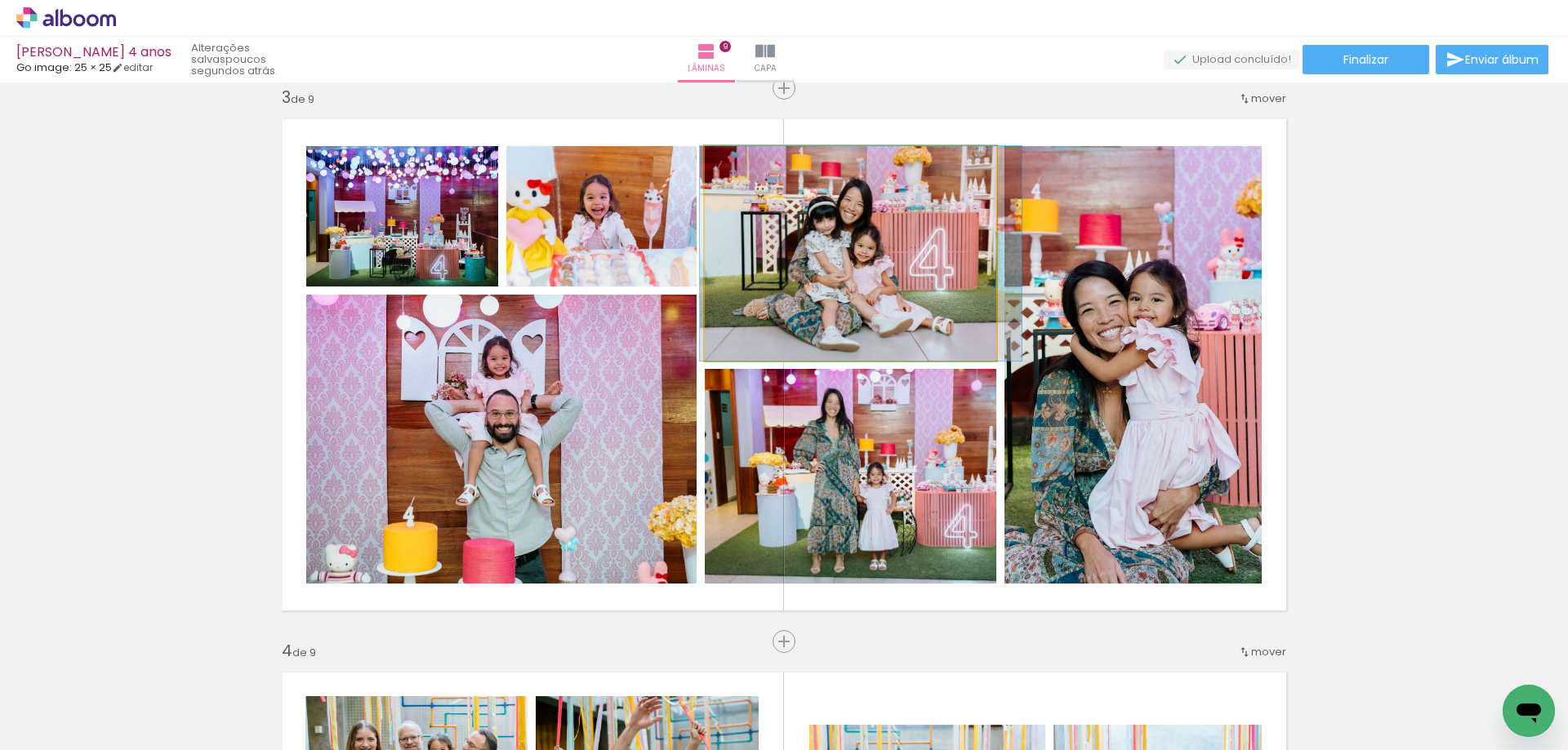
drag, startPoint x: 873, startPoint y: 298, endPoint x: 884, endPoint y: 293, distance: 12.1
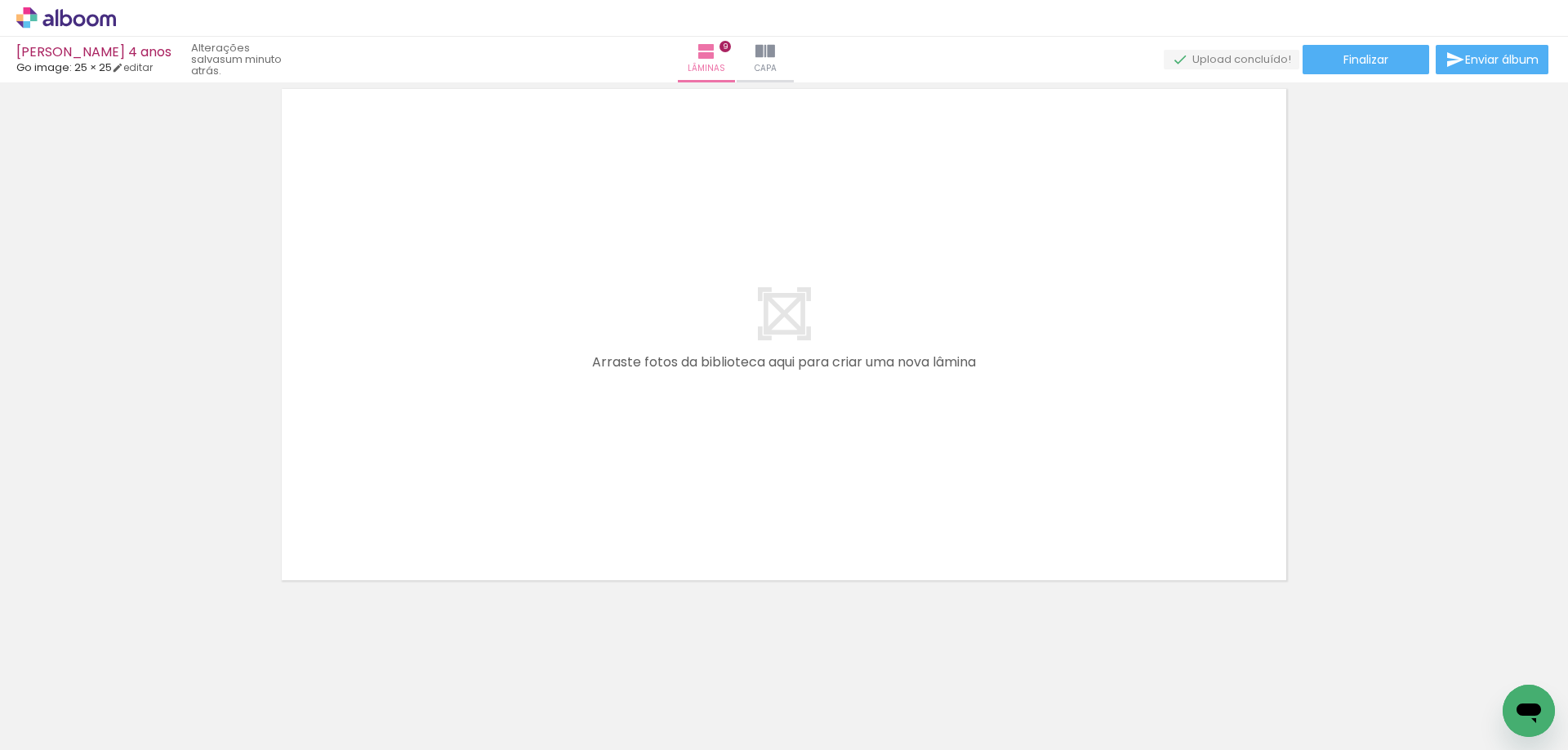
scroll to position [4707, 0]
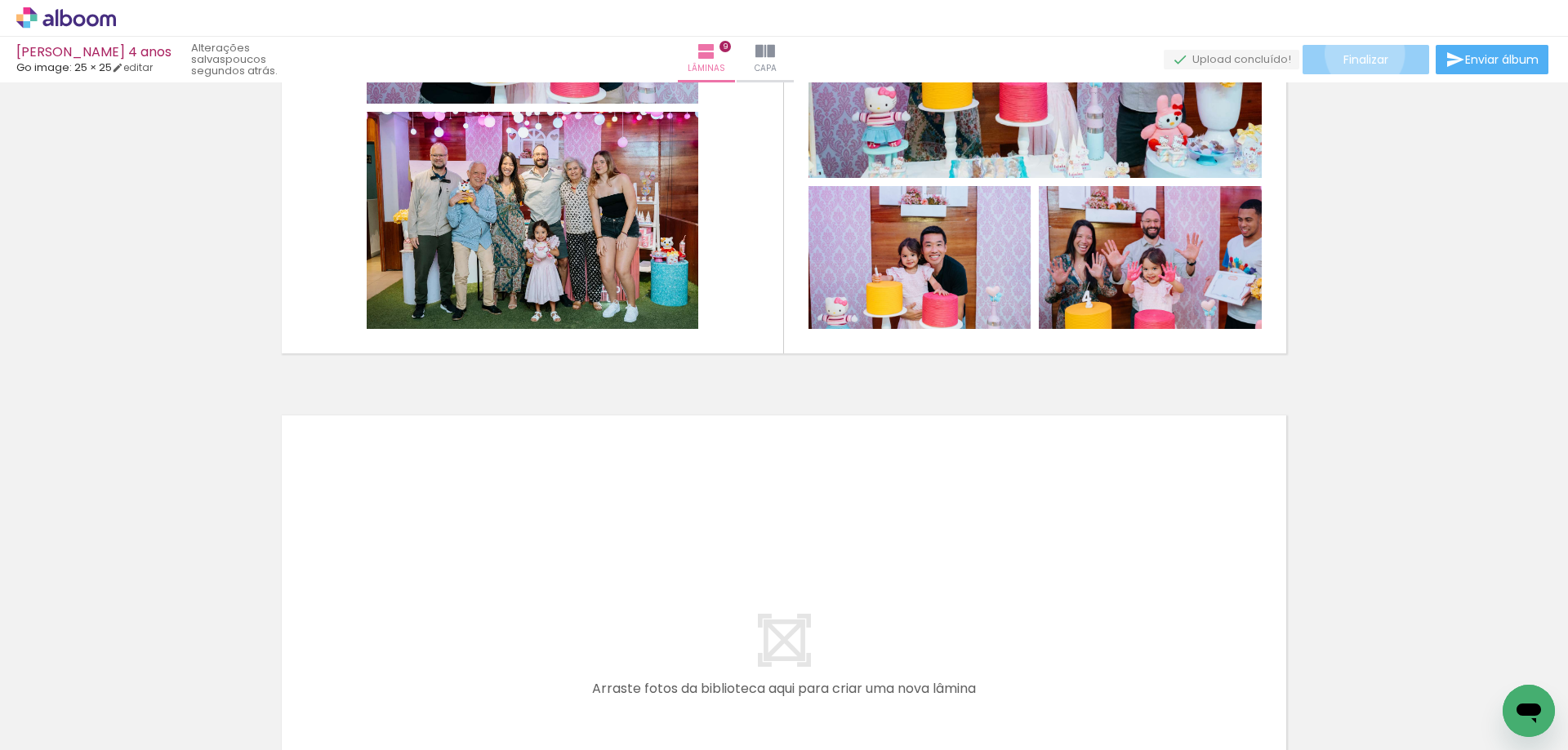
click at [1359, 54] on span "Finalizar" at bounding box center [1366, 59] width 45 height 11
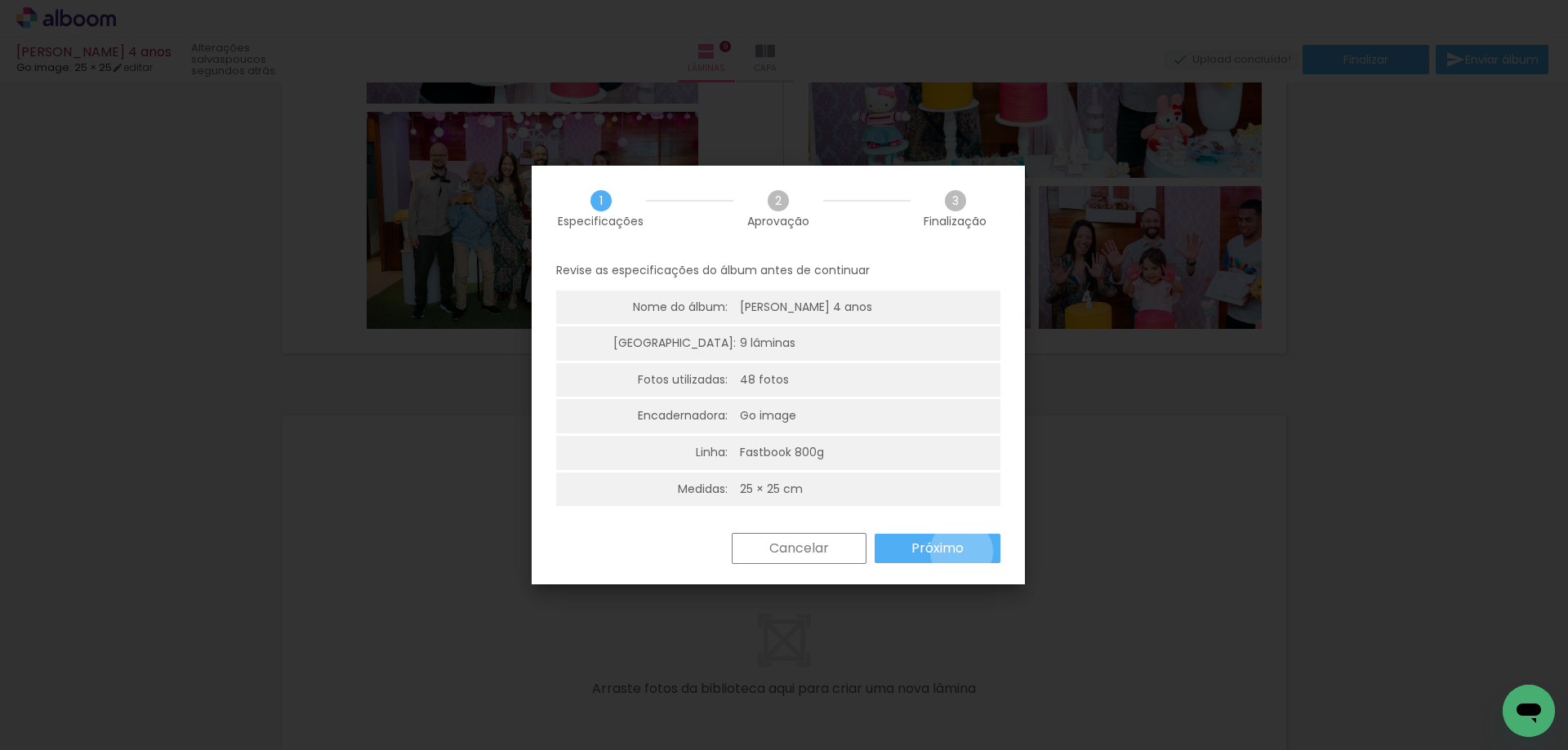
click at [0, 0] on slot "Próximo" at bounding box center [0, 0] width 0 height 0
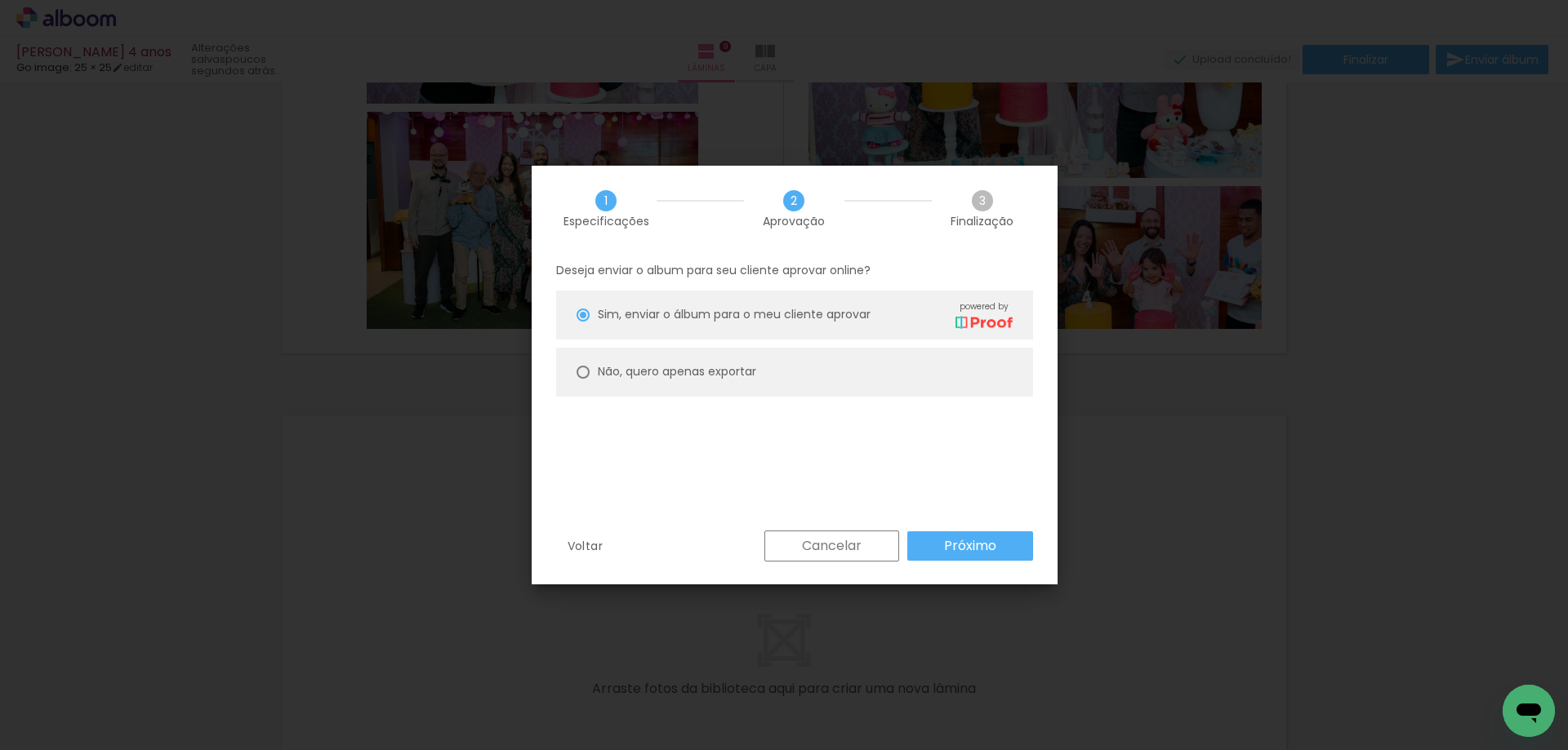
click at [943, 543] on paper-button "Próximo" at bounding box center [970, 545] width 126 height 29
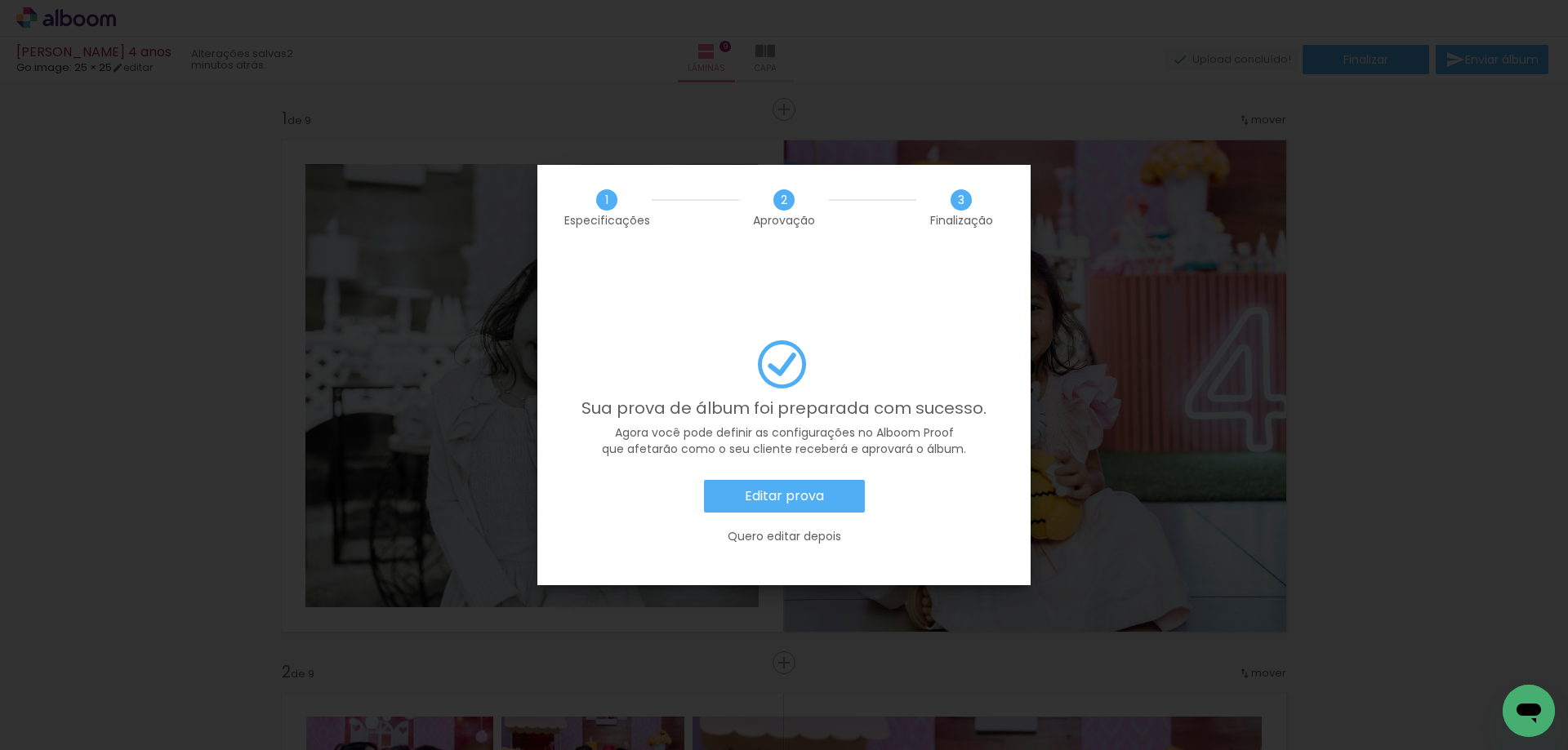
scroll to position [4707, 0]
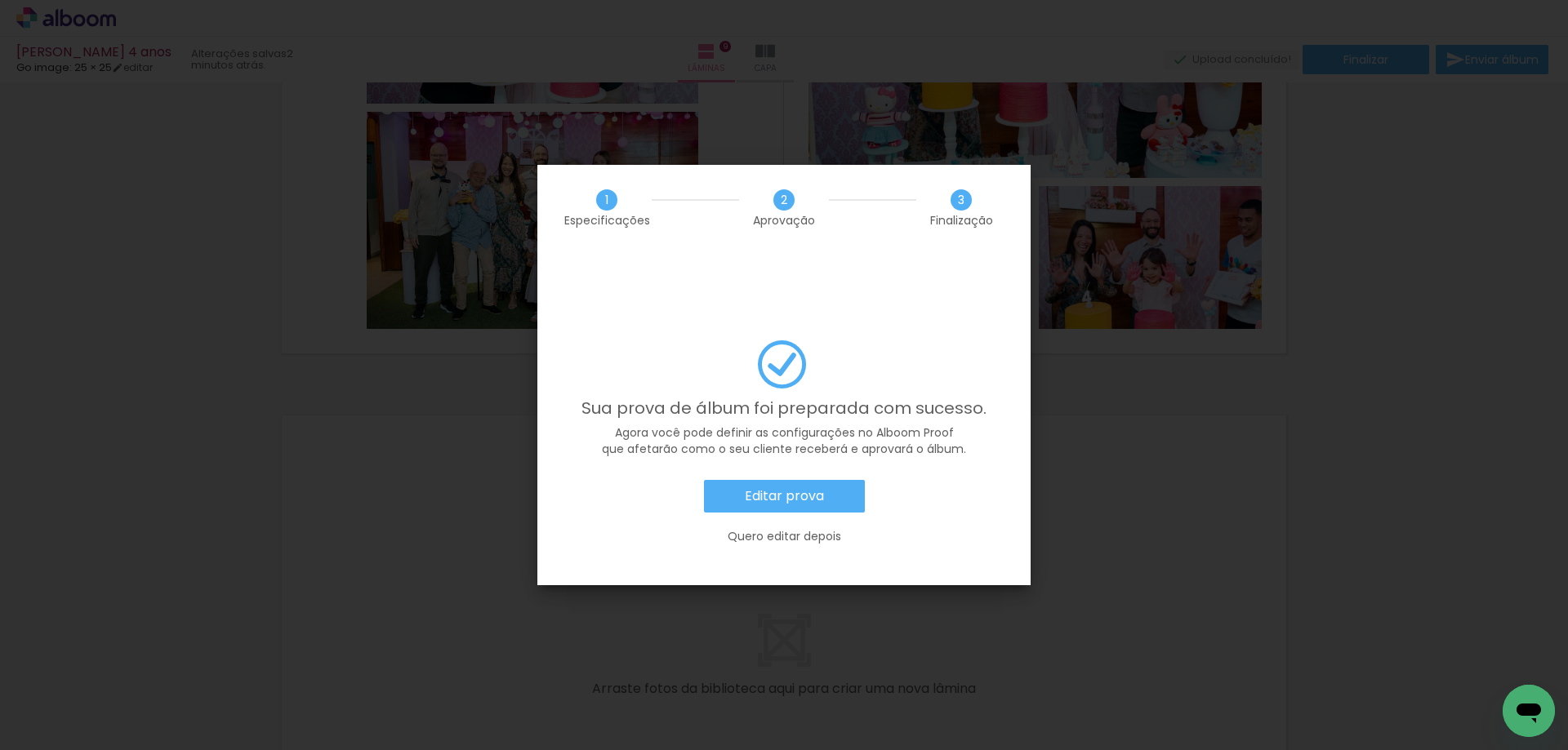
click at [0, 0] on slot "Editar prova" at bounding box center [0, 0] width 0 height 0
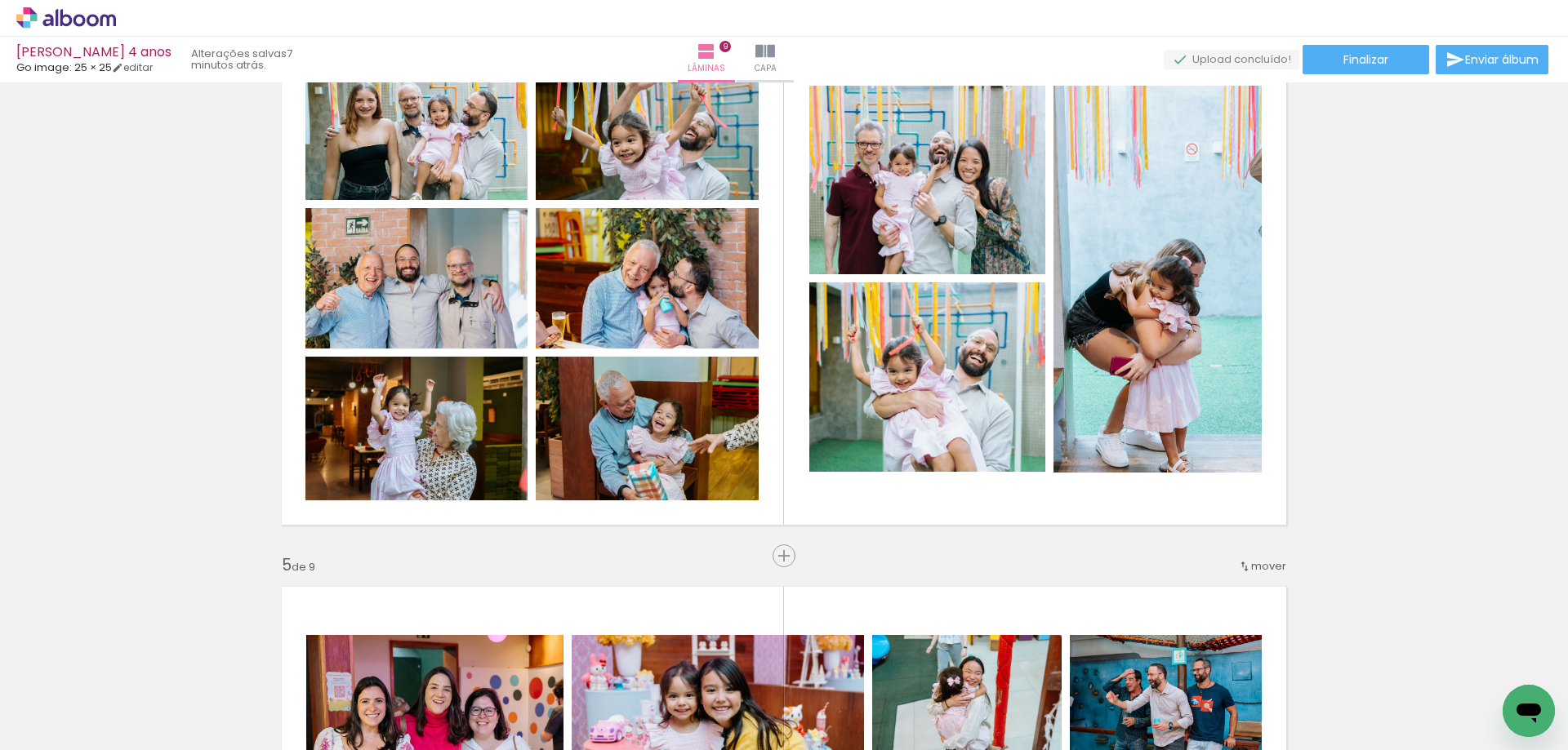
scroll to position [1114, 0]
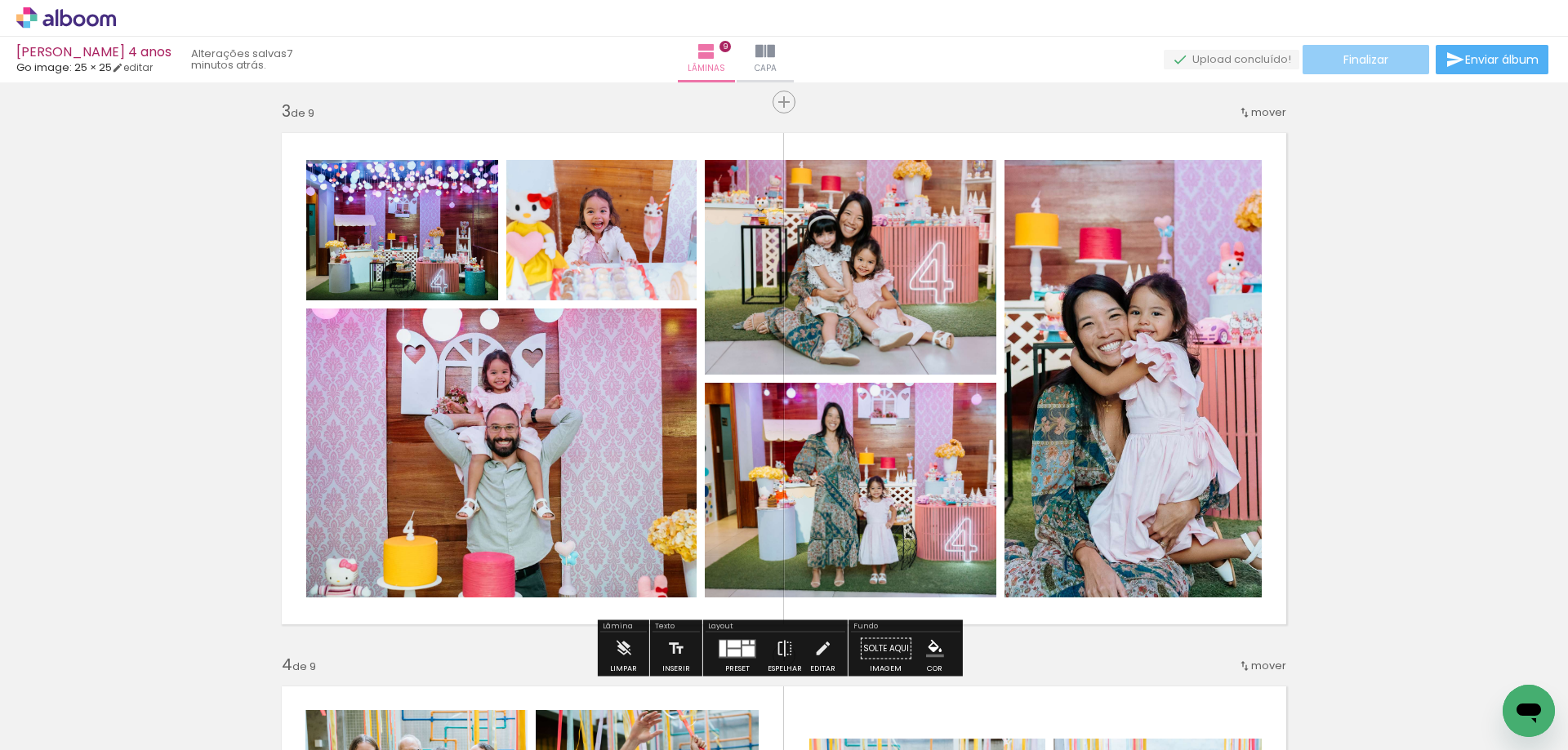
click at [1365, 63] on span "Finalizar" at bounding box center [1366, 59] width 45 height 11
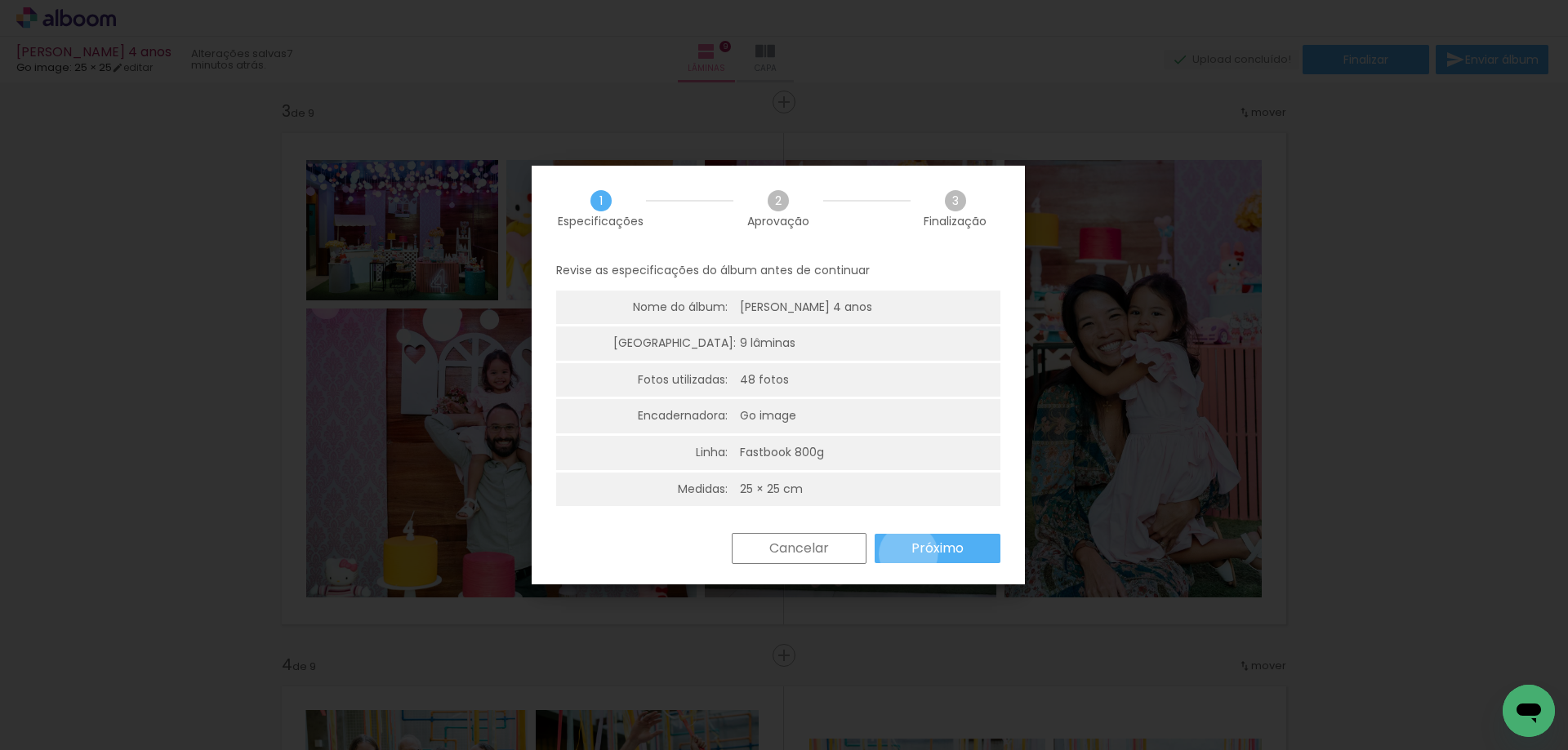
click at [908, 555] on paper-button "Próximo" at bounding box center [937, 548] width 126 height 29
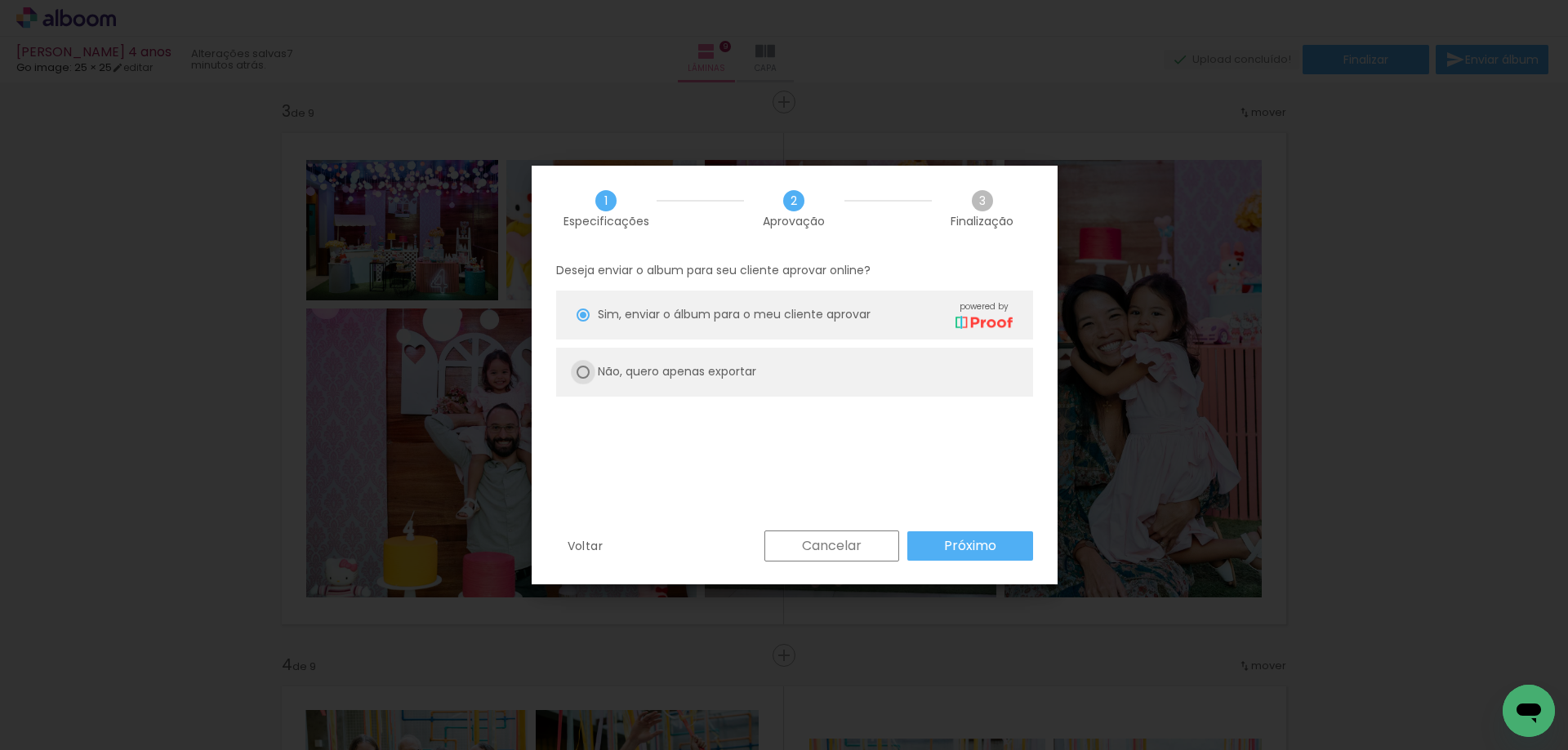
click at [580, 373] on div at bounding box center [583, 373] width 13 height 13
type paper-radio-button "on"
click at [0, 0] on slot "Próximo" at bounding box center [0, 0] width 0 height 0
type input "Alta, 300 DPI"
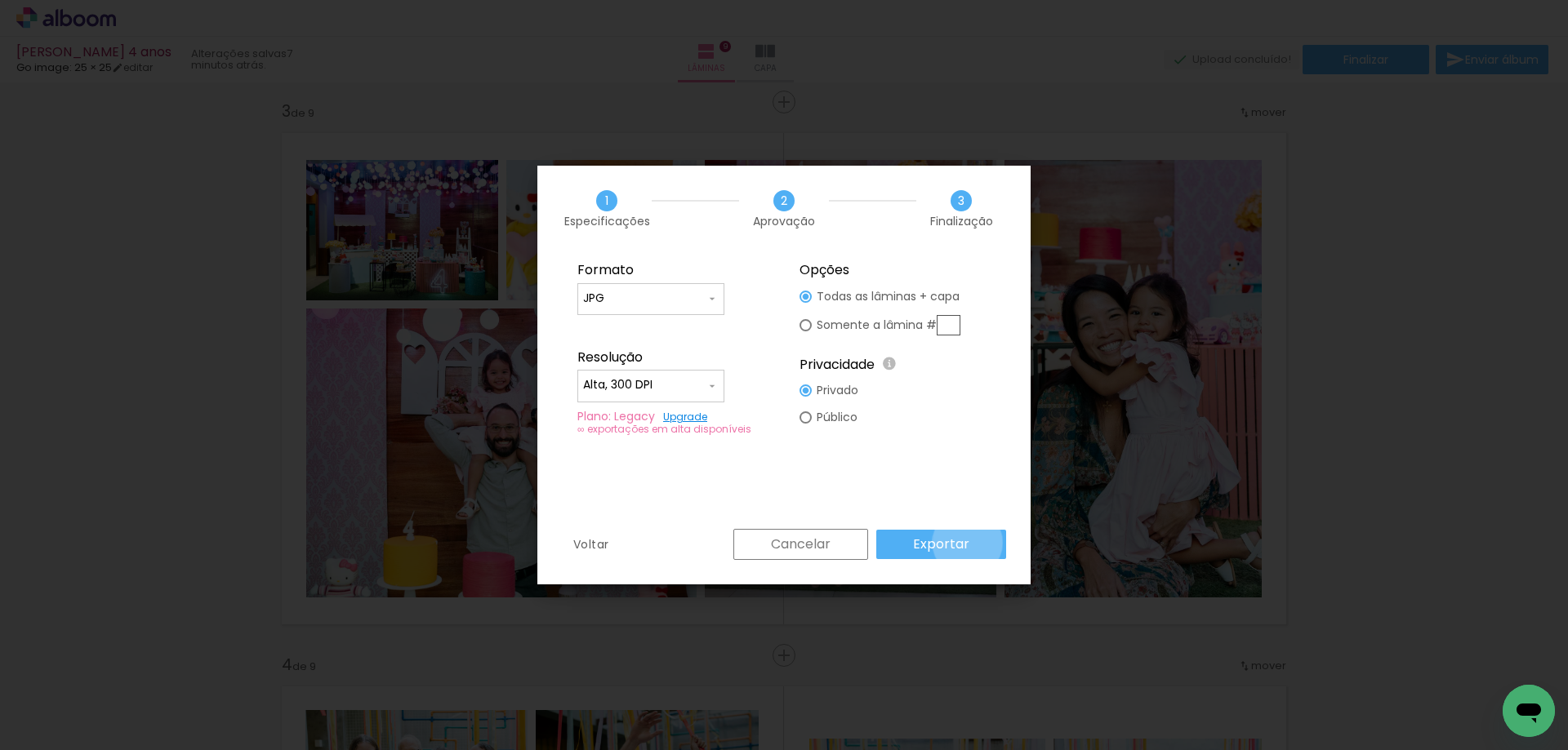
click at [970, 543] on paper-button "Exportar" at bounding box center [941, 543] width 130 height 29
